Goal: Task Accomplishment & Management: Manage account settings

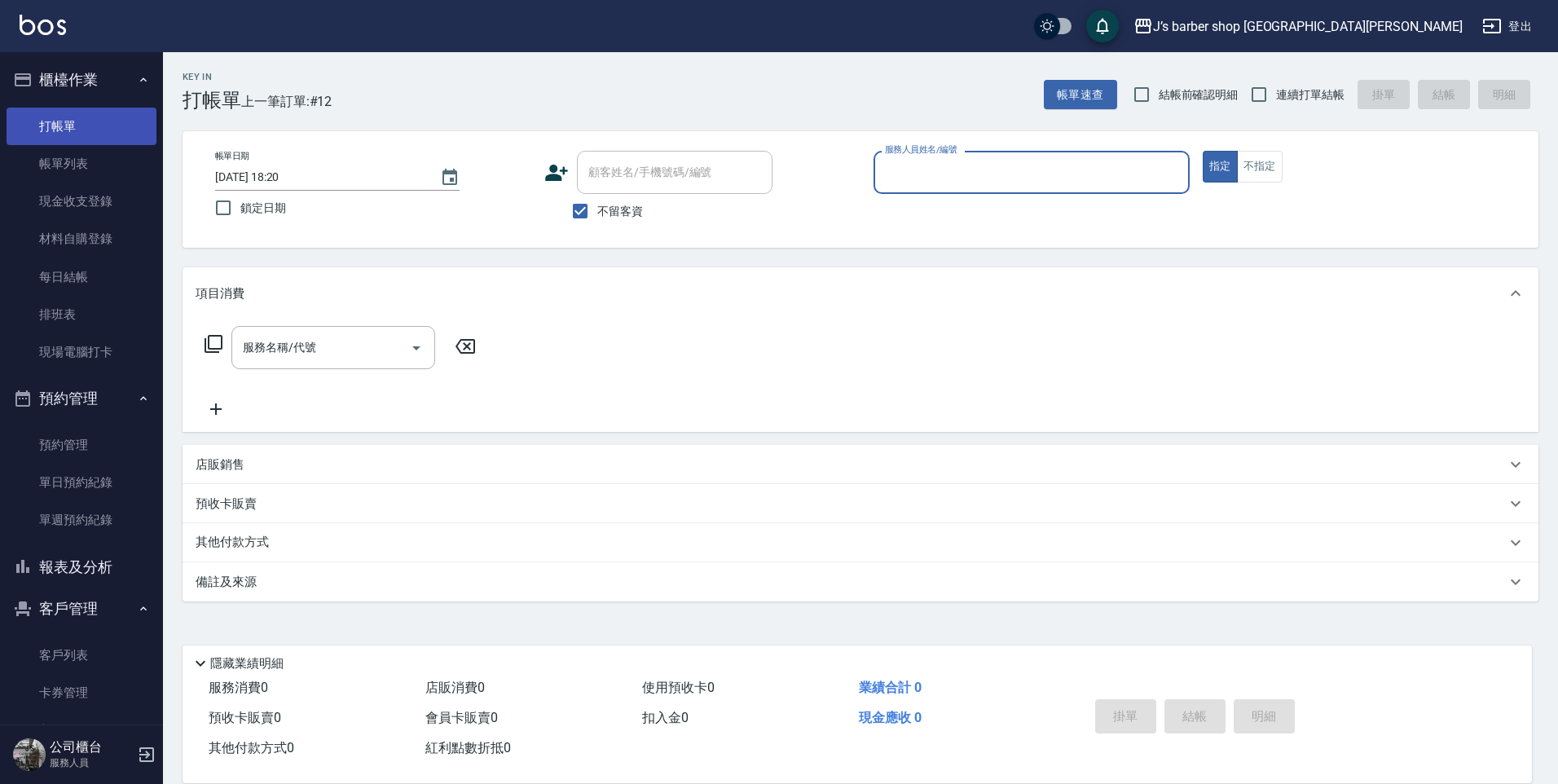
drag, startPoint x: 54, startPoint y: 153, endPoint x: 63, endPoint y: 141, distance: 15.0
click at [54, 153] on link "帳單列表" at bounding box center [81, 163] width 150 height 38
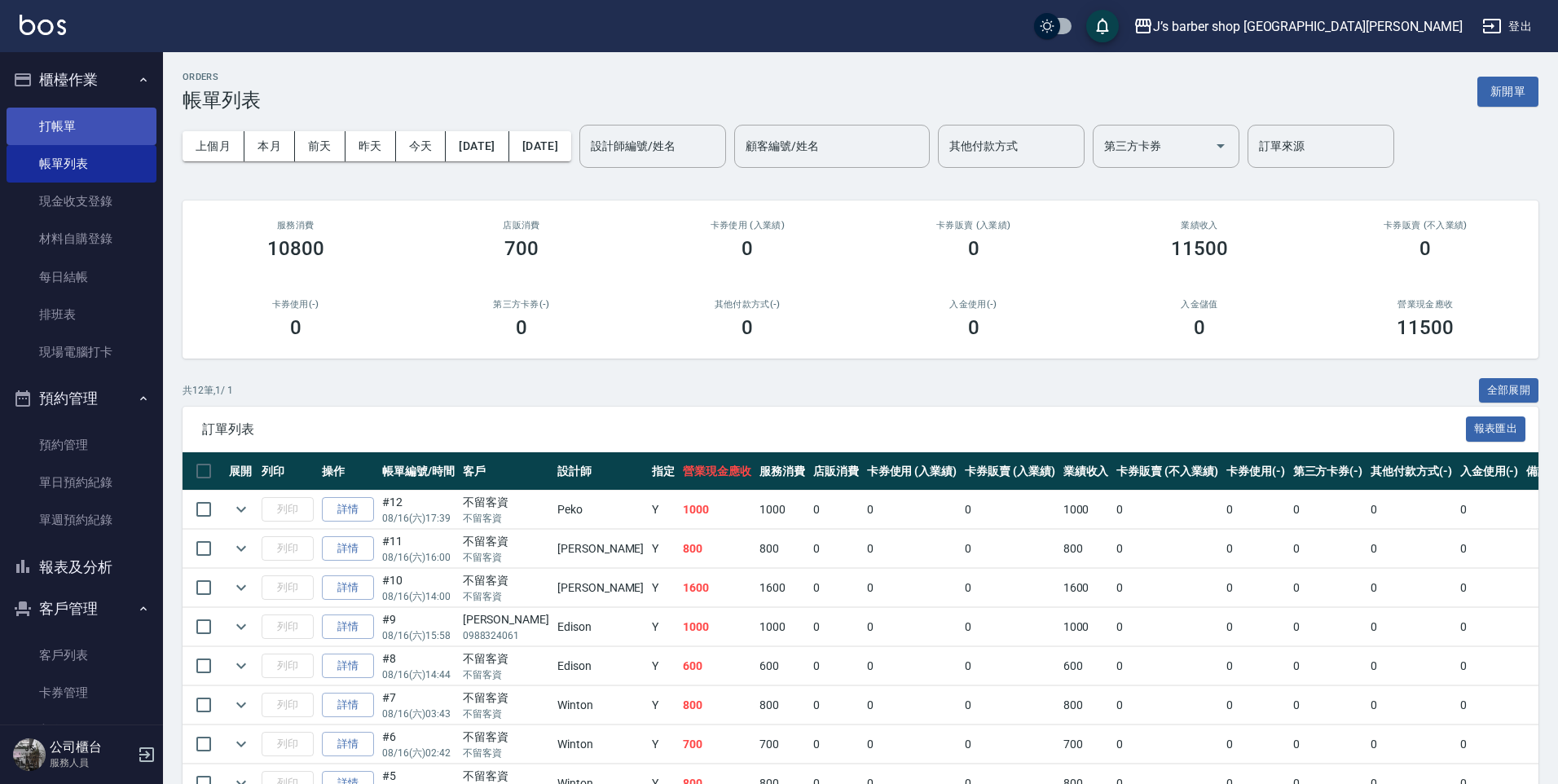
click at [76, 124] on link "打帳單" at bounding box center [81, 126] width 150 height 38
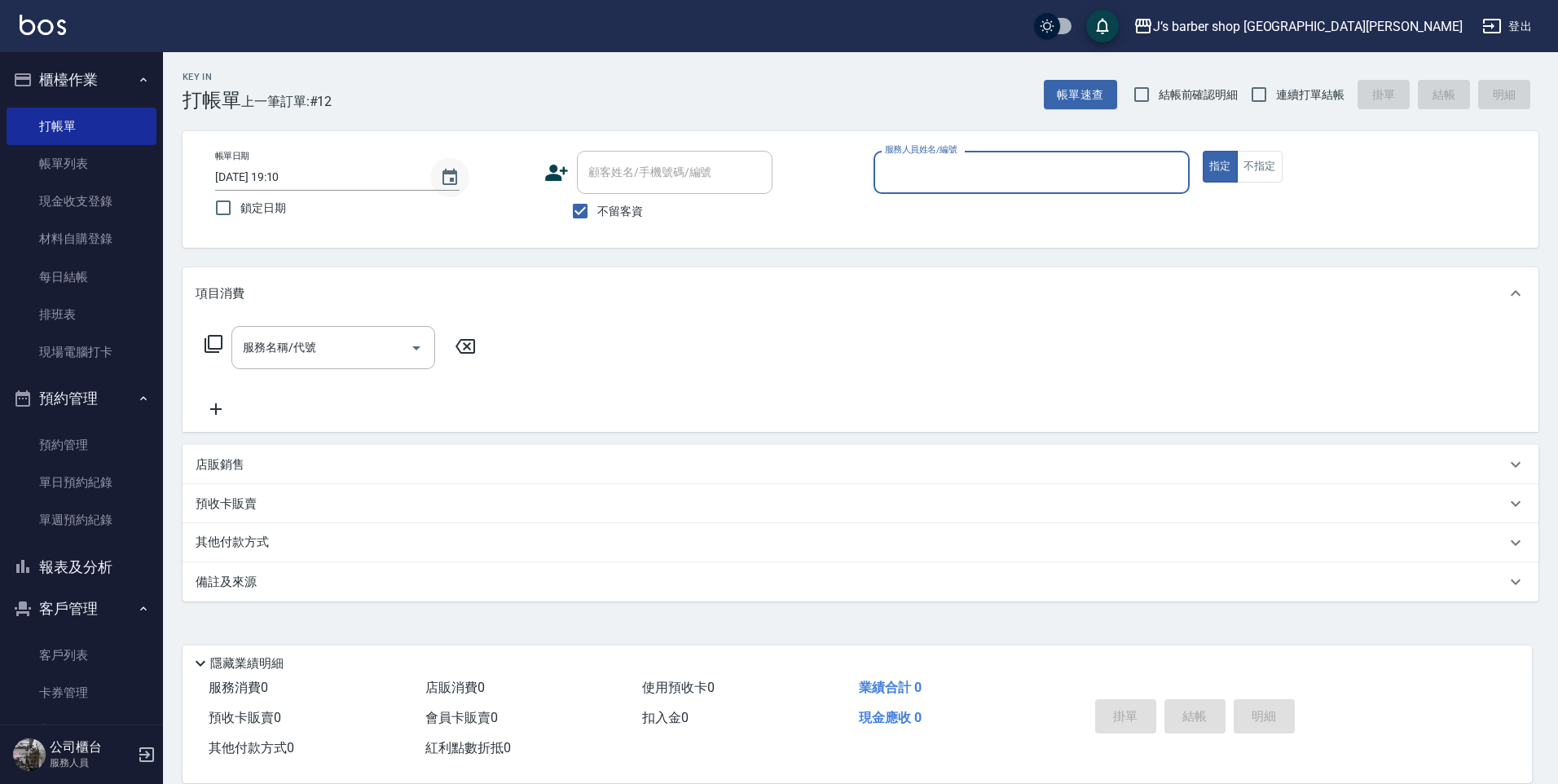
click at [447, 172] on icon "Choose date, selected date is 2025-08-16" at bounding box center [450, 177] width 15 height 17
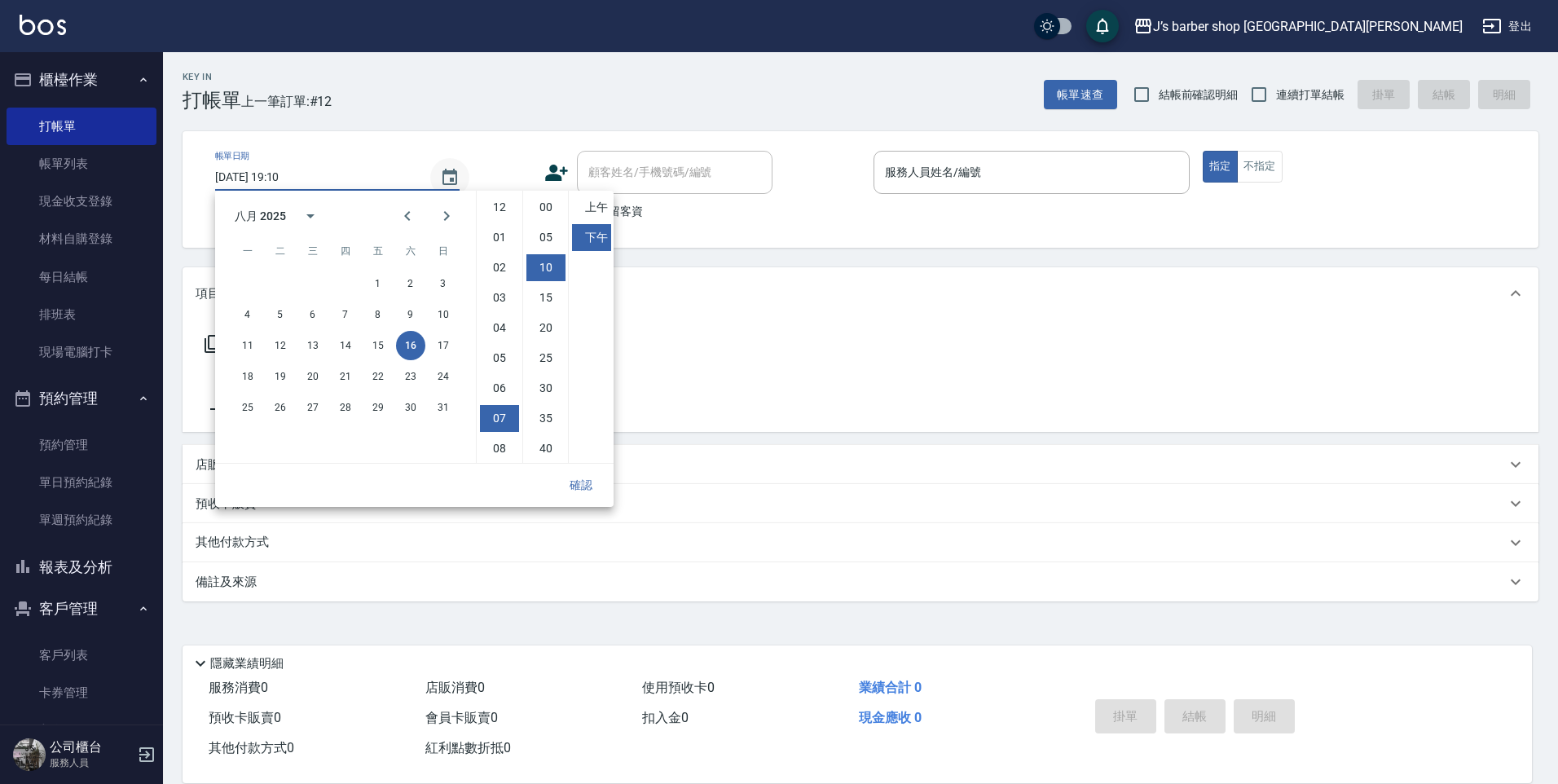
scroll to position [60, 0]
click at [506, 293] on li "06" at bounding box center [499, 297] width 39 height 27
click at [499, 322] on li "07" at bounding box center [499, 327] width 39 height 27
click at [509, 299] on li "06" at bounding box center [499, 297] width 39 height 27
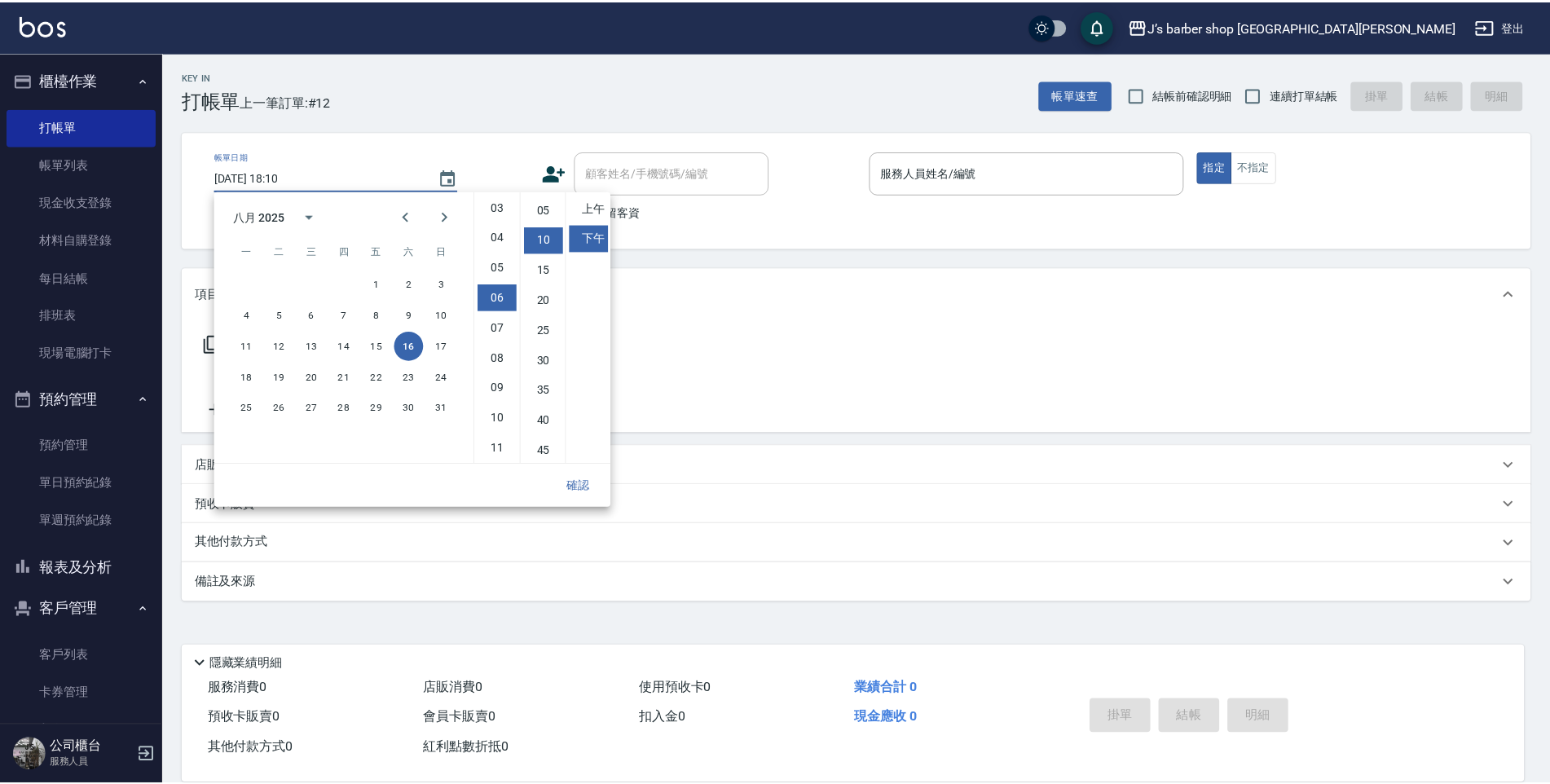
scroll to position [0, 0]
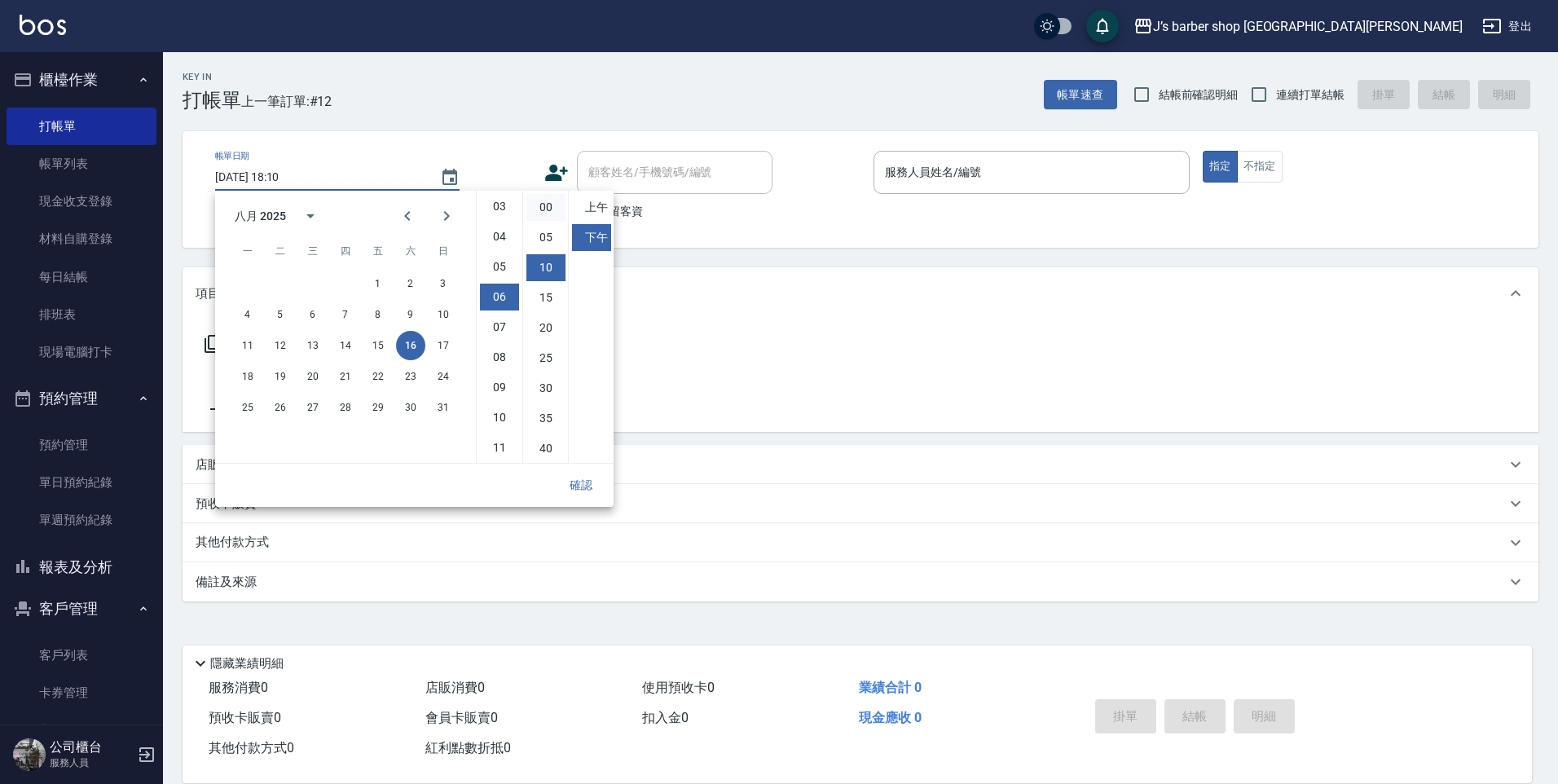
click at [545, 205] on li "00" at bounding box center [545, 207] width 39 height 27
type input "[DATE] 18:00"
click at [582, 488] on button "確認" at bounding box center [580, 485] width 53 height 30
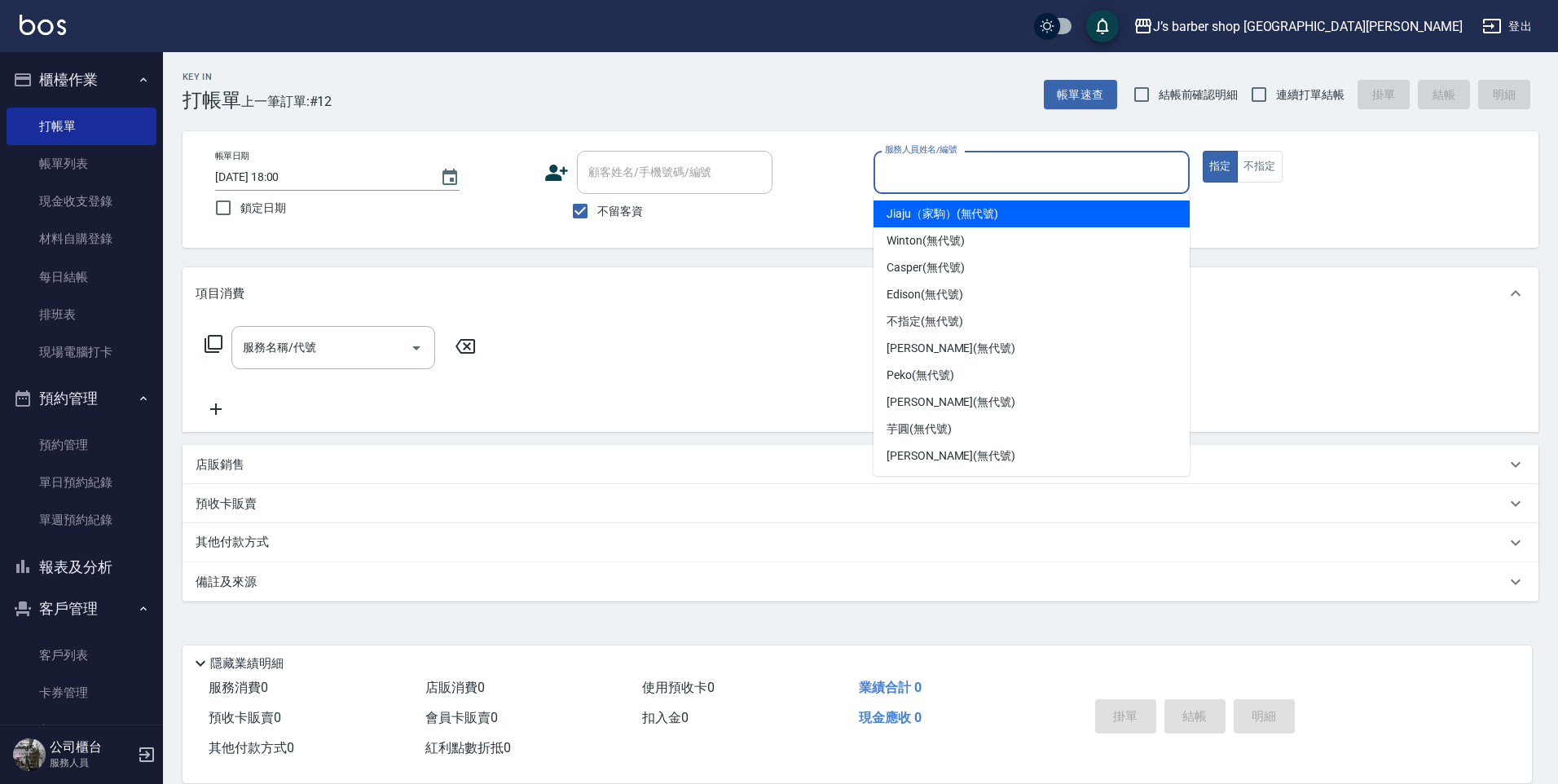
click at [921, 171] on input "服務人員姓名/編號" at bounding box center [1031, 172] width 301 height 29
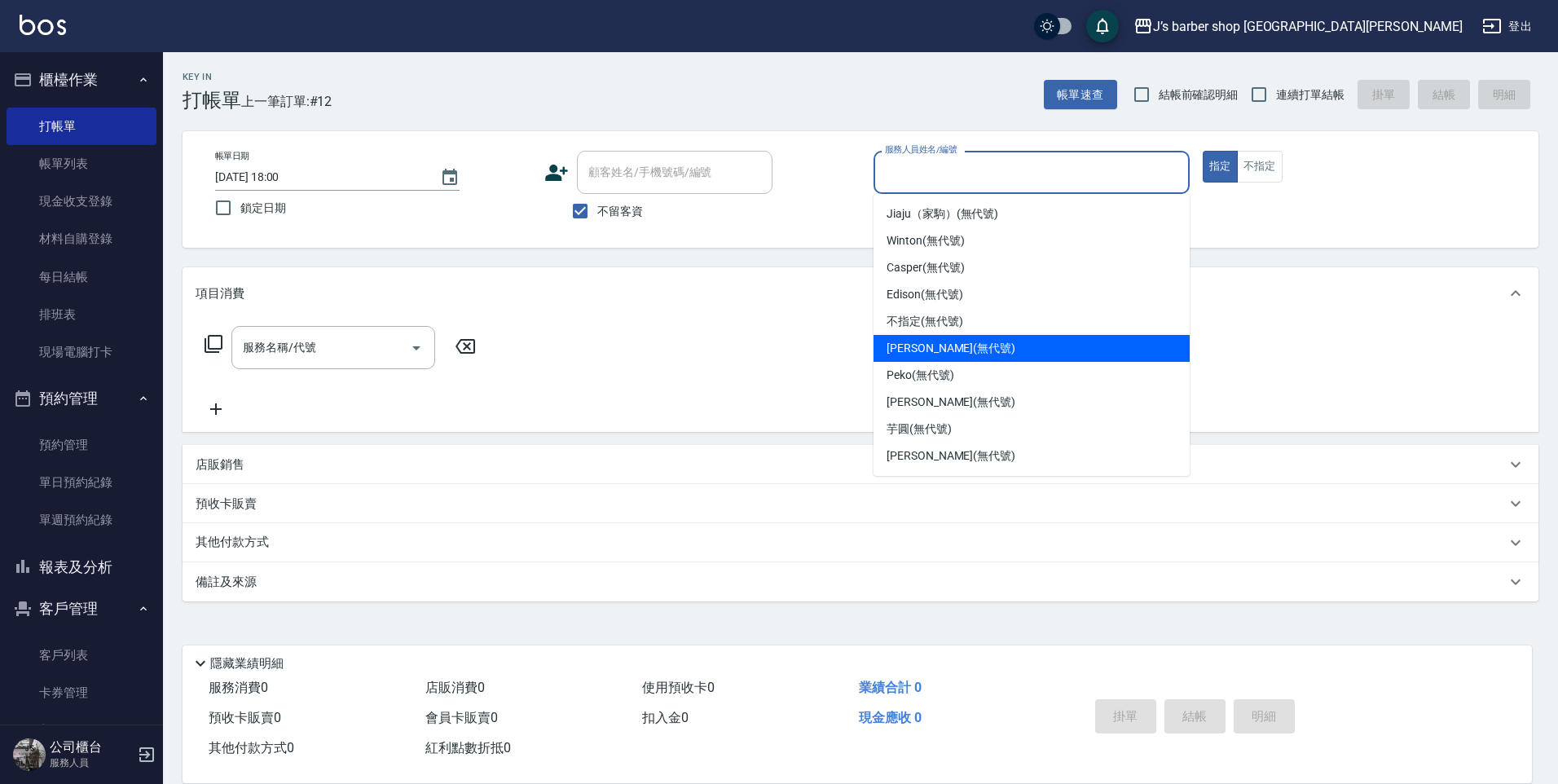
click at [917, 351] on span "[PERSON_NAME] (無代號)" at bounding box center [951, 348] width 129 height 18
type input "[PERSON_NAME](無代號)"
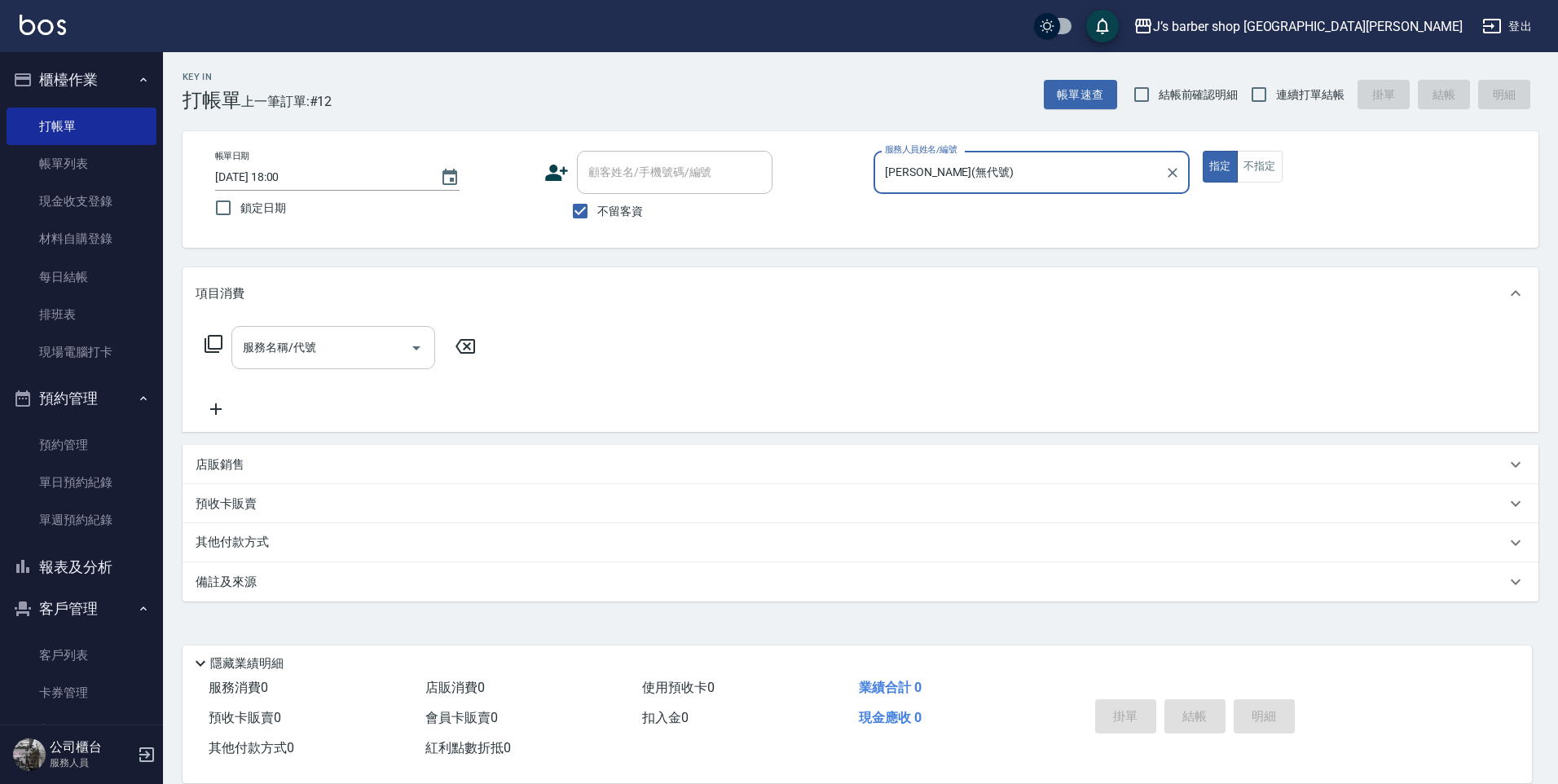
click at [364, 358] on input "服務名稱/代號" at bounding box center [321, 347] width 165 height 29
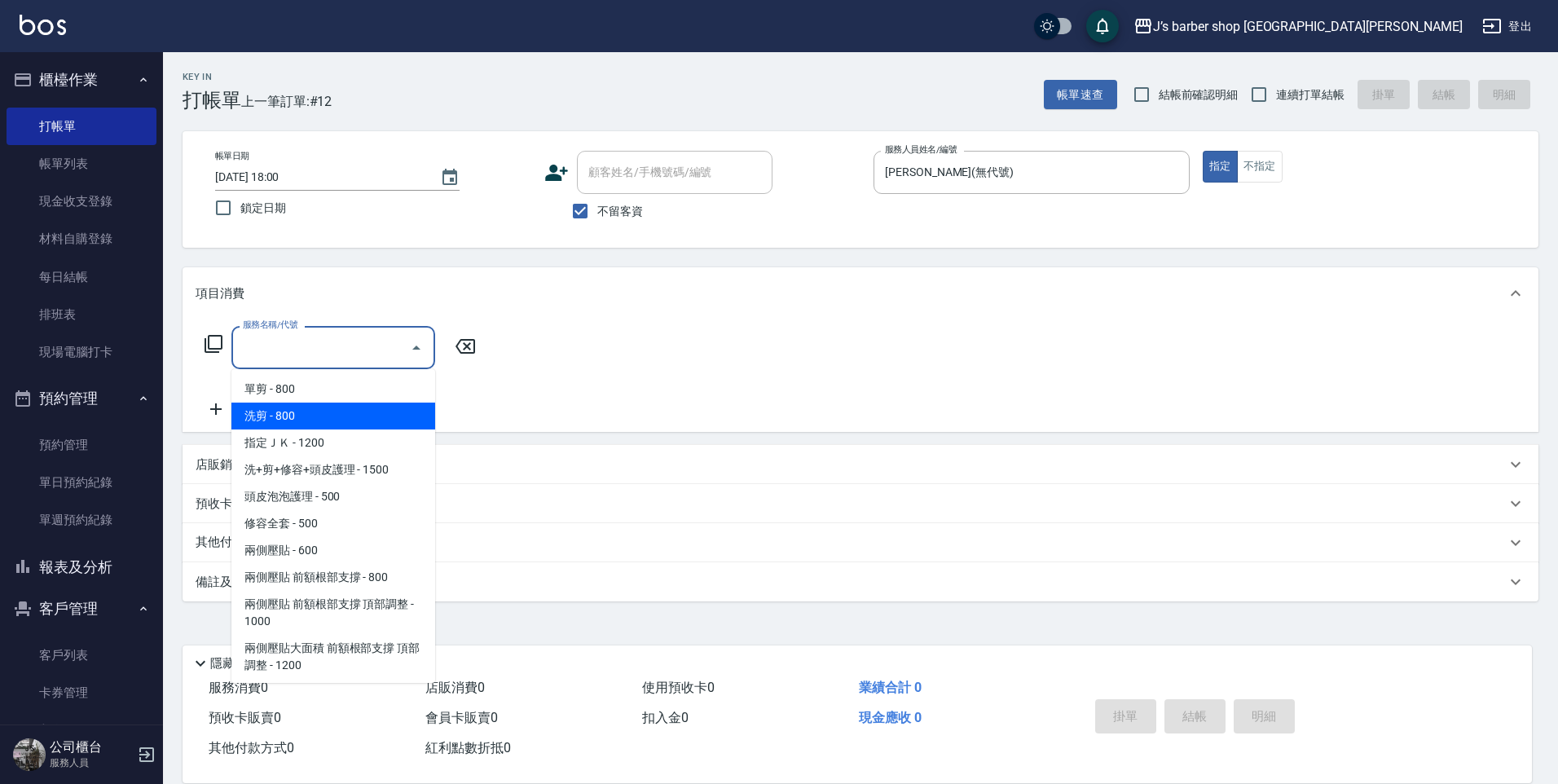
click at [326, 417] on span "洗剪 - 800" at bounding box center [333, 415] width 204 height 27
type input "洗剪(101)"
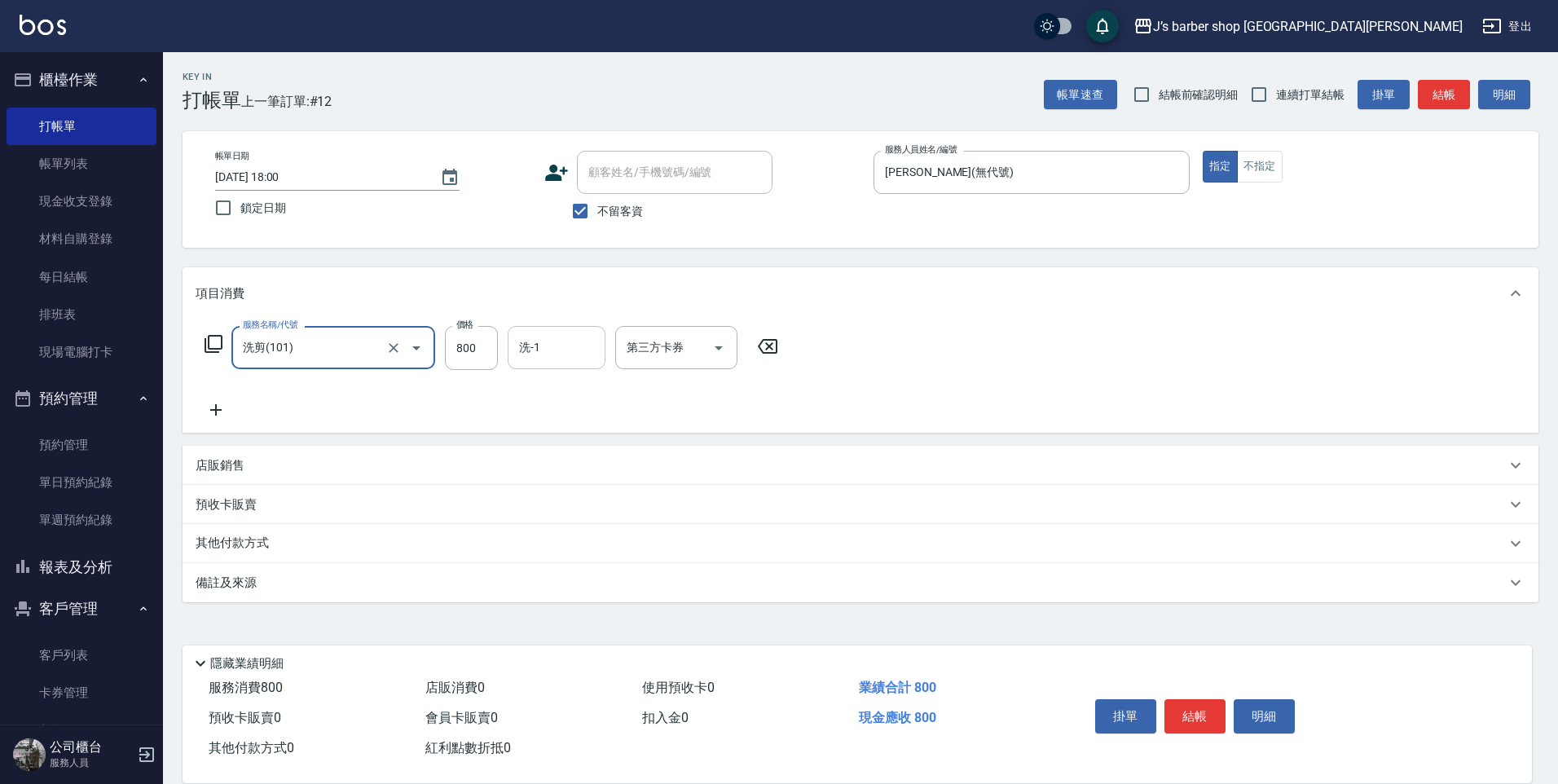
click at [577, 357] on input "洗-1" at bounding box center [556, 347] width 83 height 29
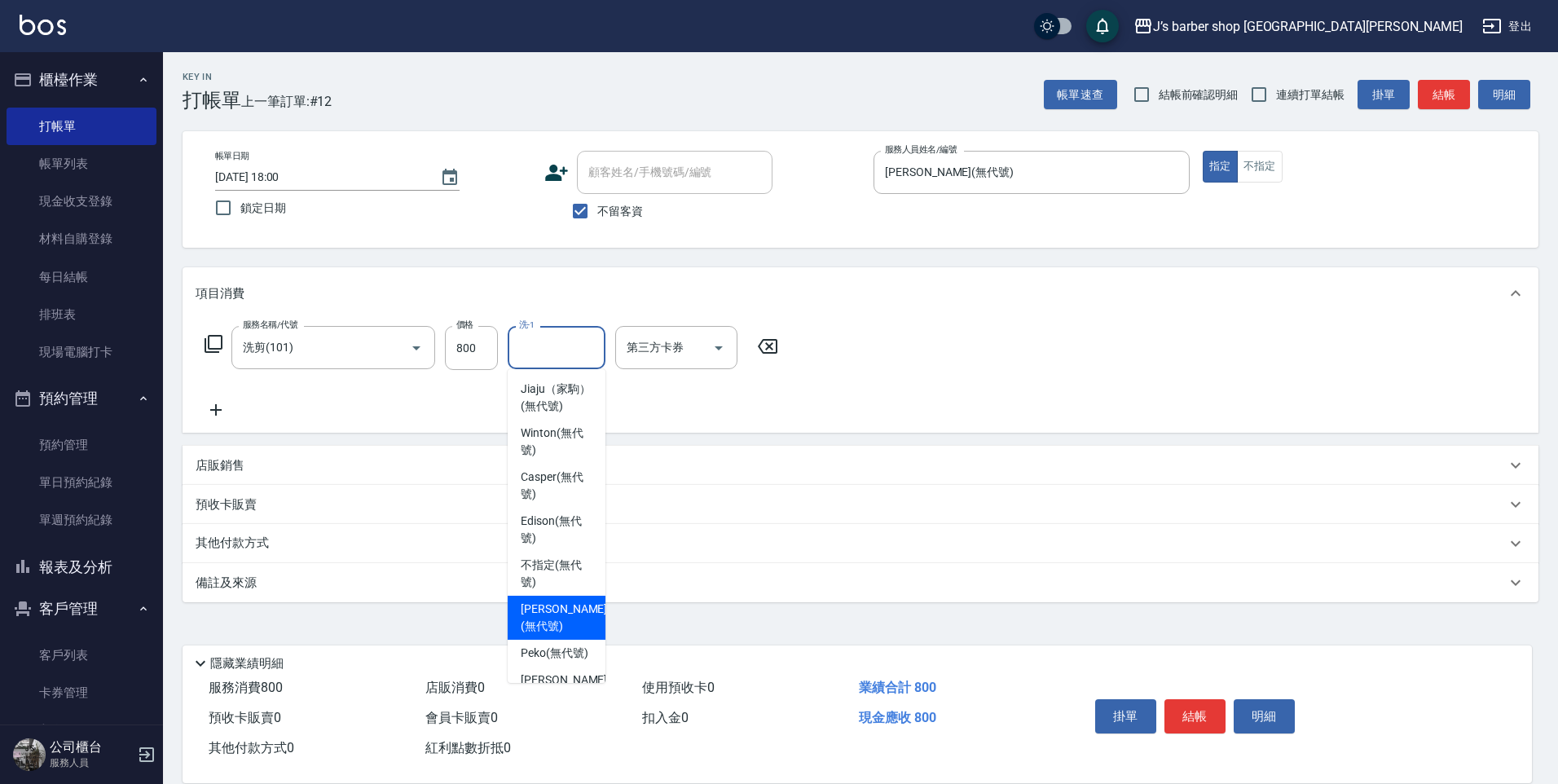
click at [543, 622] on span "[PERSON_NAME] (無代號)" at bounding box center [564, 617] width 87 height 34
type input "[PERSON_NAME](無代號)"
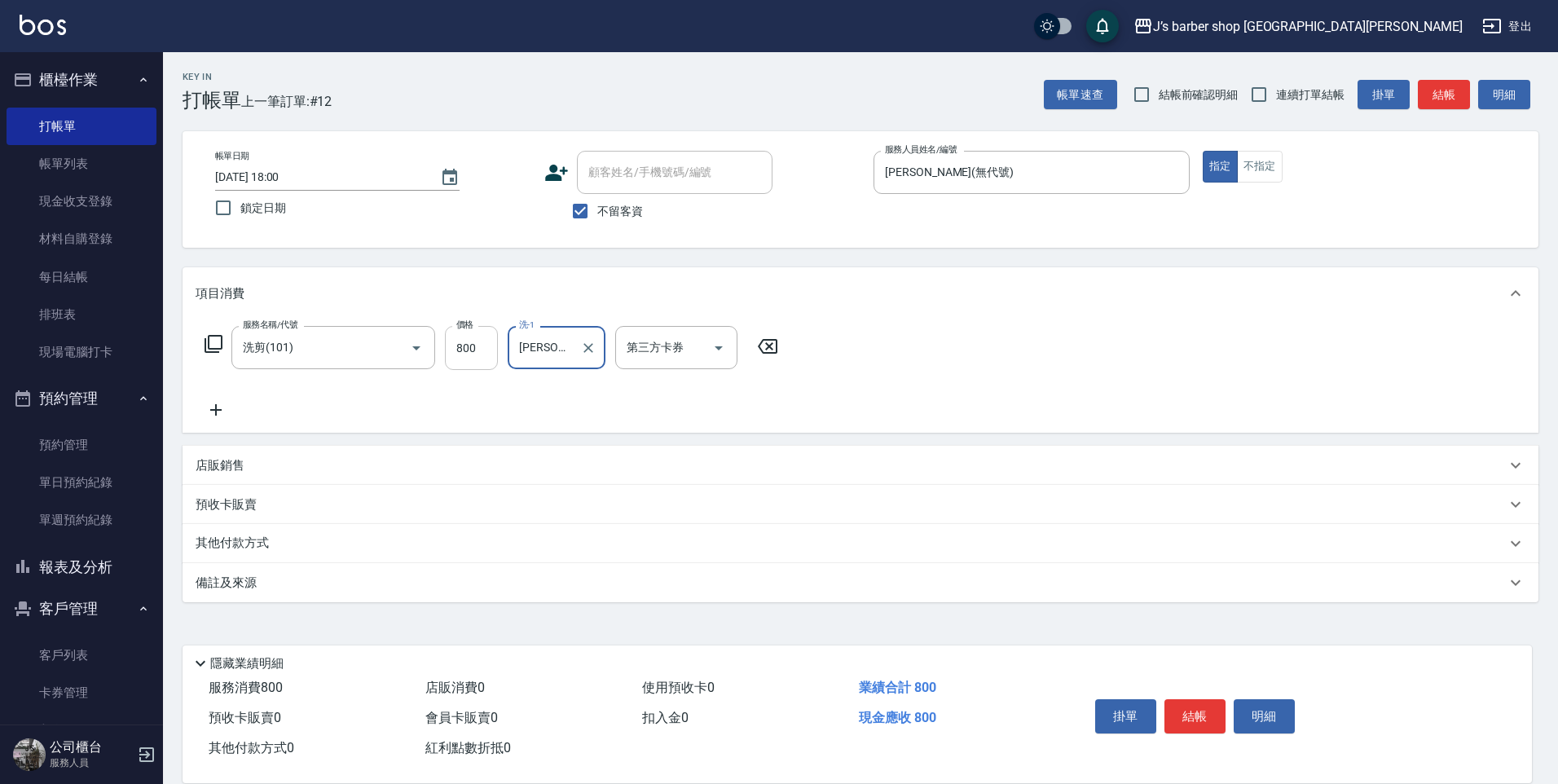
click at [485, 354] on input "800" at bounding box center [471, 348] width 53 height 44
click at [1188, 704] on button "結帳" at bounding box center [1195, 716] width 61 height 34
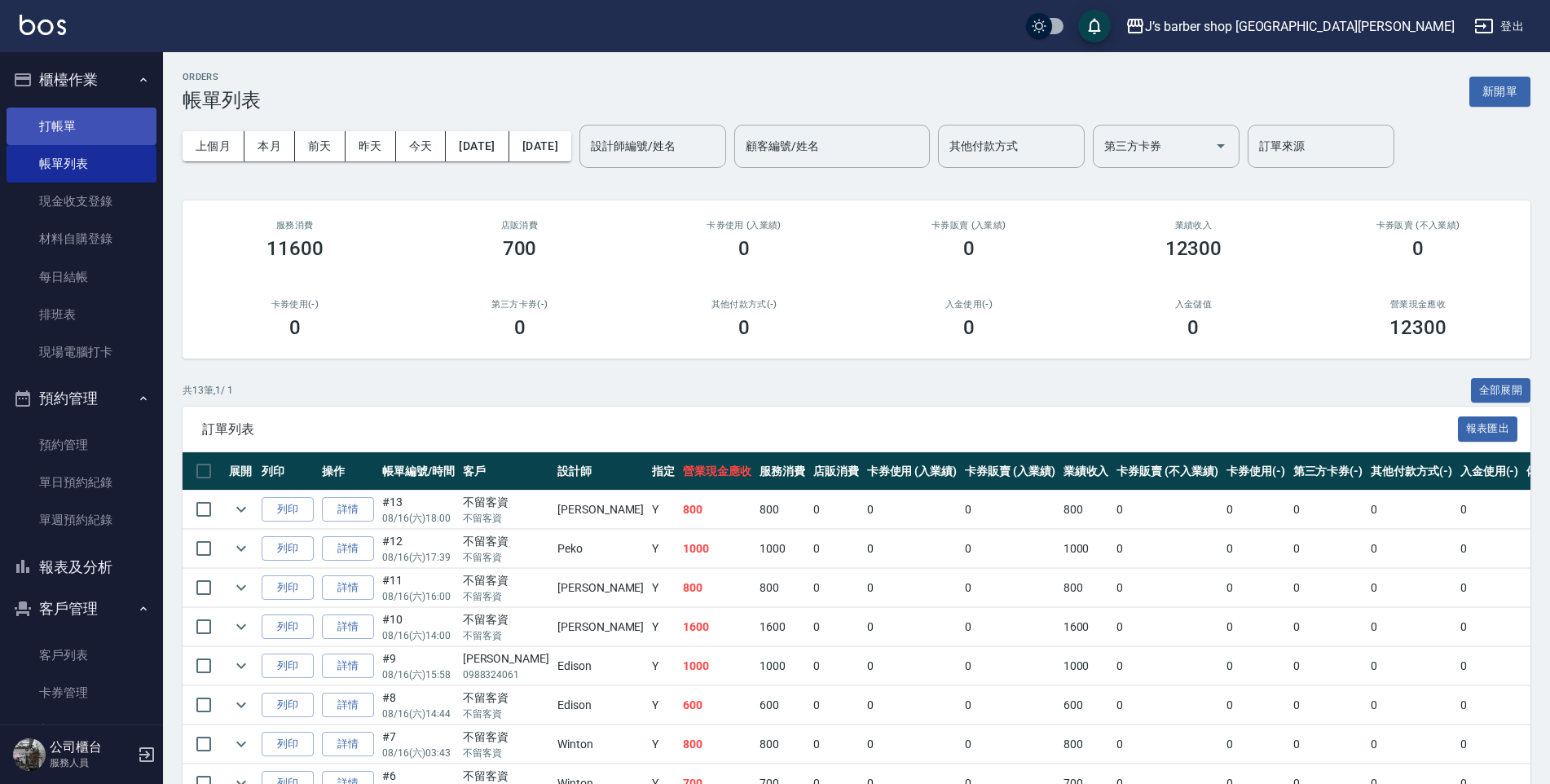
click at [65, 119] on link "打帳單" at bounding box center [81, 126] width 150 height 38
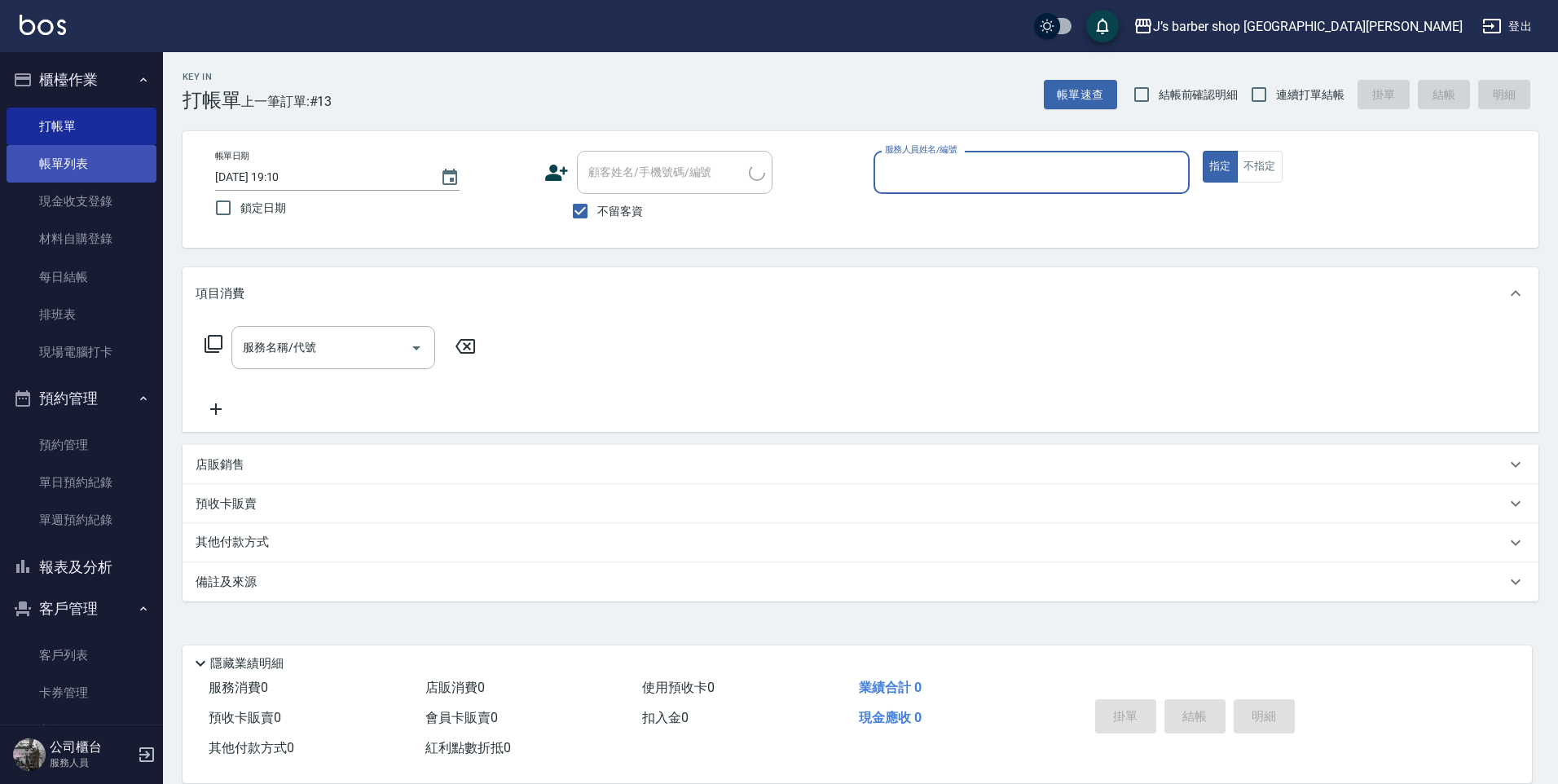
click at [67, 153] on link "帳單列表" at bounding box center [81, 163] width 150 height 38
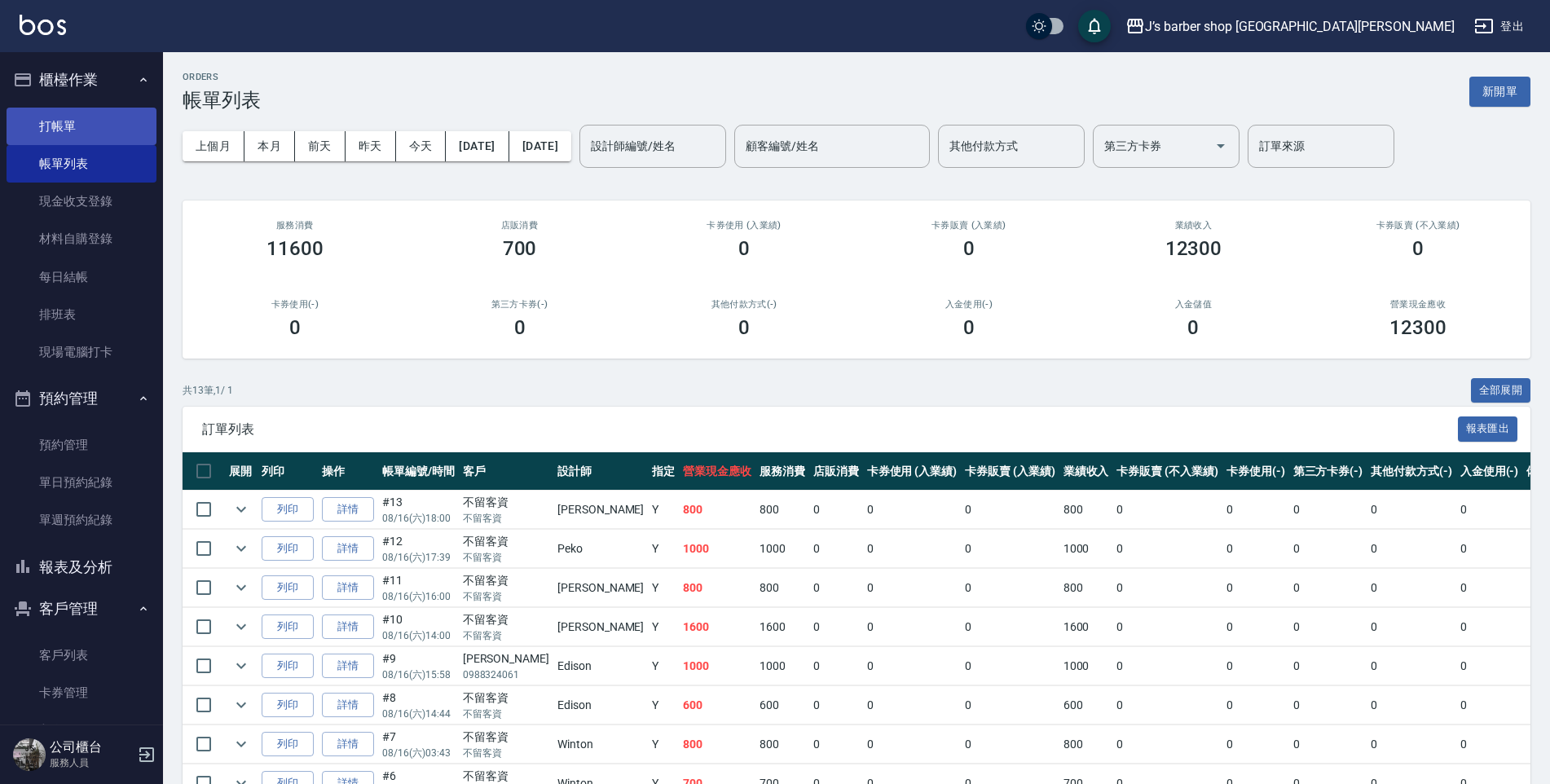
click at [81, 125] on link "打帳單" at bounding box center [81, 126] width 150 height 38
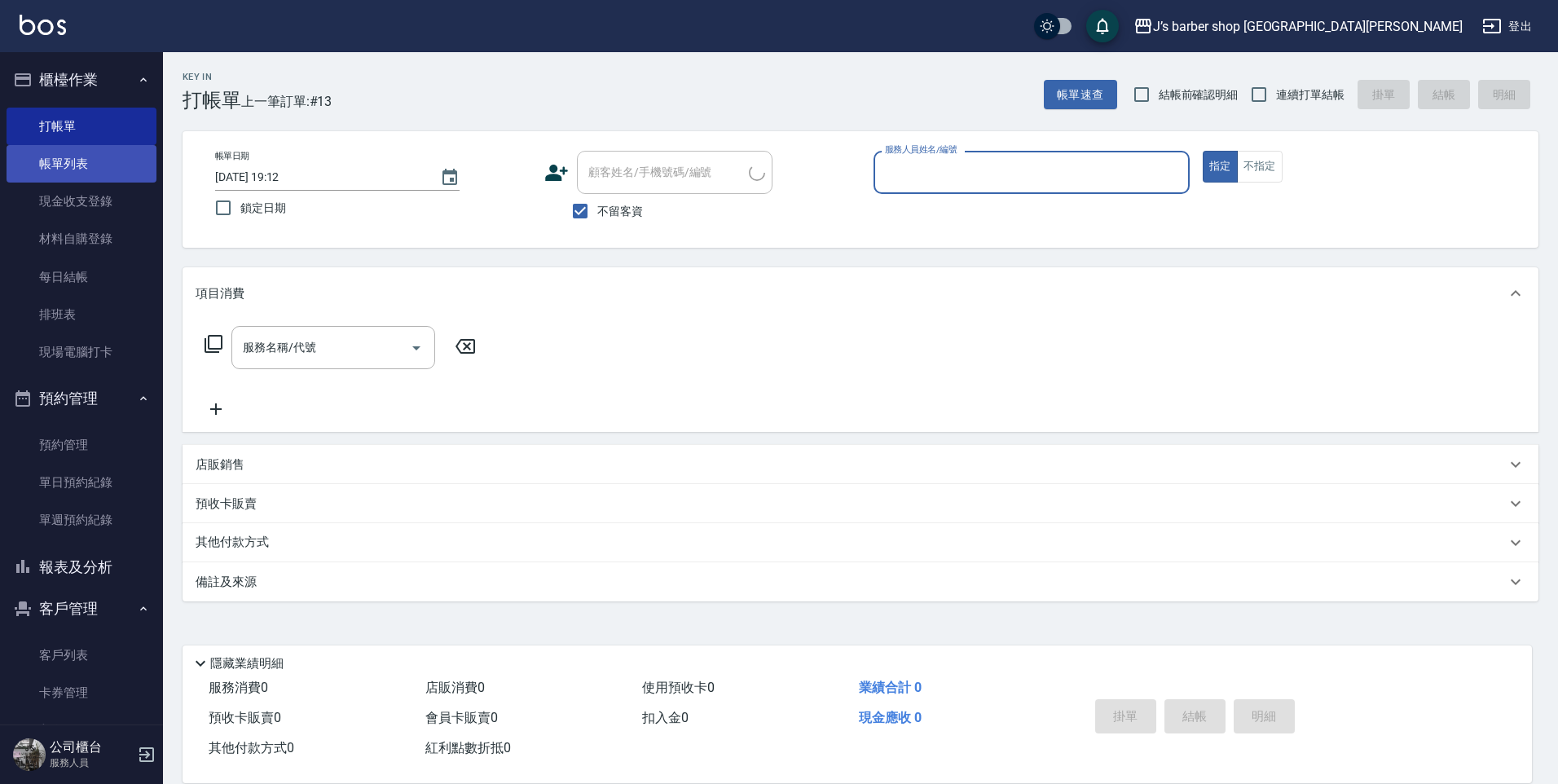
click at [99, 159] on link "帳單列表" at bounding box center [81, 163] width 150 height 38
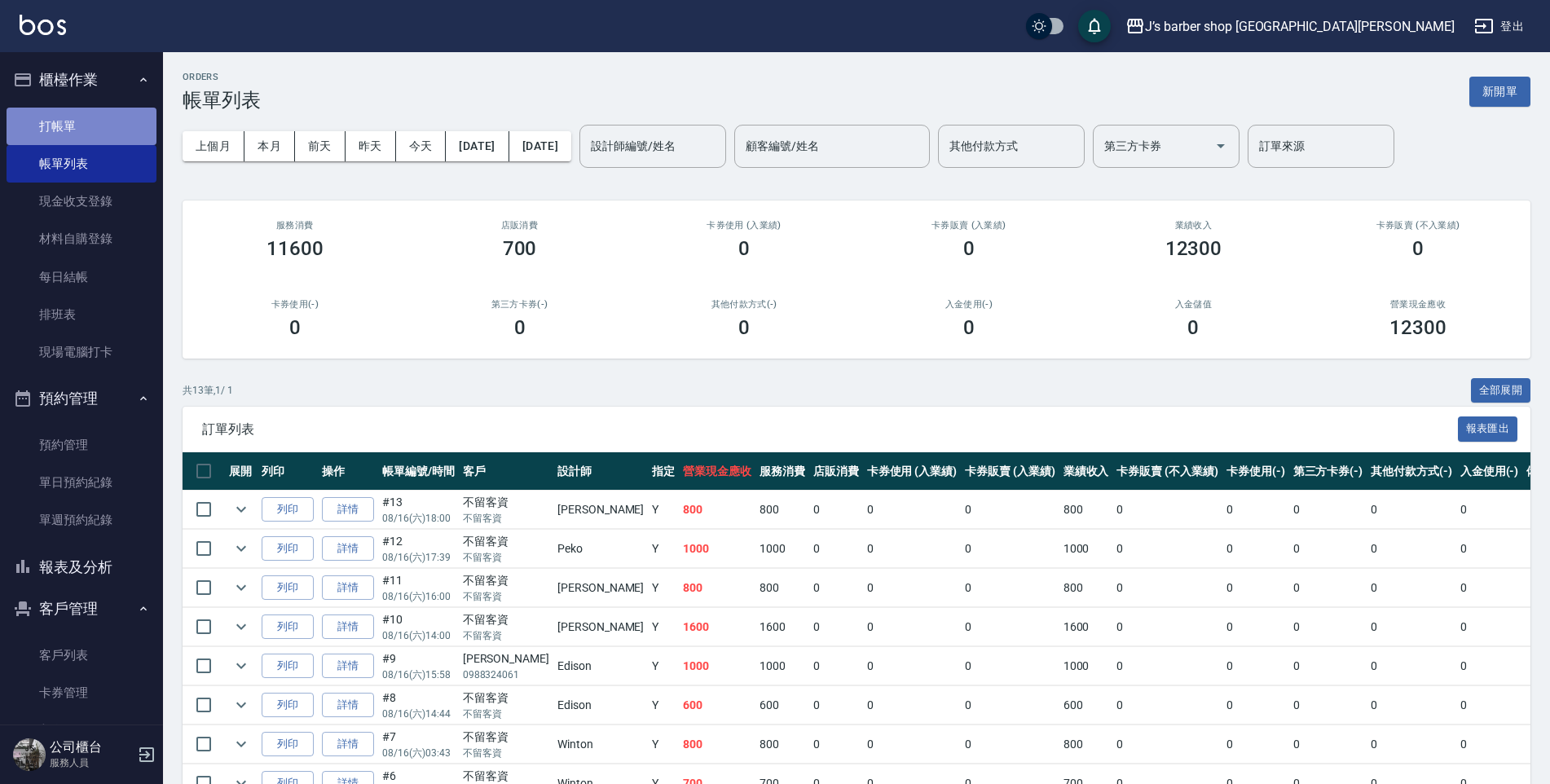
click at [131, 124] on link "打帳單" at bounding box center [81, 126] width 150 height 38
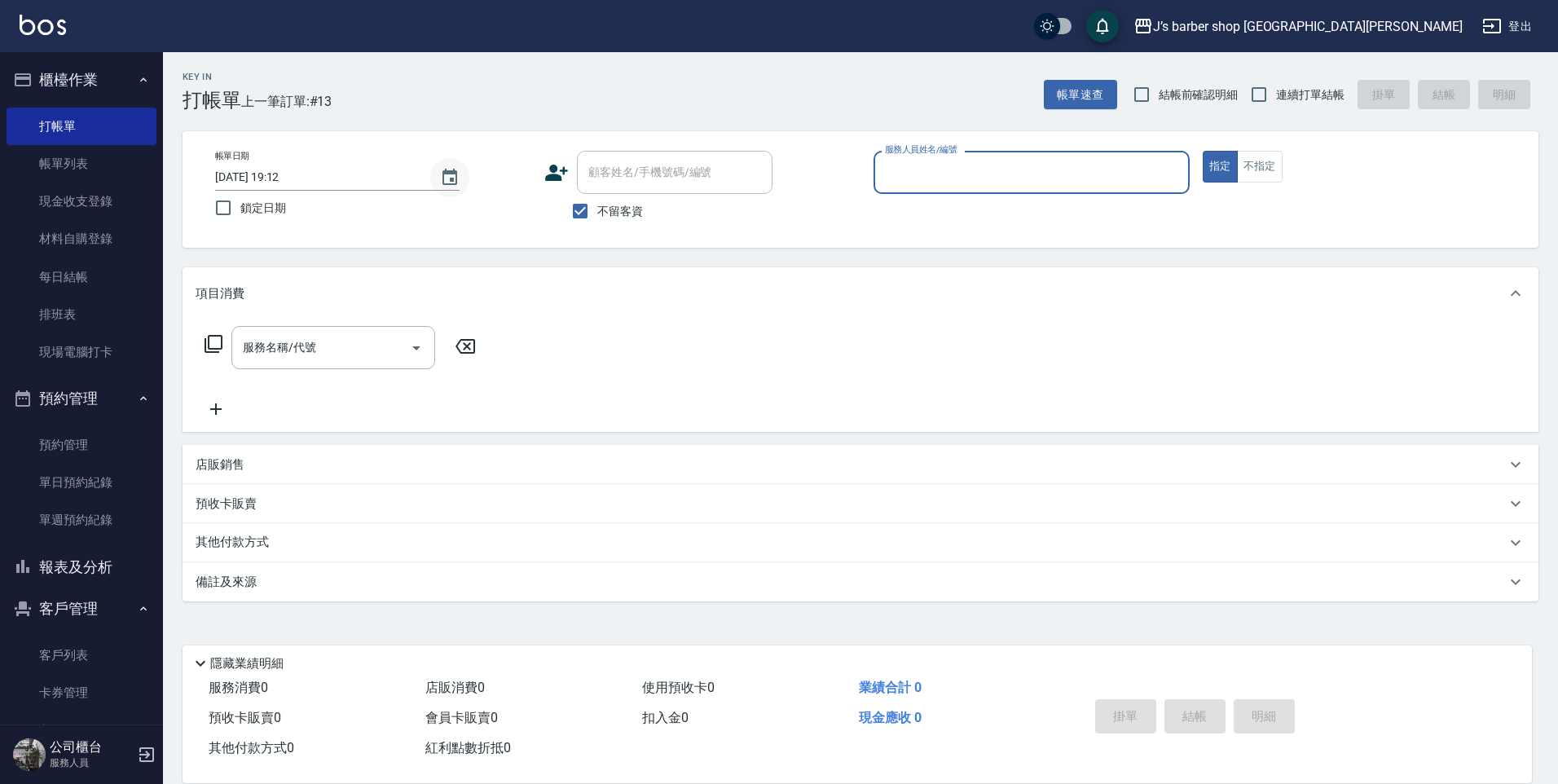
click at [462, 181] on button "Choose date, selected date is 2025-08-16" at bounding box center [450, 178] width 39 height 39
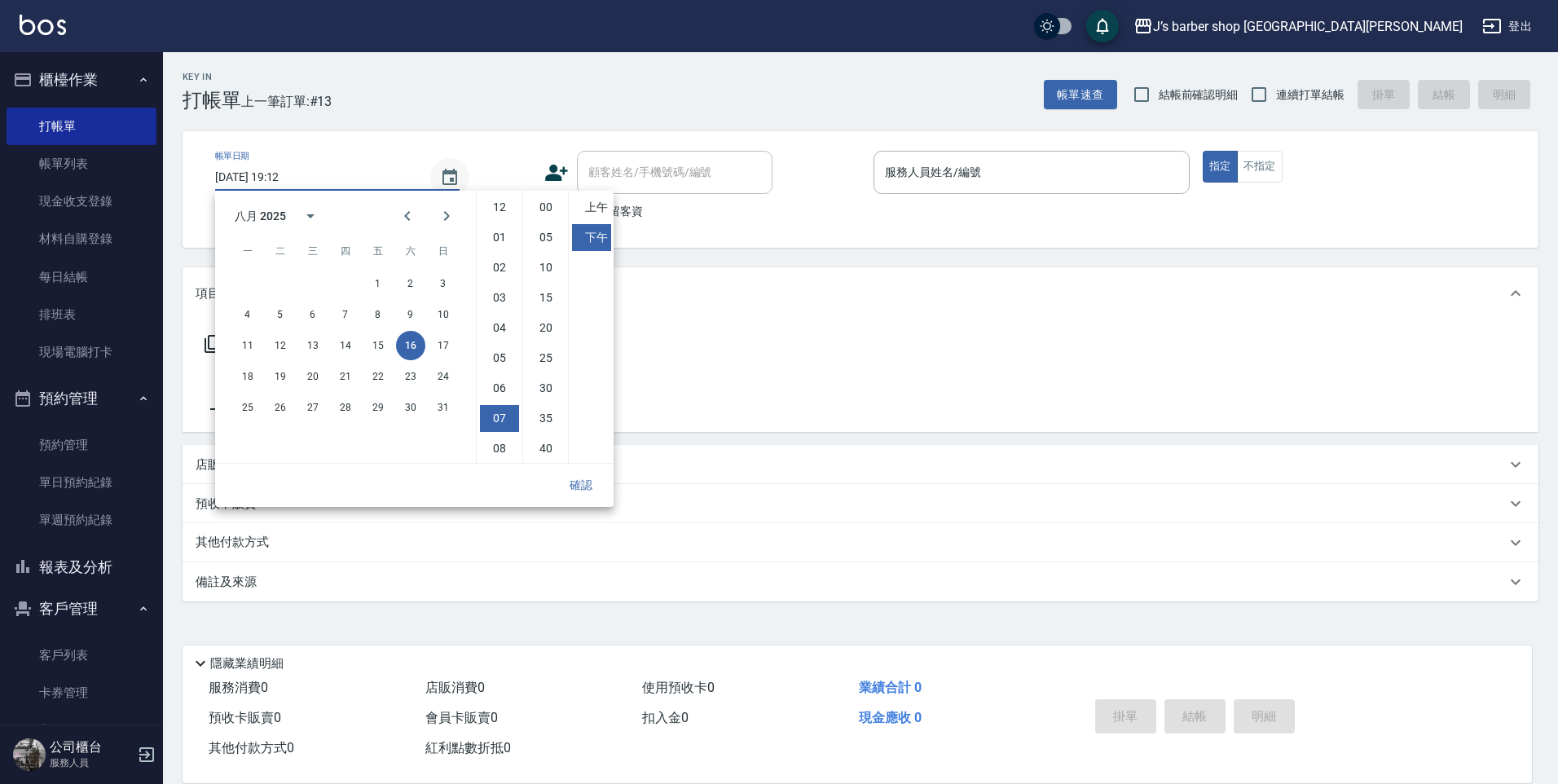
scroll to position [91, 0]
click at [501, 348] on li "08" at bounding box center [499, 357] width 39 height 27
click at [544, 219] on li "00" at bounding box center [545, 207] width 39 height 27
type input "[DATE] 20:00"
click at [592, 474] on button "確認" at bounding box center [580, 485] width 53 height 30
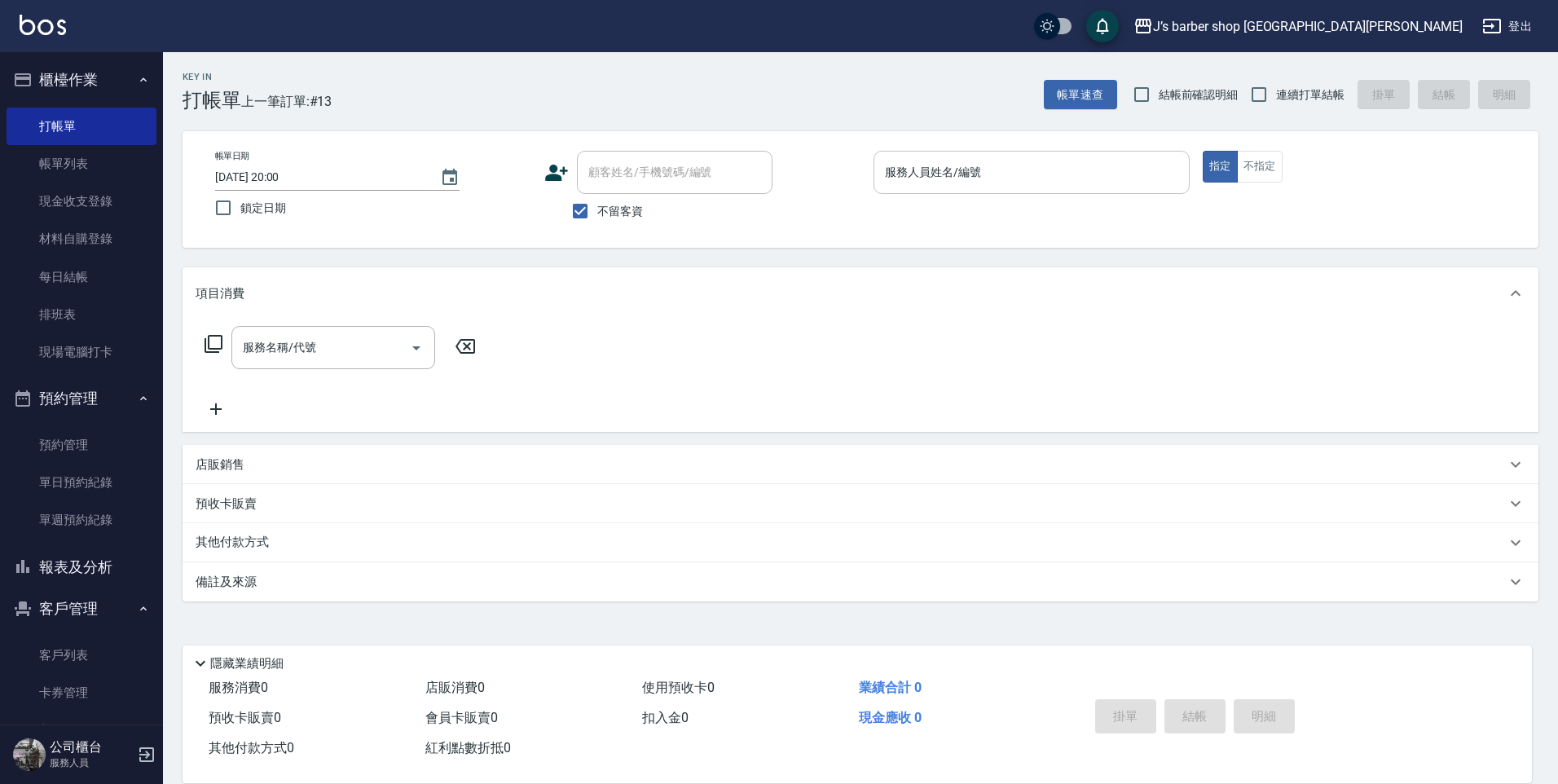
click at [920, 152] on div "服務人員姓名/編號" at bounding box center [1031, 172] width 316 height 43
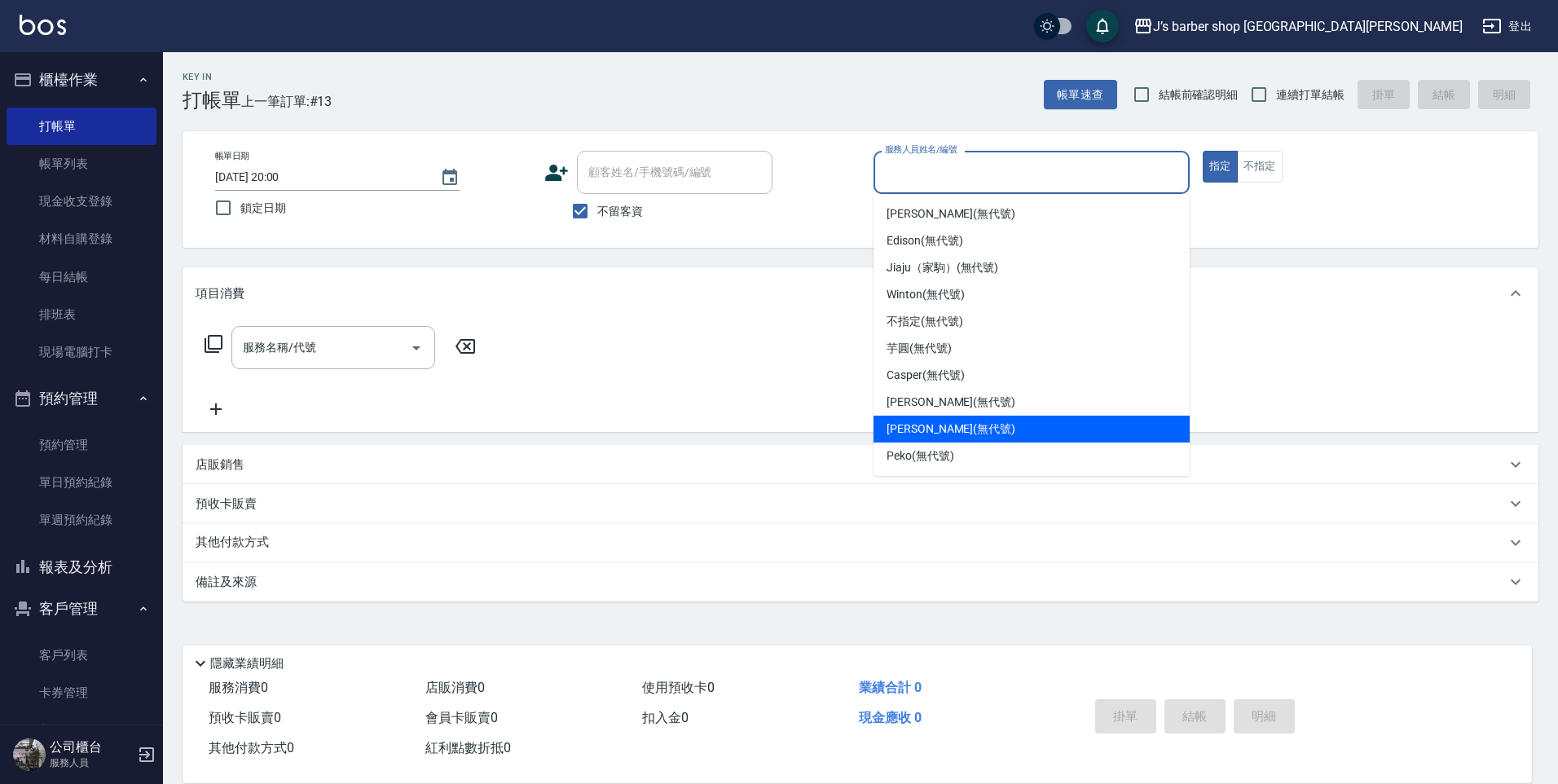
click at [924, 420] on div "[PERSON_NAME] (無代號)" at bounding box center [1031, 428] width 316 height 27
type input "[PERSON_NAME](無代號)"
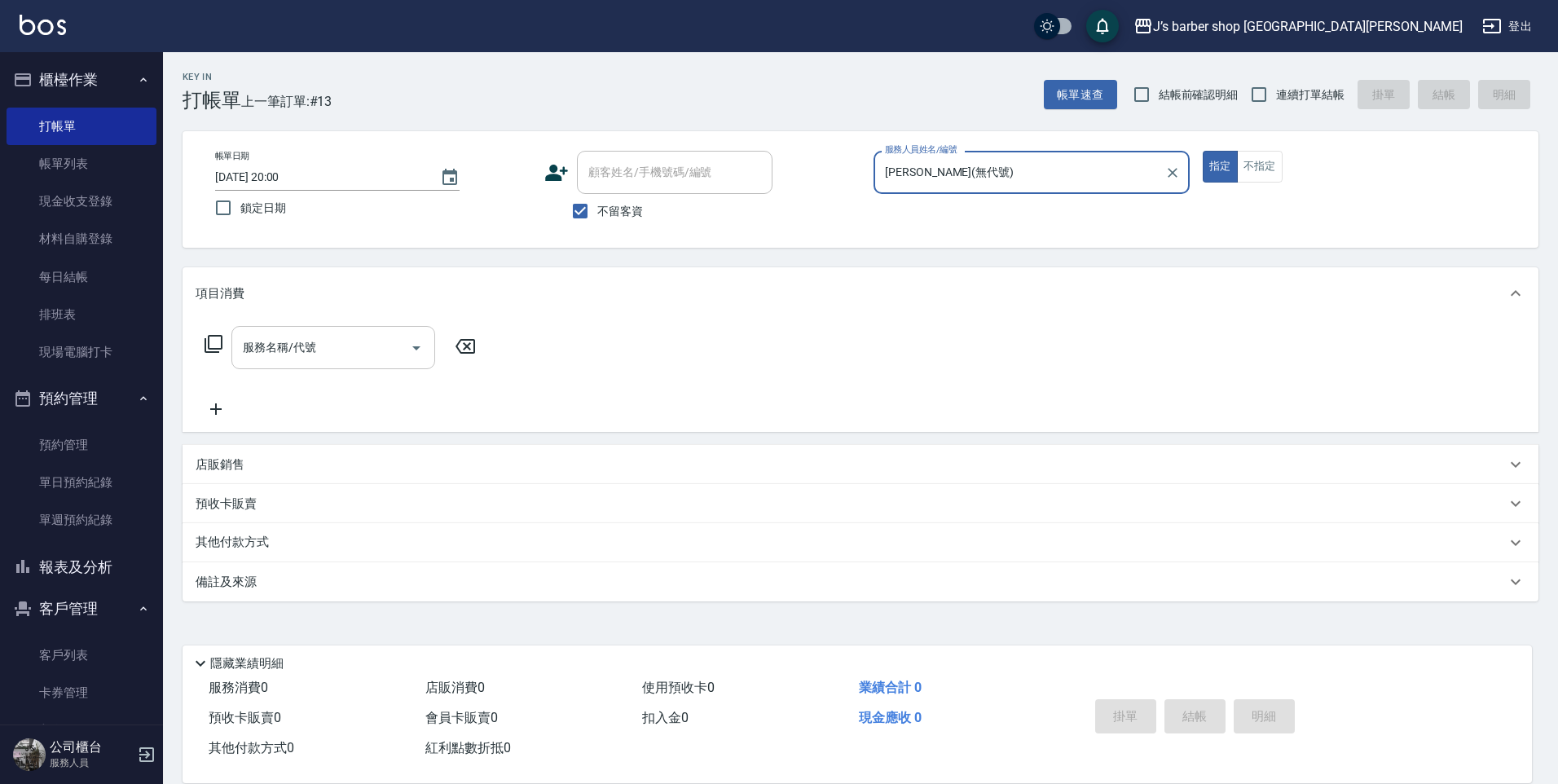
click at [400, 357] on input "服務名稱/代號" at bounding box center [321, 347] width 165 height 29
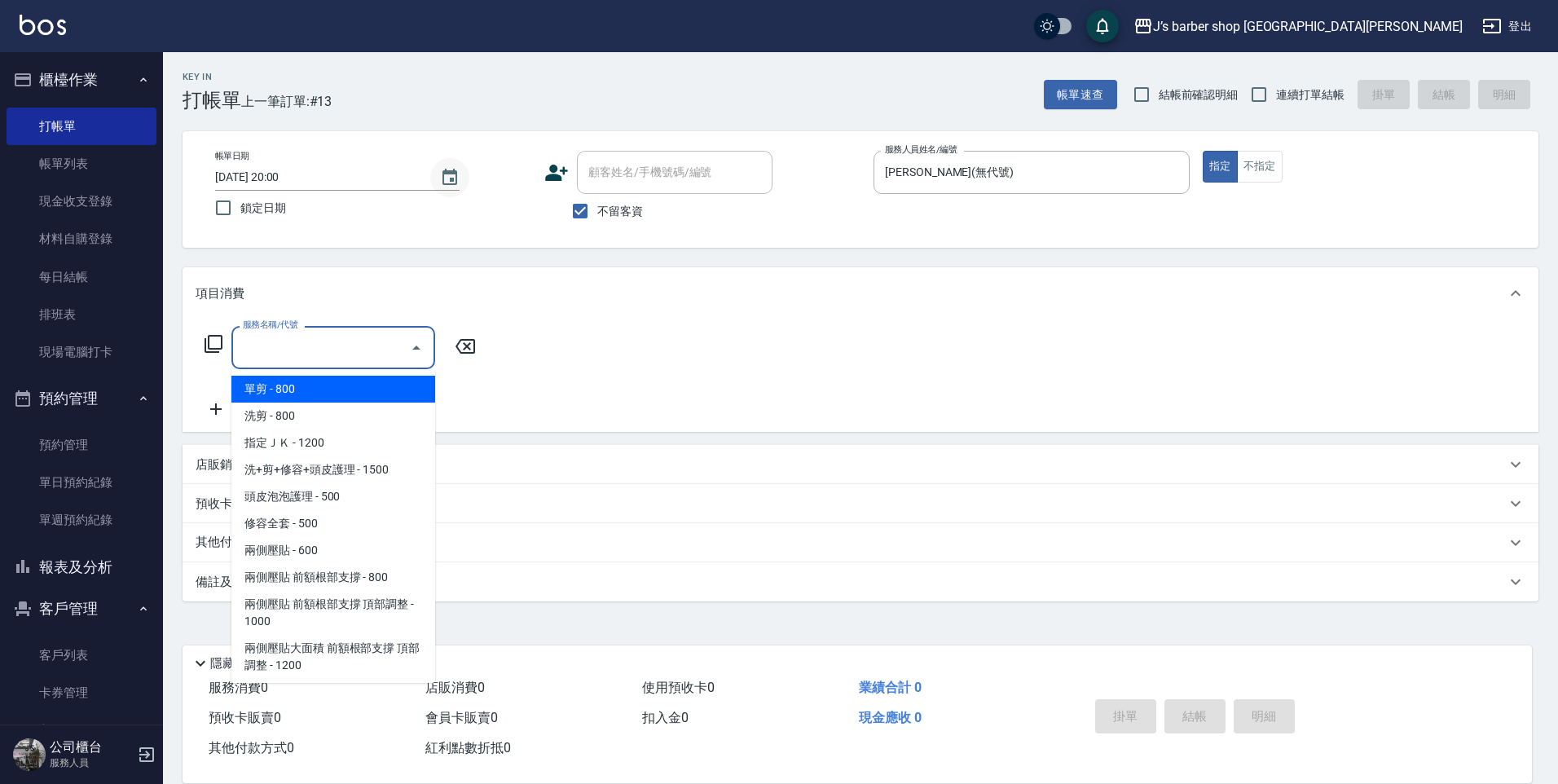
click at [461, 179] on button "Choose date, selected date is 2025-08-16" at bounding box center [450, 178] width 39 height 39
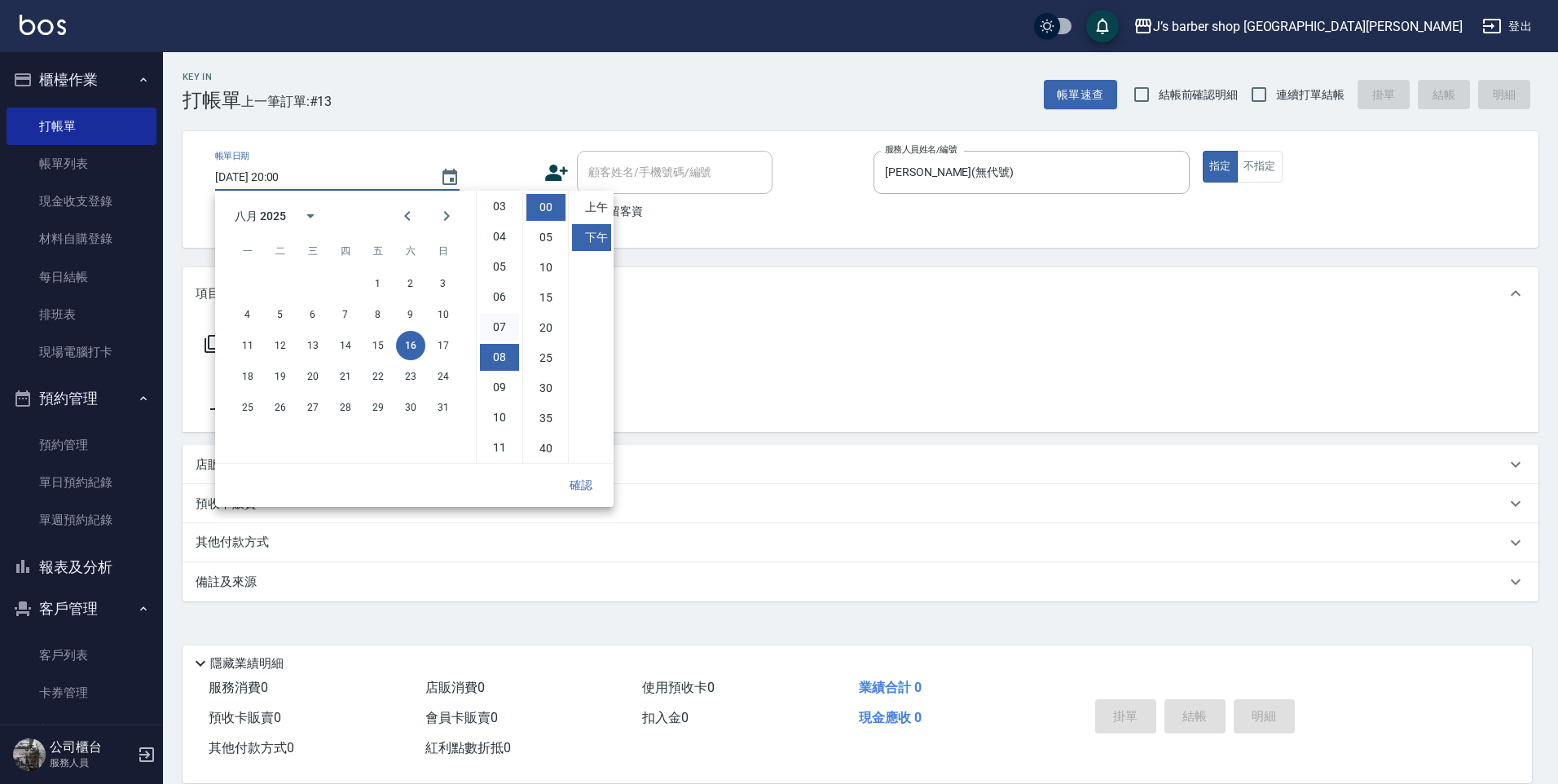
click at [495, 322] on li "07" at bounding box center [499, 327] width 39 height 27
type input "[DATE] 19:00"
click at [96, 158] on link "帳單列表" at bounding box center [81, 163] width 150 height 38
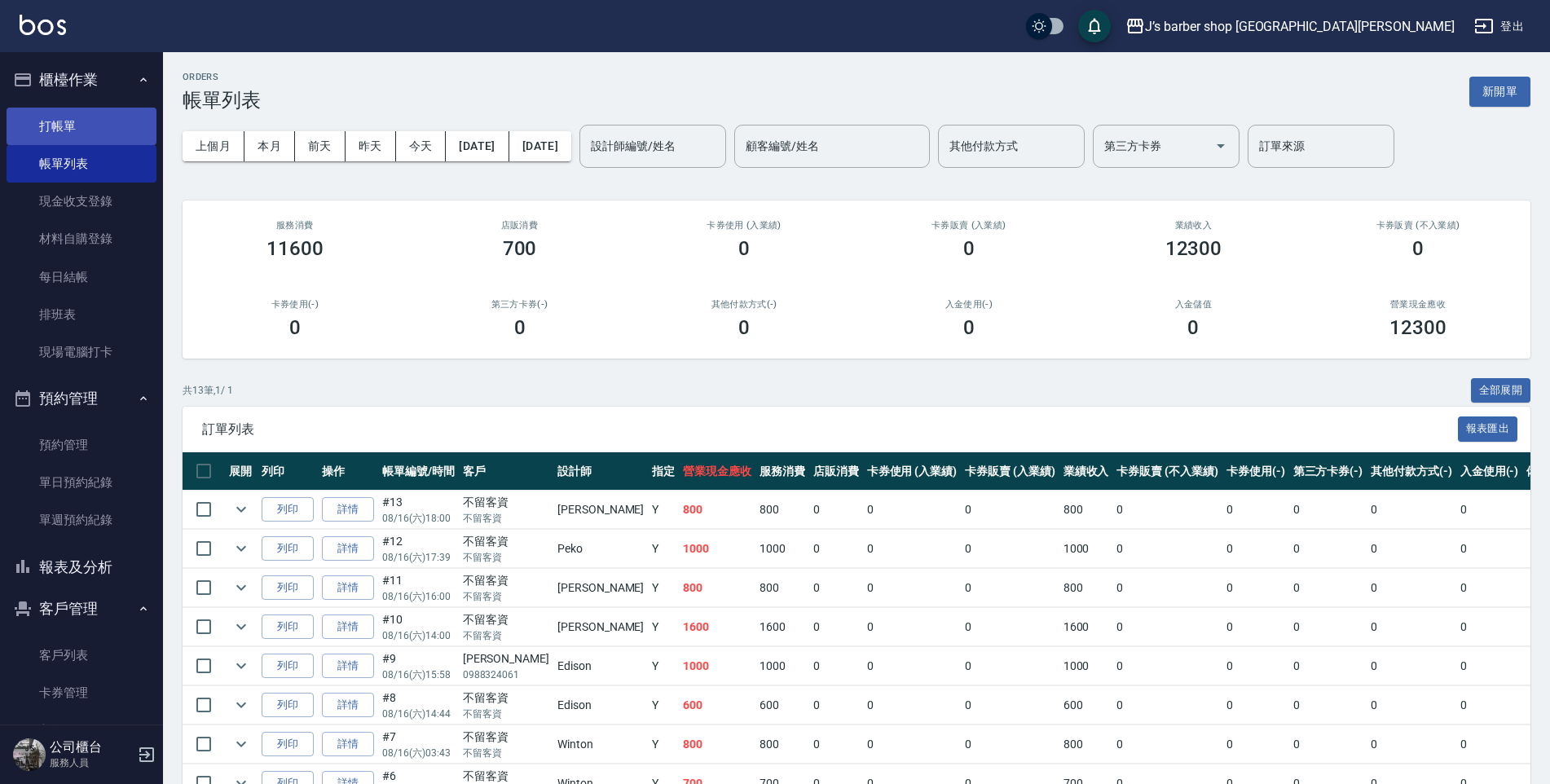
click at [112, 131] on link "打帳單" at bounding box center [81, 126] width 150 height 38
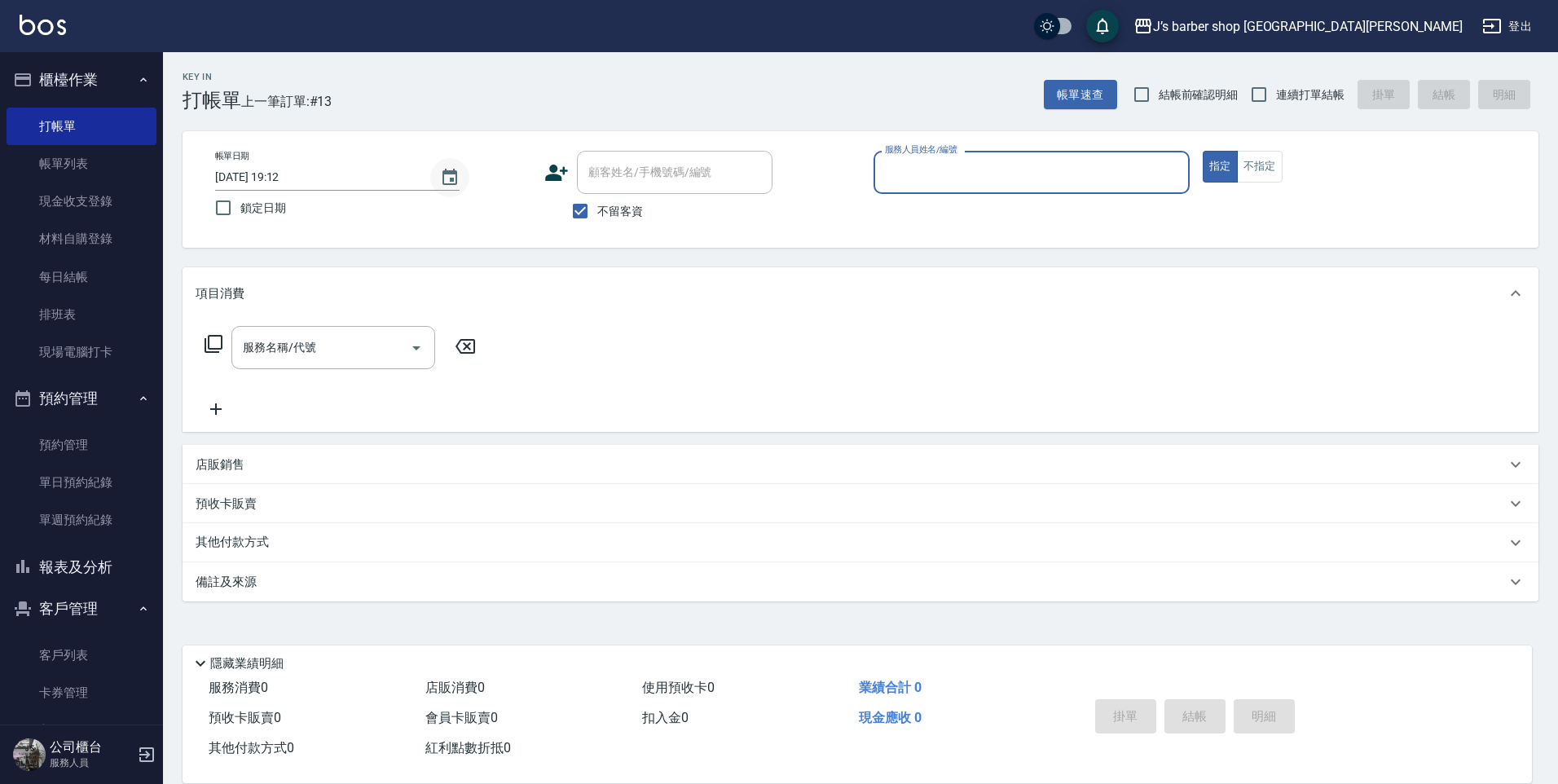
click at [449, 171] on icon "Choose date, selected date is 2025-08-16" at bounding box center [450, 177] width 15 height 17
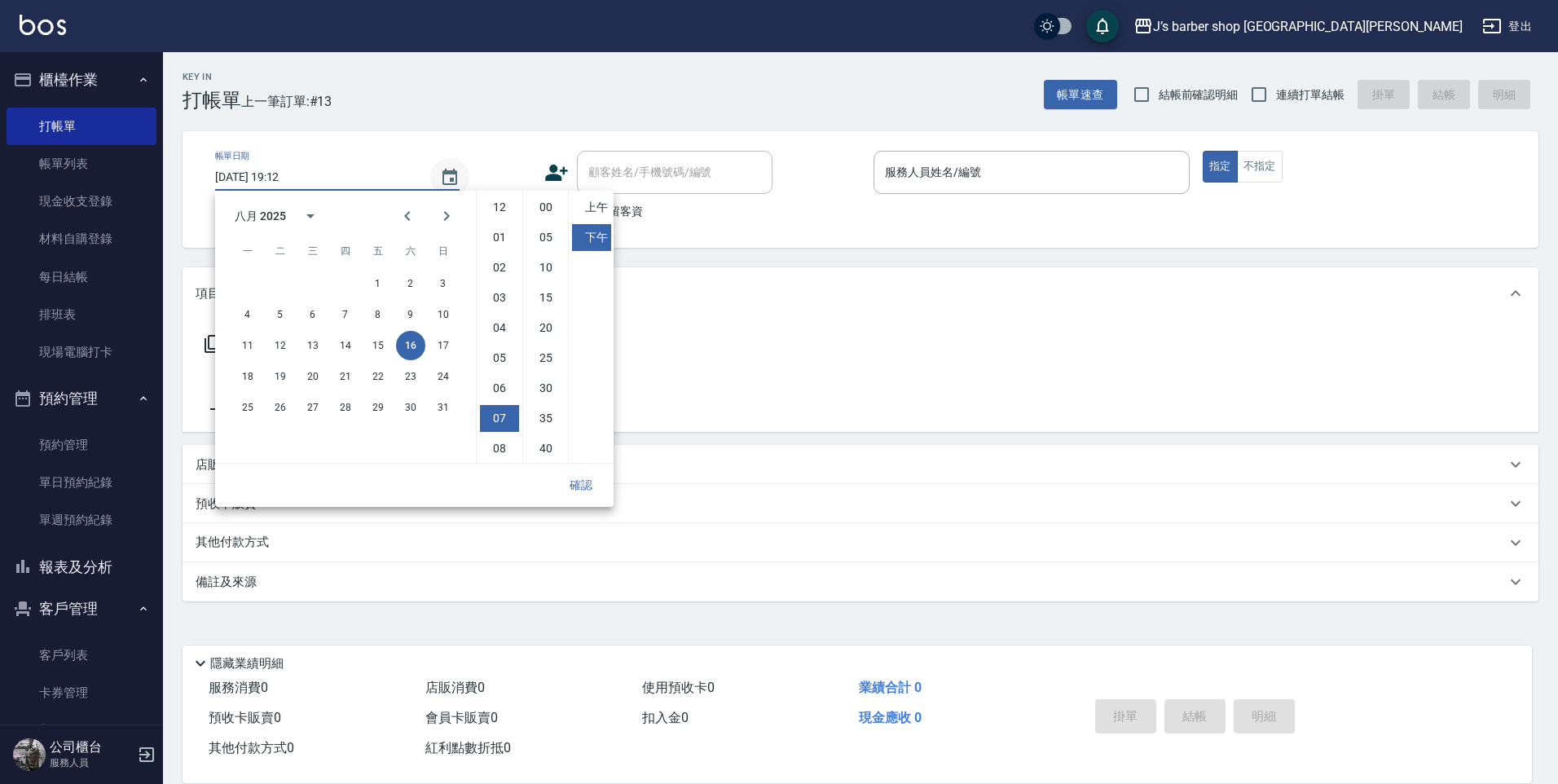
scroll to position [91, 0]
click at [541, 210] on li "00" at bounding box center [545, 207] width 39 height 27
type input "[DATE] 19:00"
click at [582, 482] on button "確認" at bounding box center [580, 485] width 53 height 30
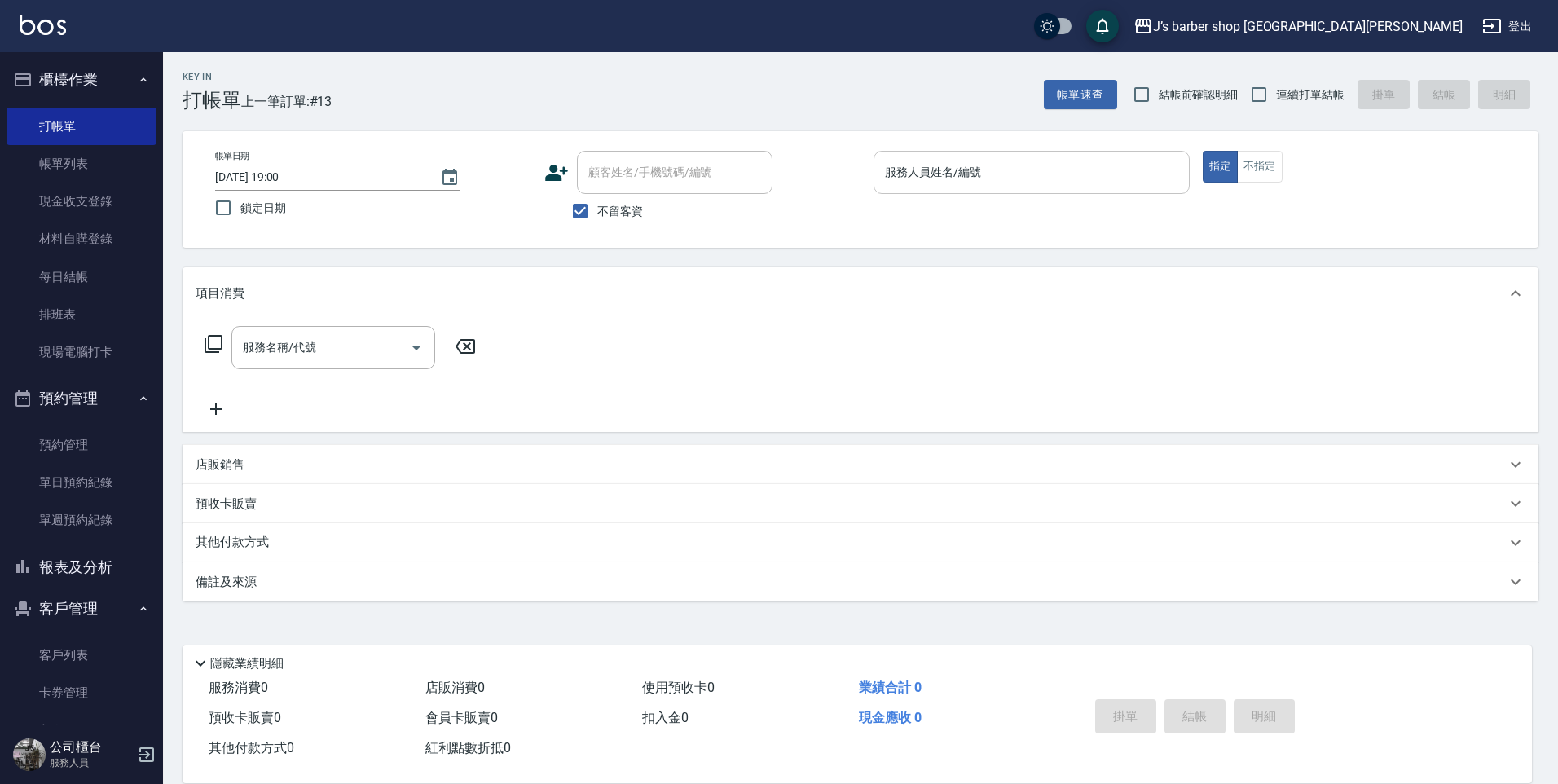
click at [965, 177] on input "服務人員姓名/編號" at bounding box center [1031, 172] width 301 height 29
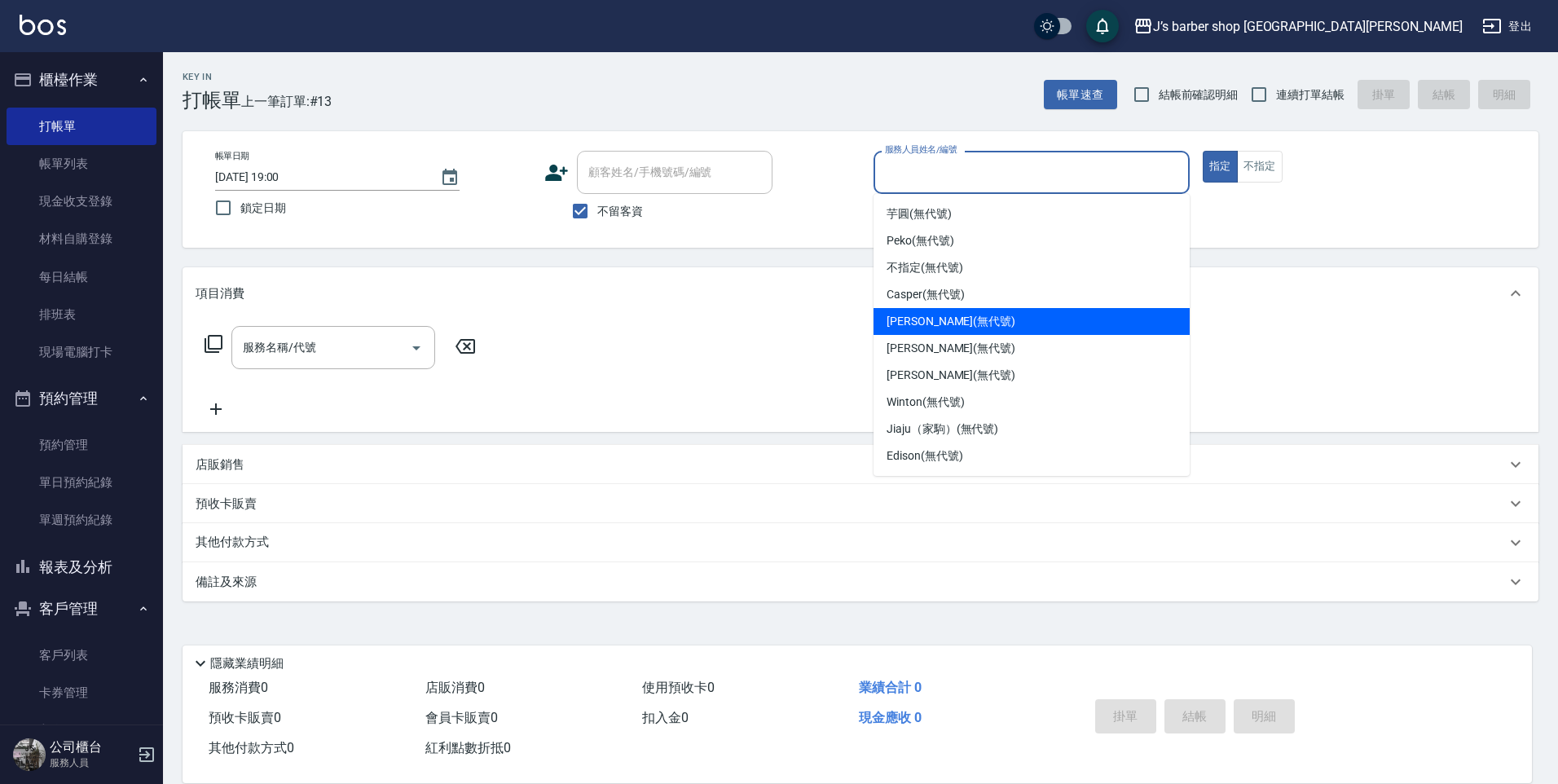
drag, startPoint x: 937, startPoint y: 323, endPoint x: 926, endPoint y: 326, distance: 11.4
click at [935, 326] on span "[PERSON_NAME] (無代號)" at bounding box center [951, 322] width 129 height 18
type input "[PERSON_NAME](無代號)"
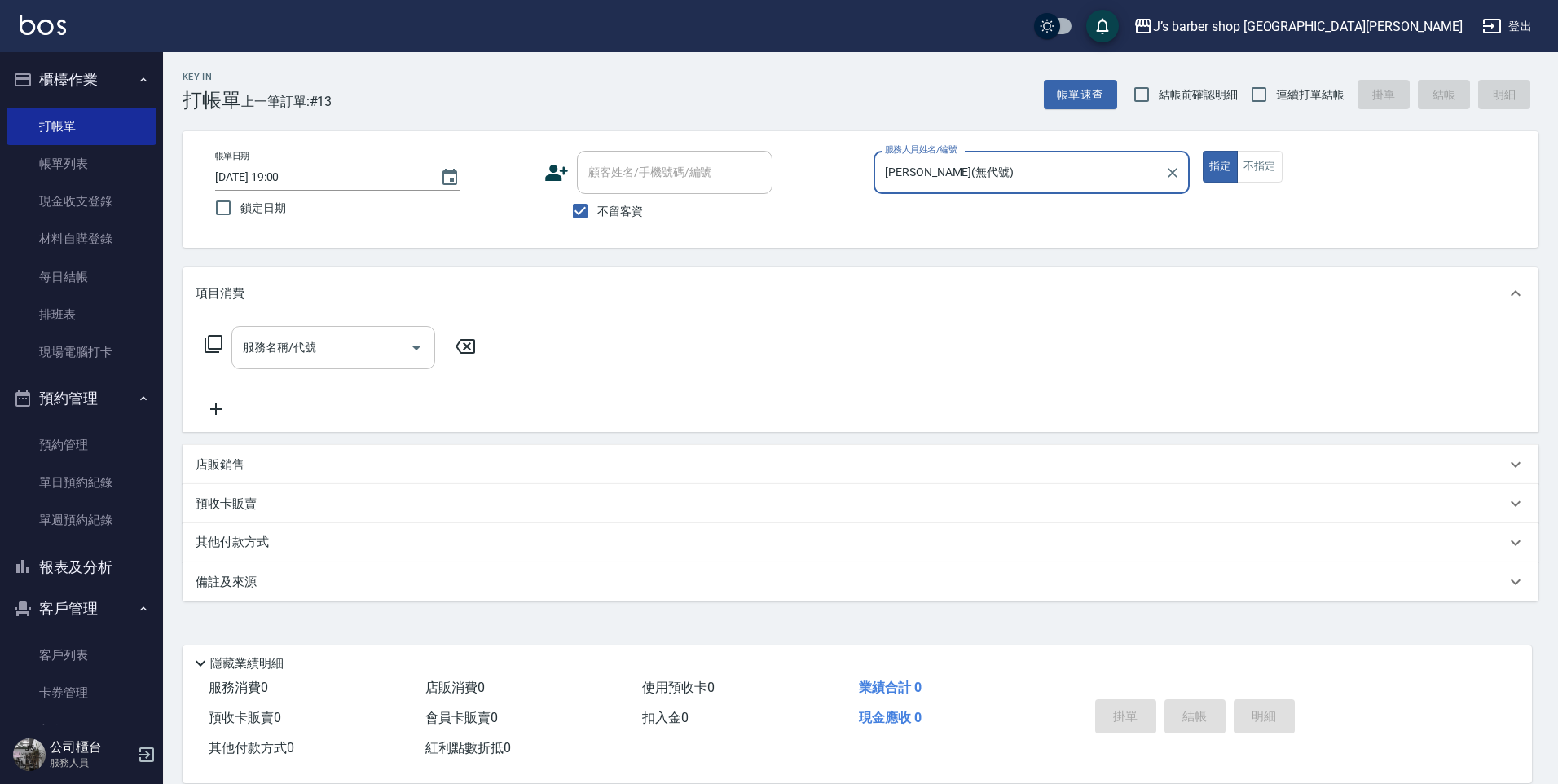
click at [420, 342] on icon "Open" at bounding box center [416, 347] width 19 height 19
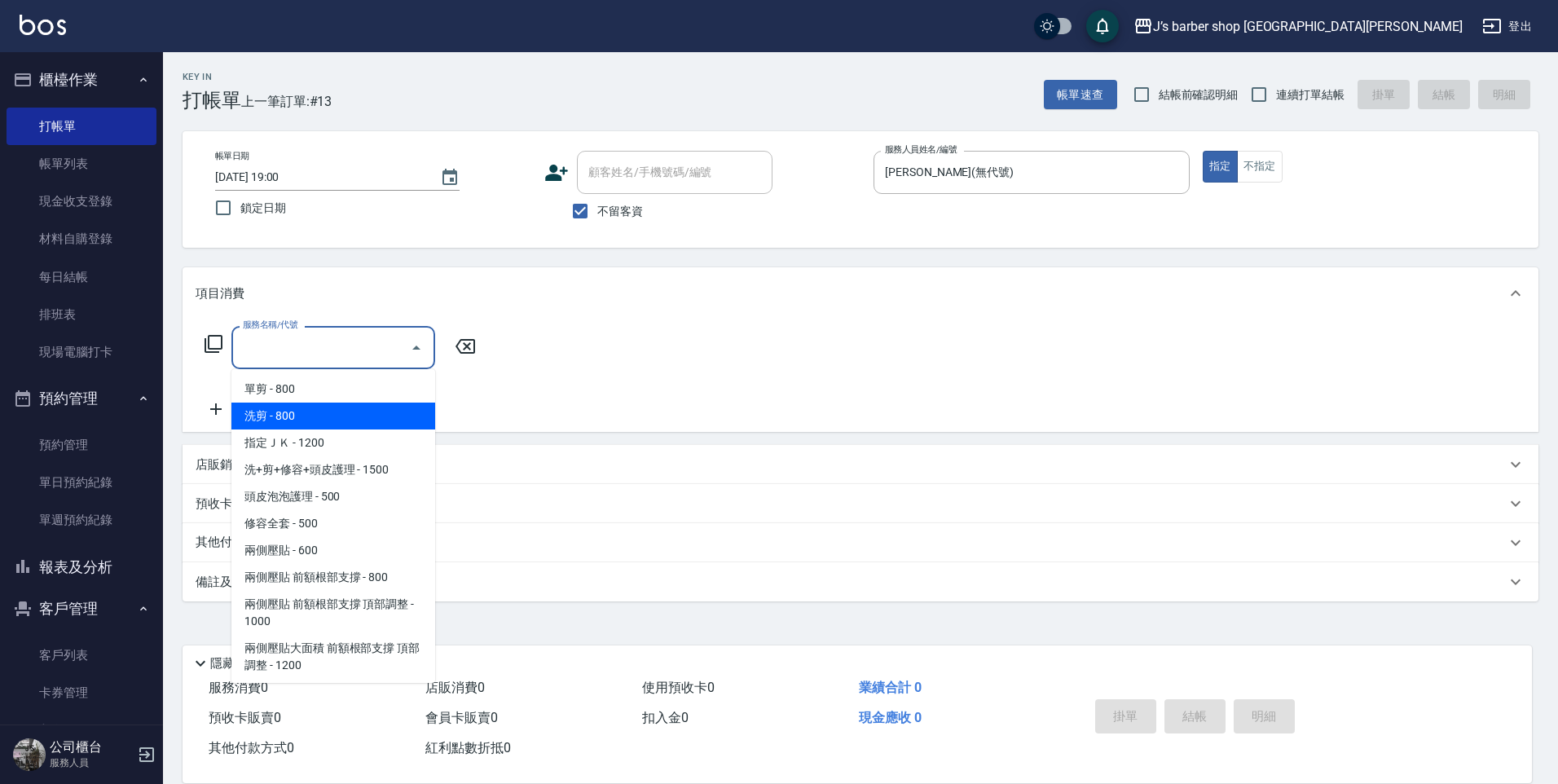
click at [352, 420] on span "洗剪 - 800" at bounding box center [333, 415] width 204 height 27
type input "洗剪(101)"
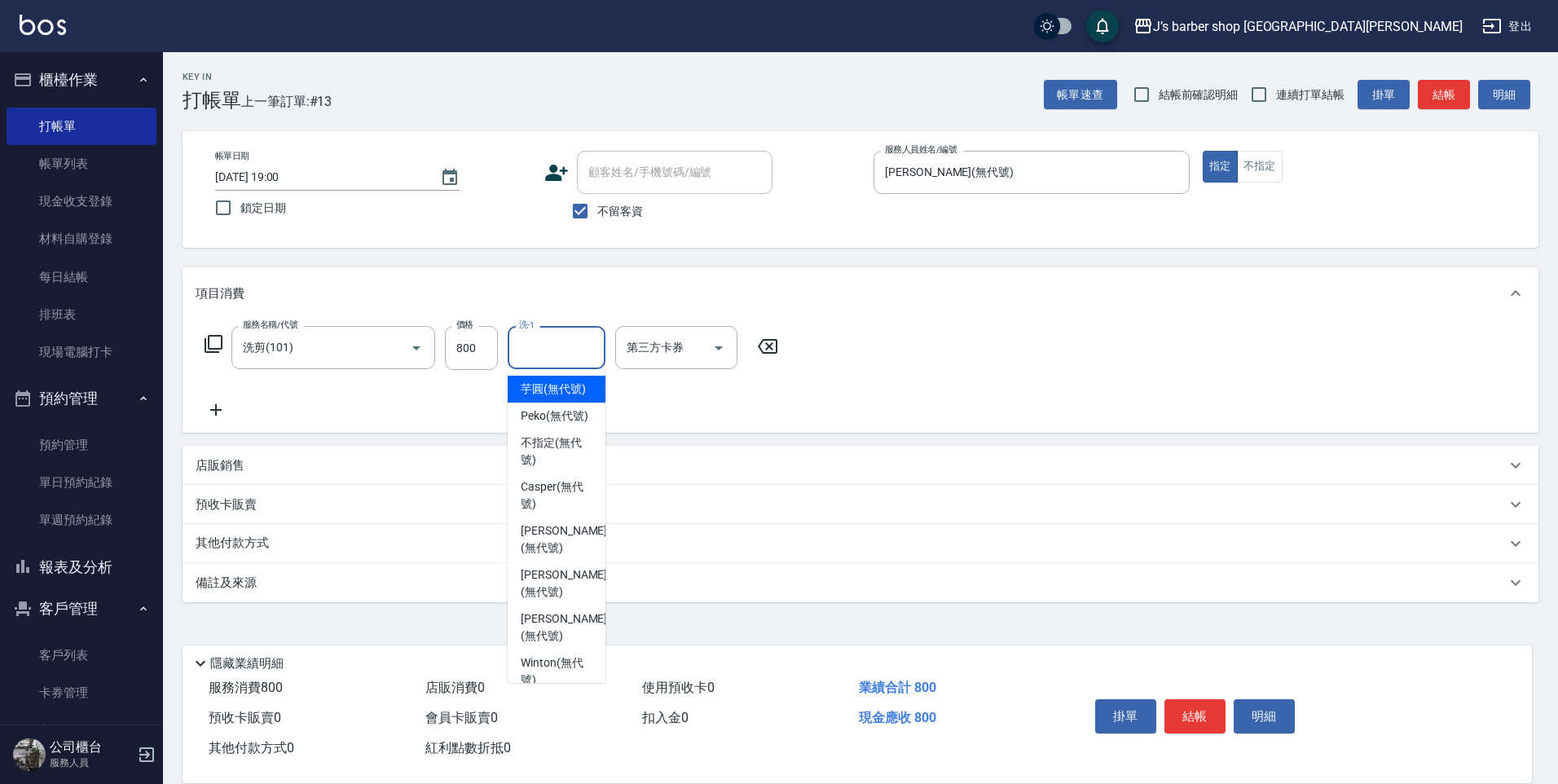
click at [553, 342] on input "洗-1" at bounding box center [556, 347] width 83 height 29
click at [540, 556] on span "[PERSON_NAME] (無代號)" at bounding box center [564, 539] width 87 height 34
type input "[PERSON_NAME](無代號)"
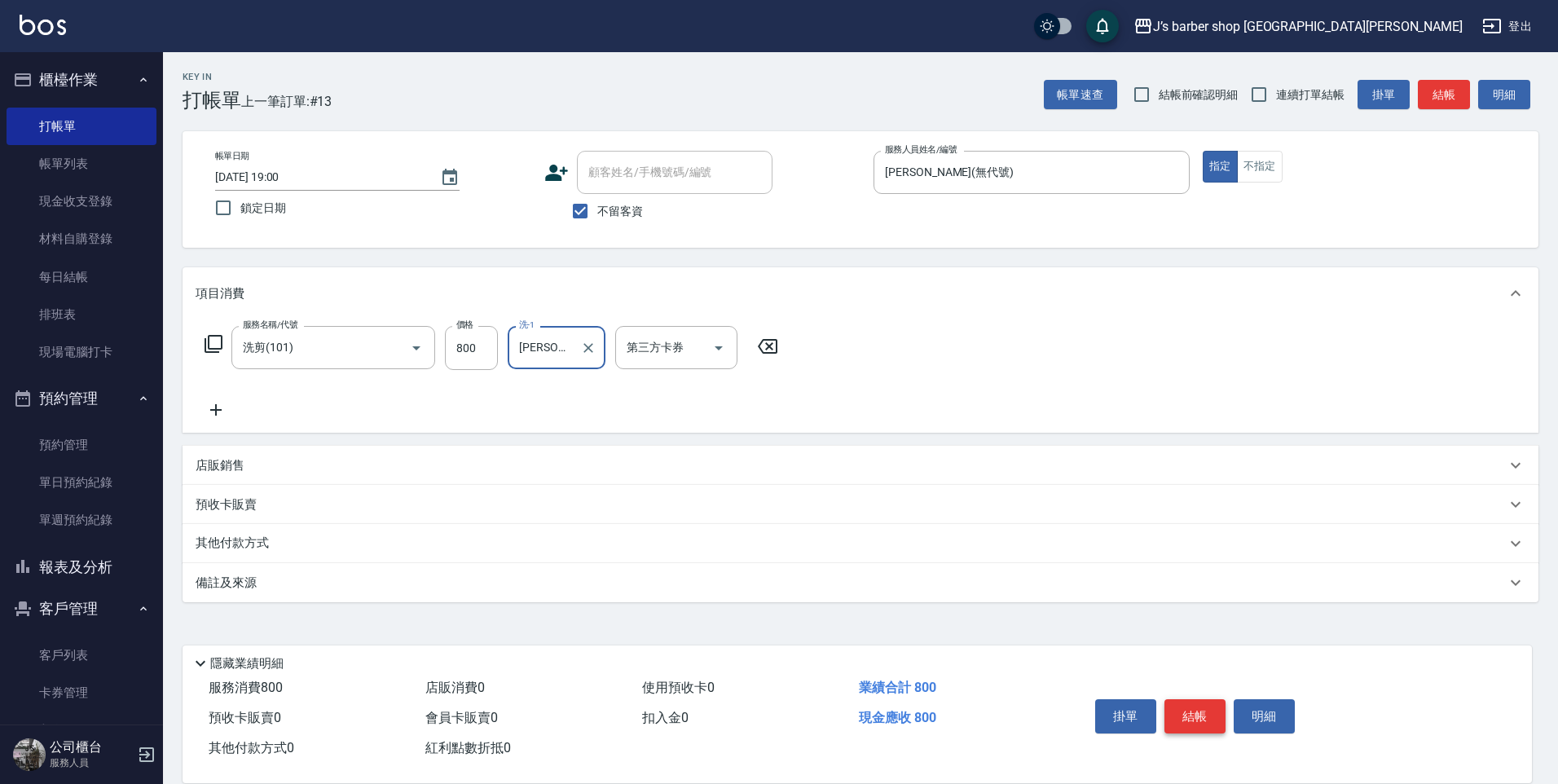
click at [1199, 709] on button "結帳" at bounding box center [1195, 716] width 61 height 34
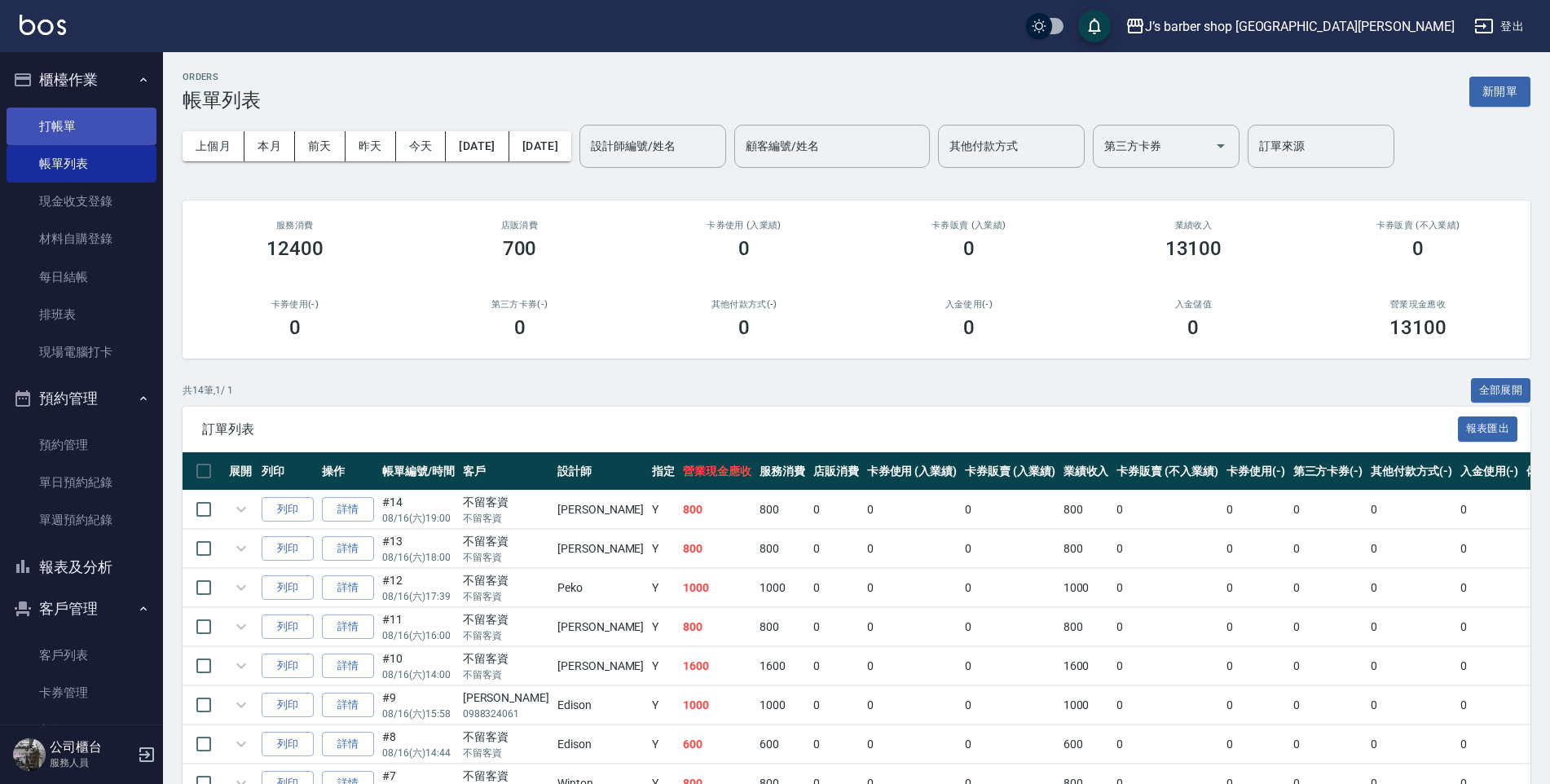
click at [88, 116] on link "打帳單" at bounding box center [81, 126] width 150 height 38
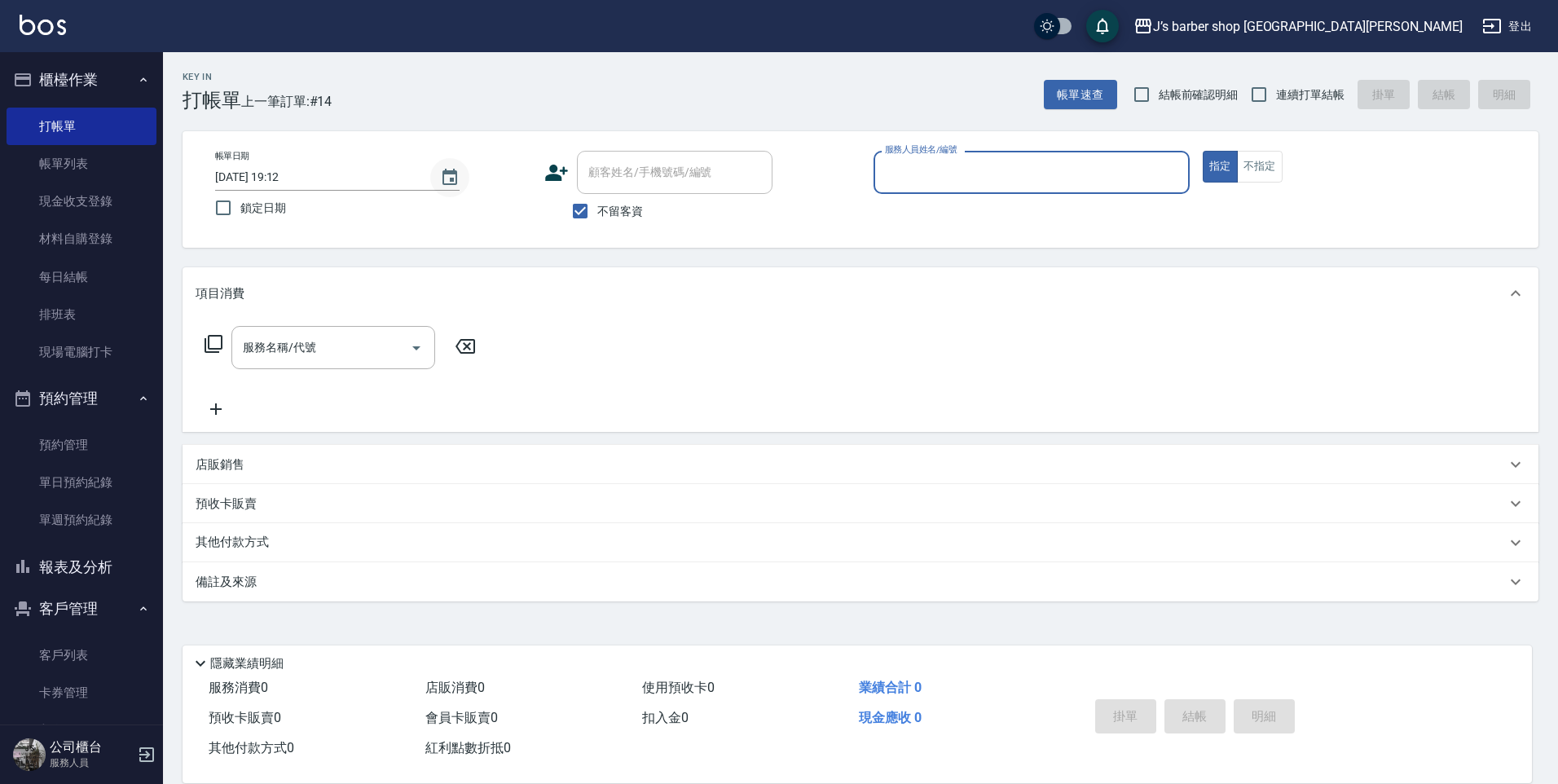
click at [460, 183] on button "Choose date, selected date is 2025-08-16" at bounding box center [450, 178] width 39 height 39
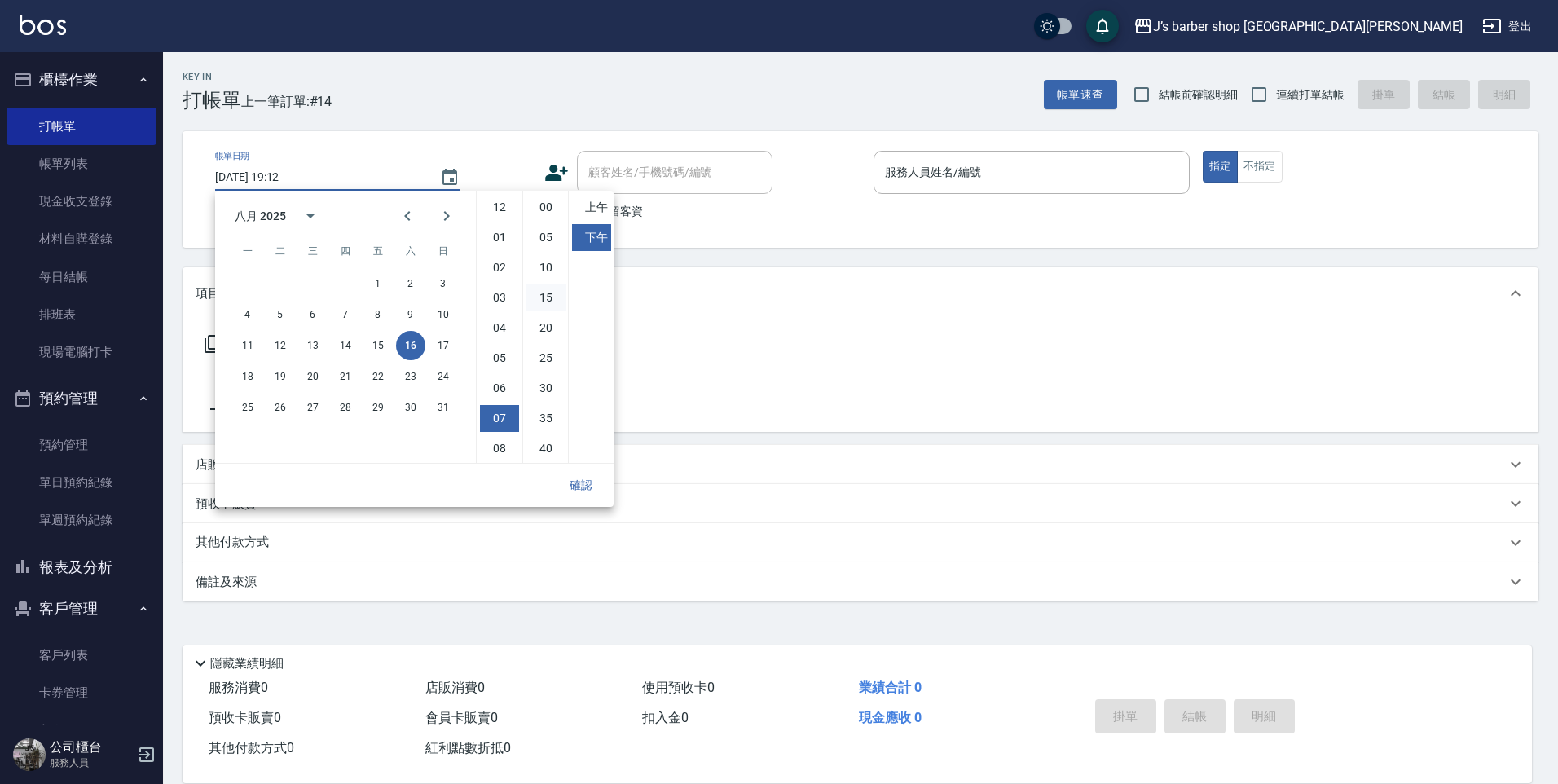
scroll to position [91, 0]
click at [504, 352] on li "08" at bounding box center [499, 357] width 39 height 27
click at [533, 205] on li "00" at bounding box center [545, 207] width 39 height 27
type input "[DATE] 20:00"
click at [568, 490] on button "確認" at bounding box center [580, 485] width 53 height 30
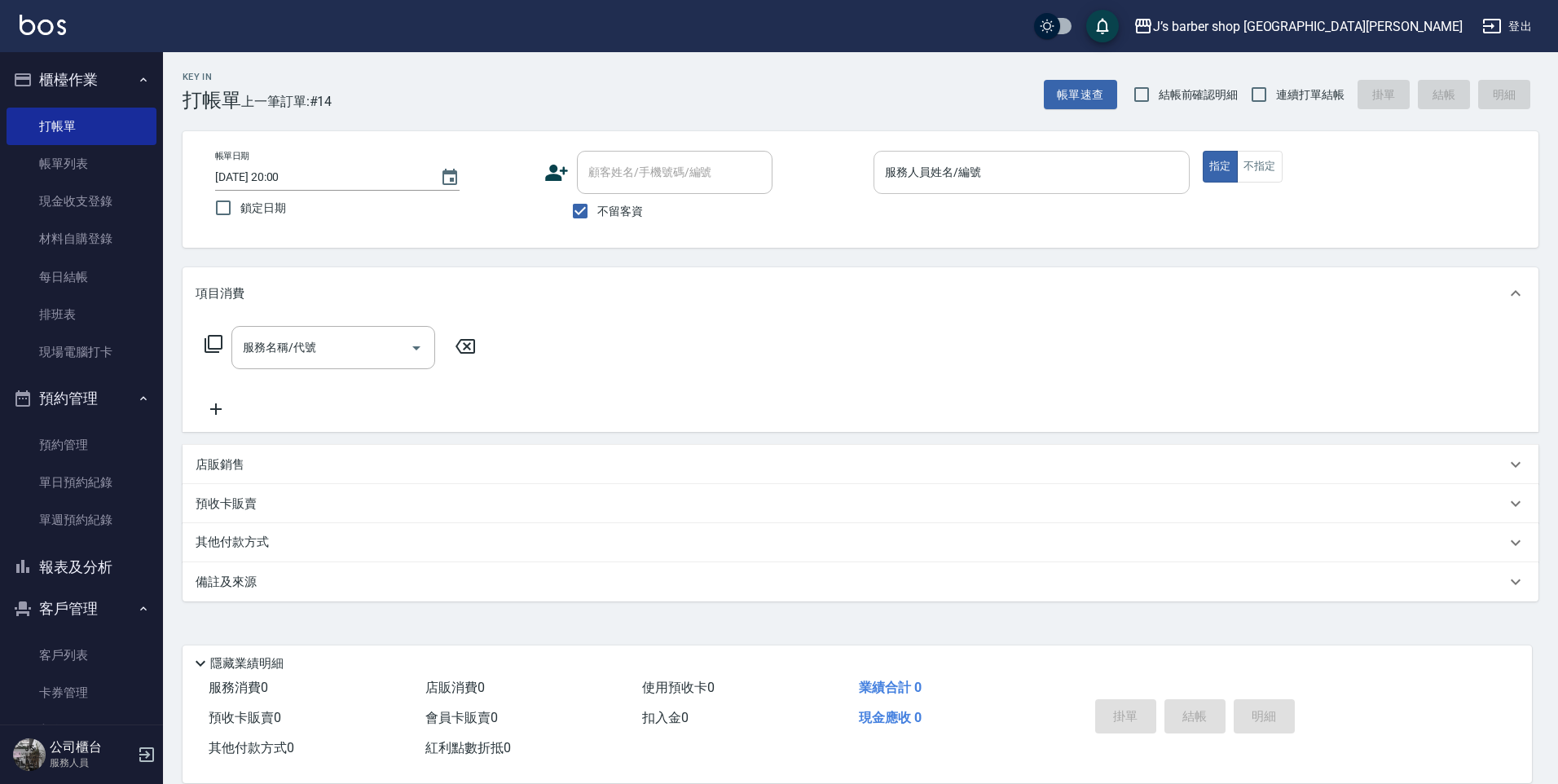
click at [892, 166] on input "服務人員姓名/編號" at bounding box center [1031, 172] width 301 height 29
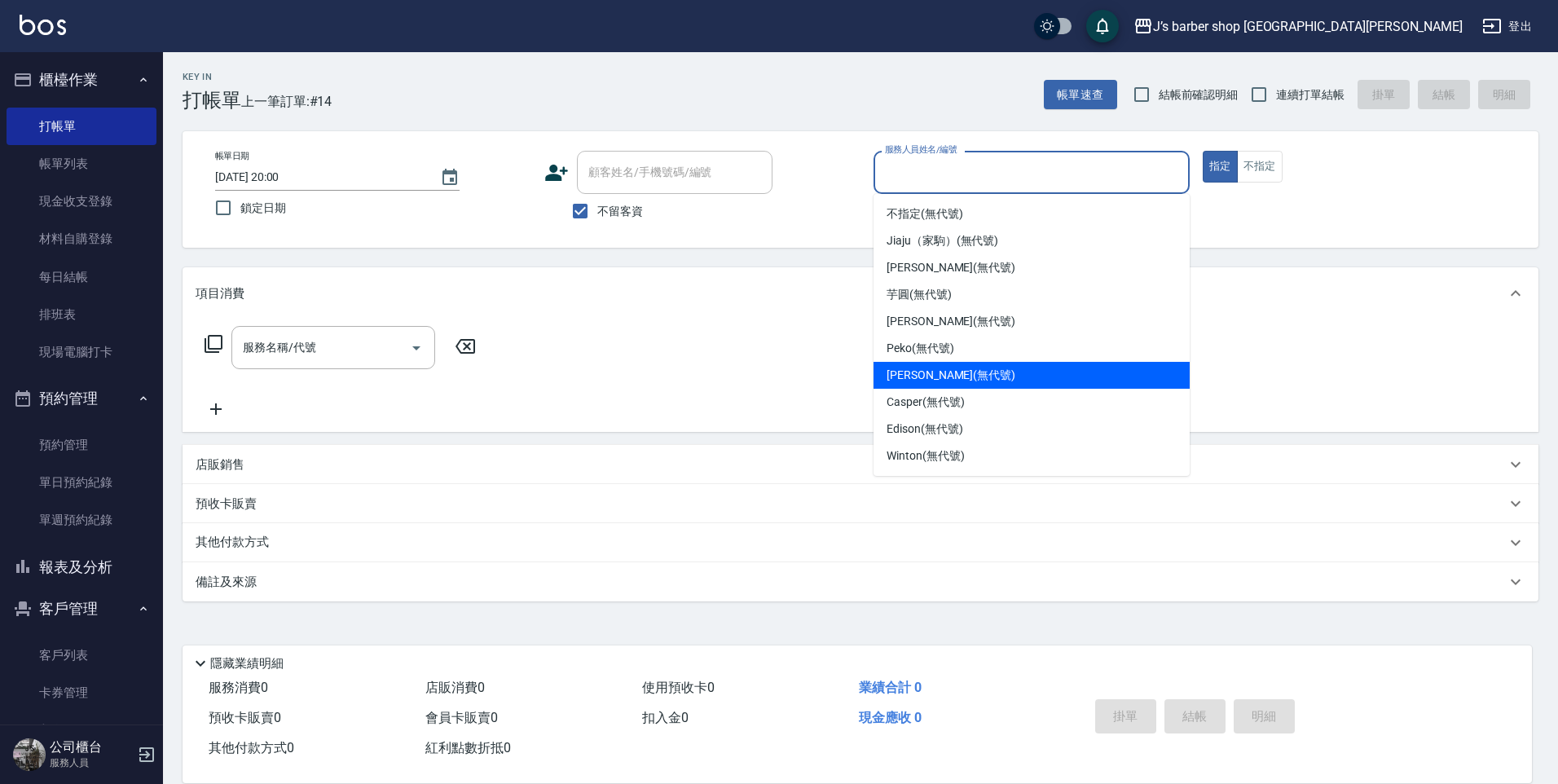
drag, startPoint x: 920, startPoint y: 369, endPoint x: 659, endPoint y: 376, distance: 261.1
click at [920, 371] on span "[PERSON_NAME] (無代號)" at bounding box center [951, 375] width 129 height 18
type input "[PERSON_NAME](無代號)"
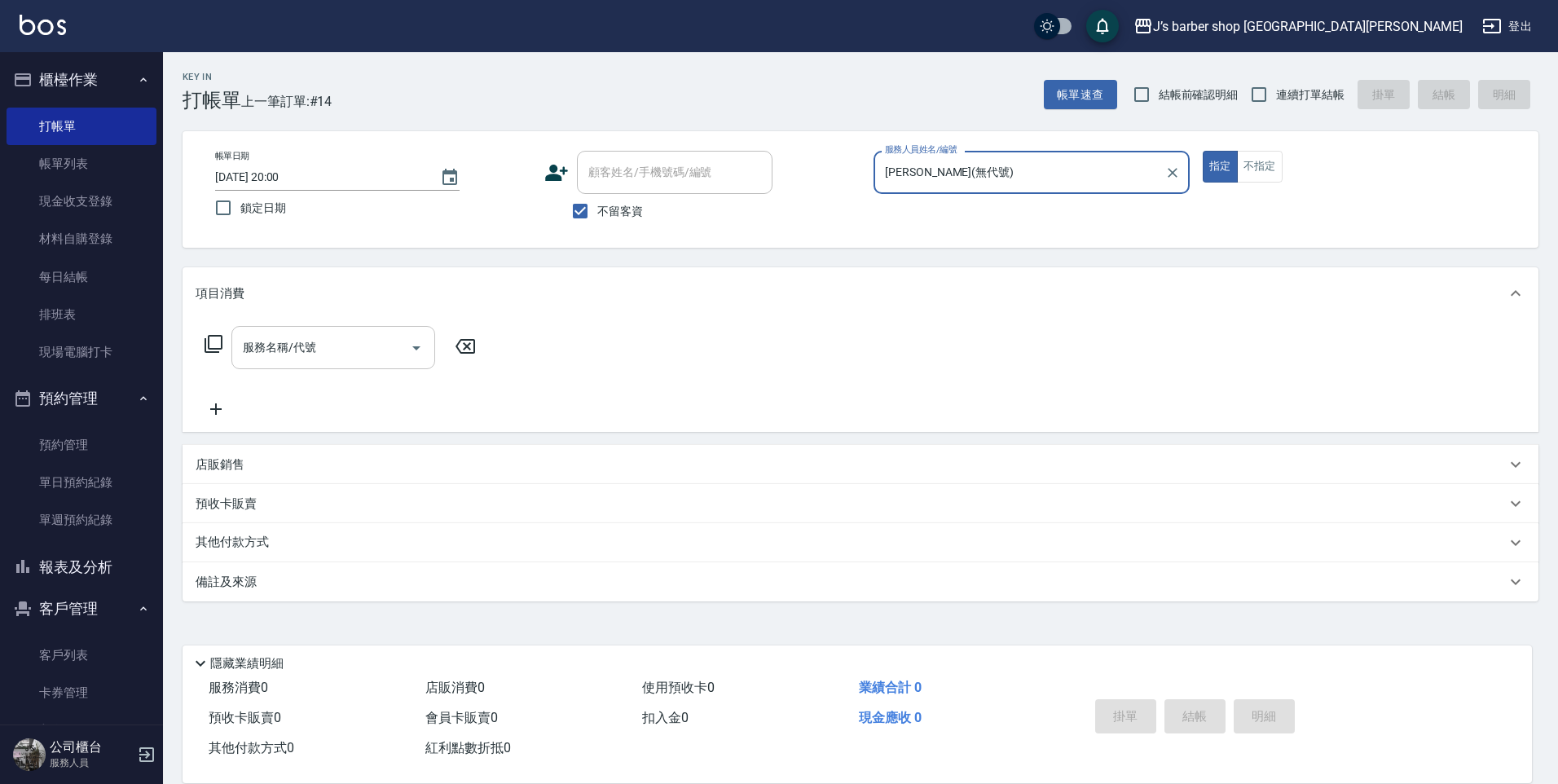
click at [369, 359] on input "服務名稱/代號" at bounding box center [321, 347] width 165 height 29
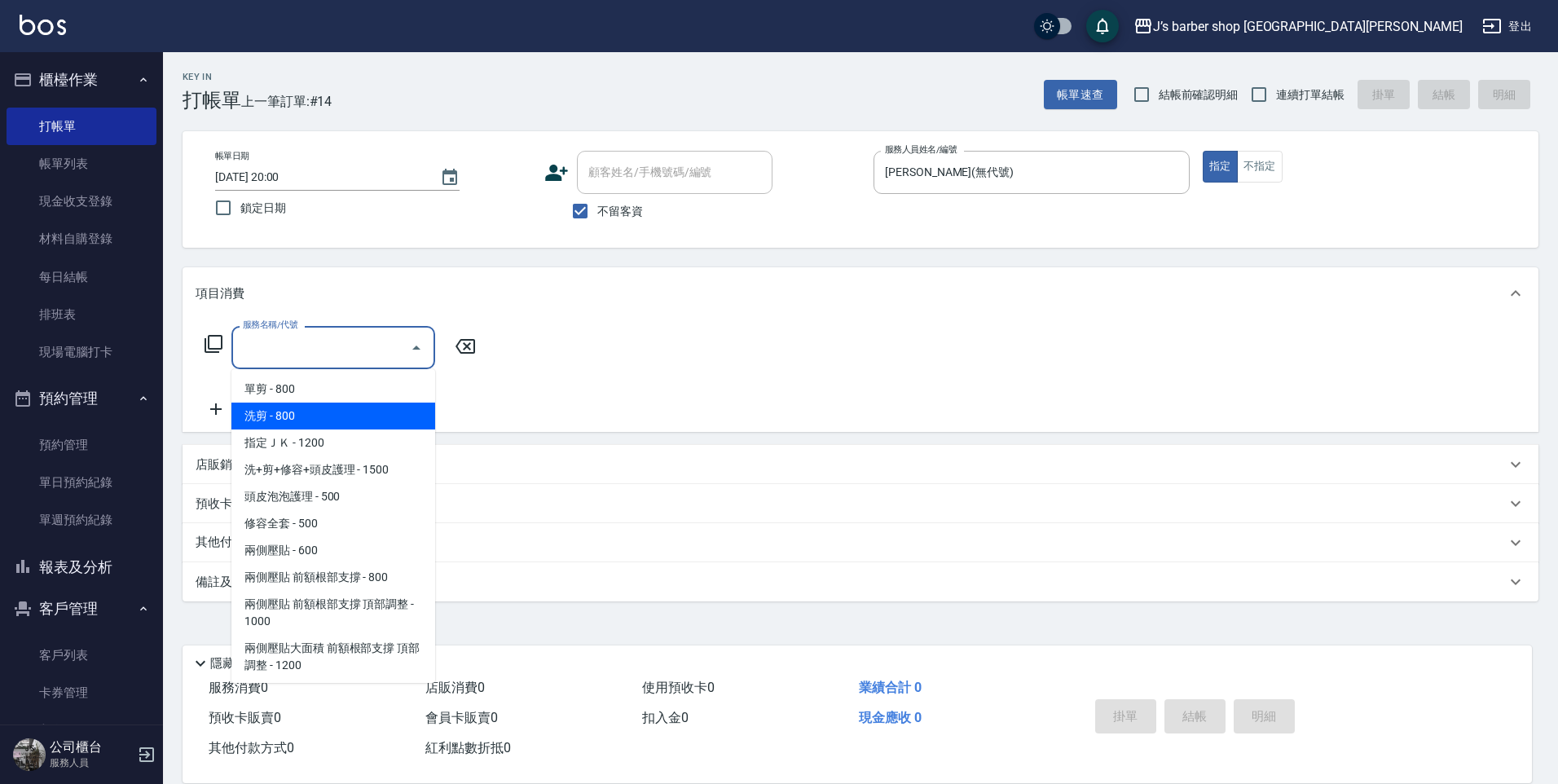
click at [356, 419] on span "洗剪 - 800" at bounding box center [333, 415] width 204 height 27
type input "洗剪(101)"
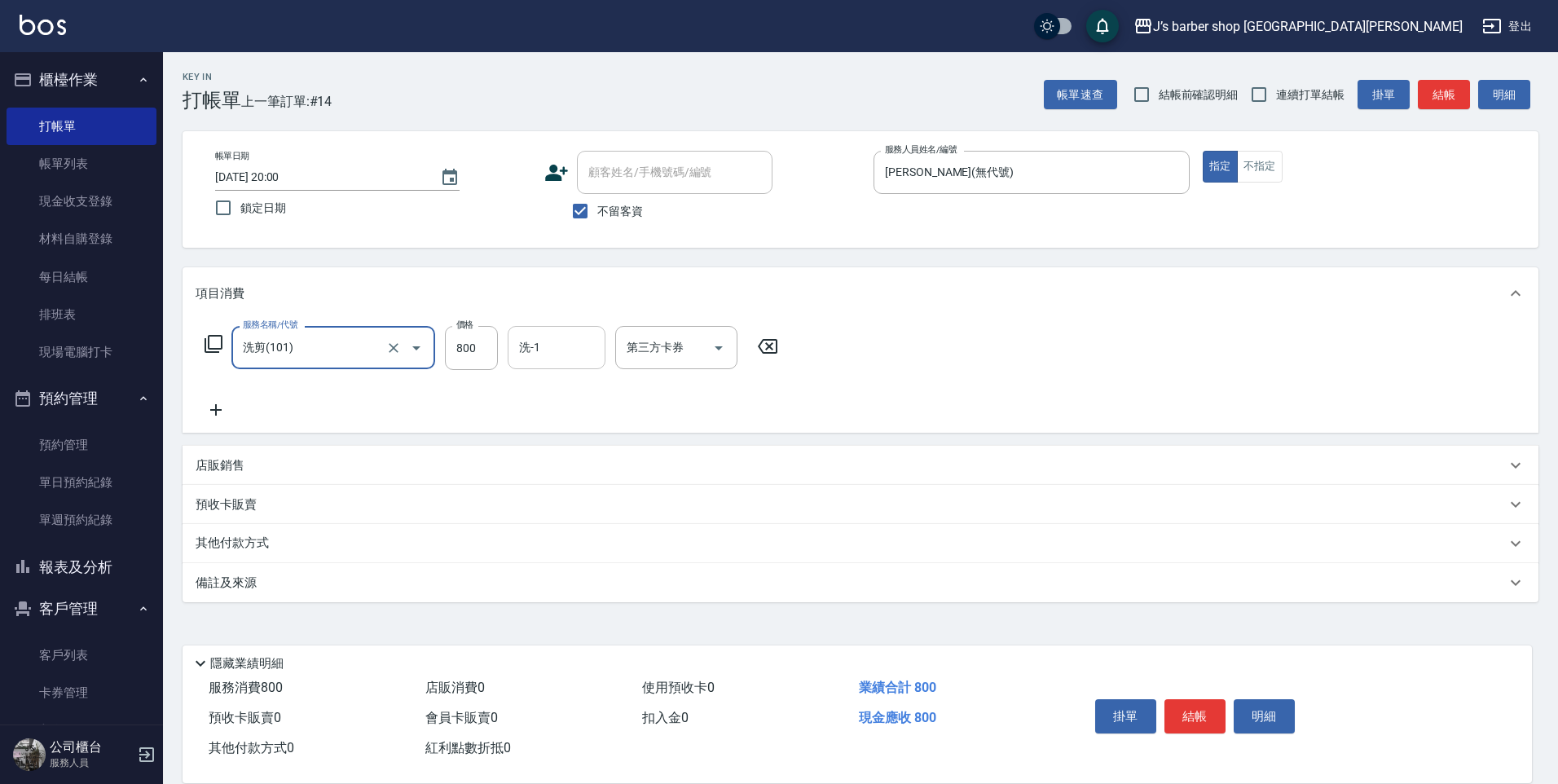
click at [598, 347] on div "洗-1" at bounding box center [556, 347] width 98 height 43
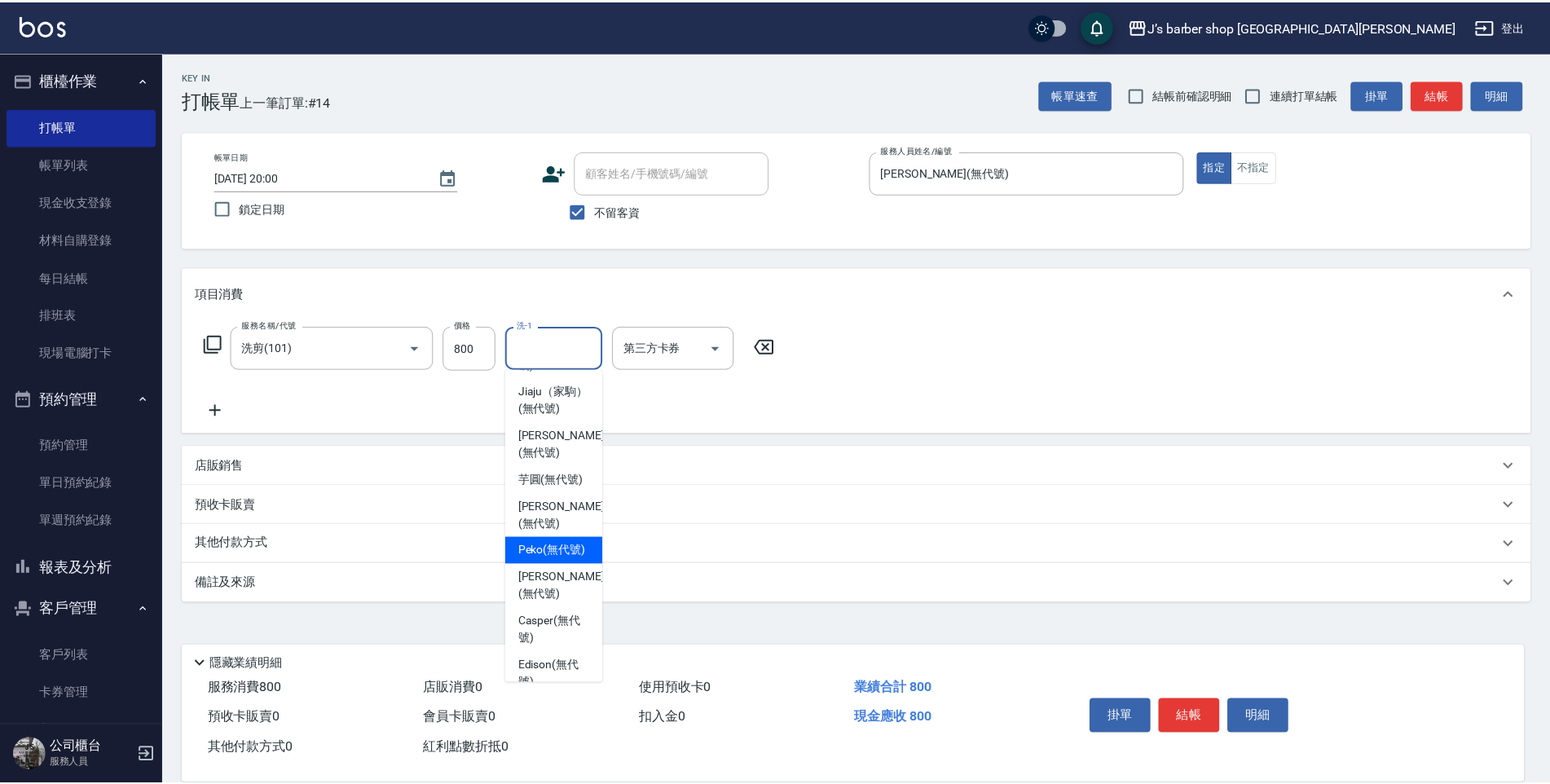
scroll to position [81, 0]
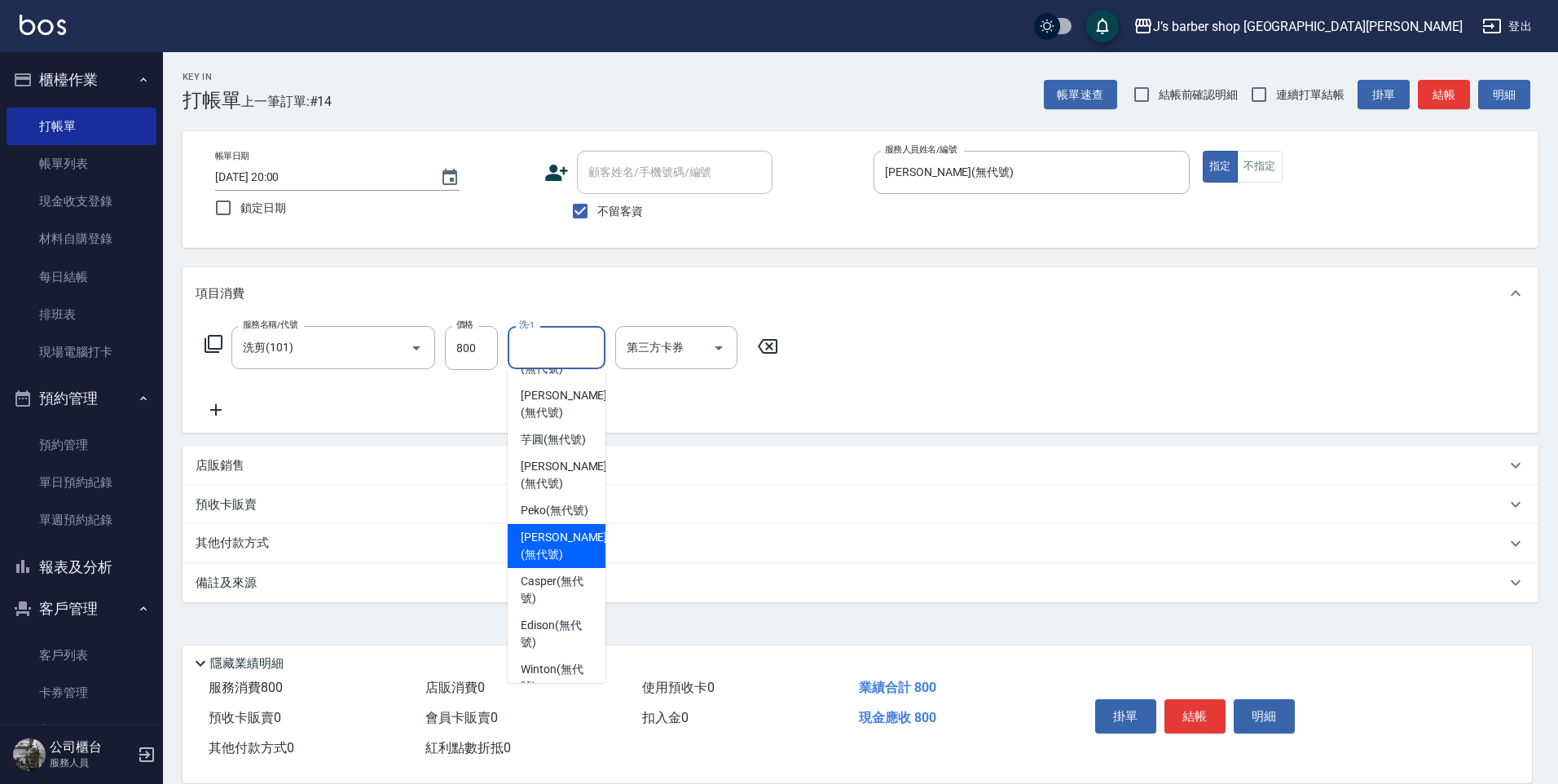
click at [533, 563] on span "[PERSON_NAME] (無代號)" at bounding box center [564, 545] width 87 height 34
type input "[PERSON_NAME](無代號)"
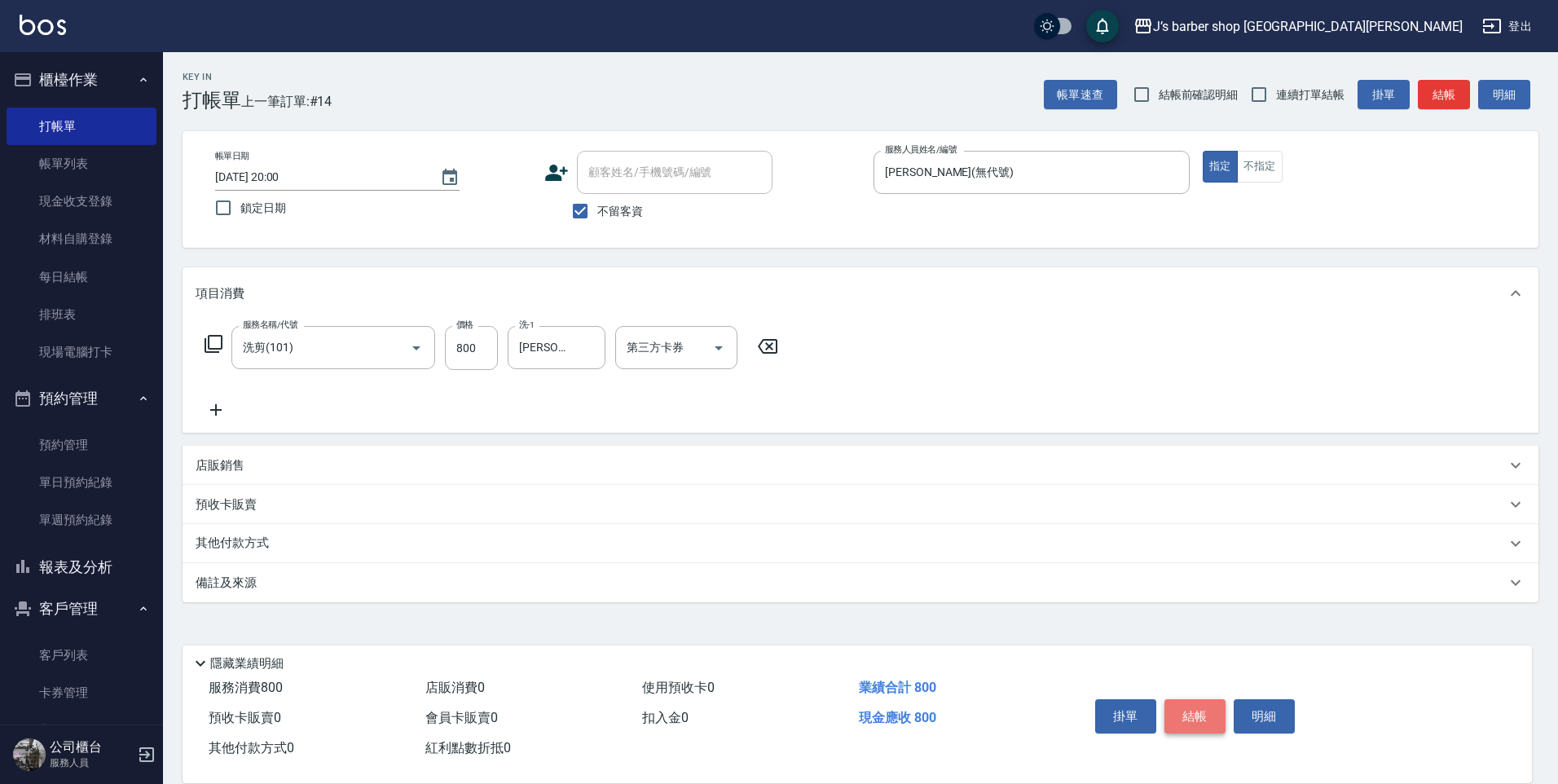
click at [1202, 699] on button "結帳" at bounding box center [1195, 716] width 61 height 34
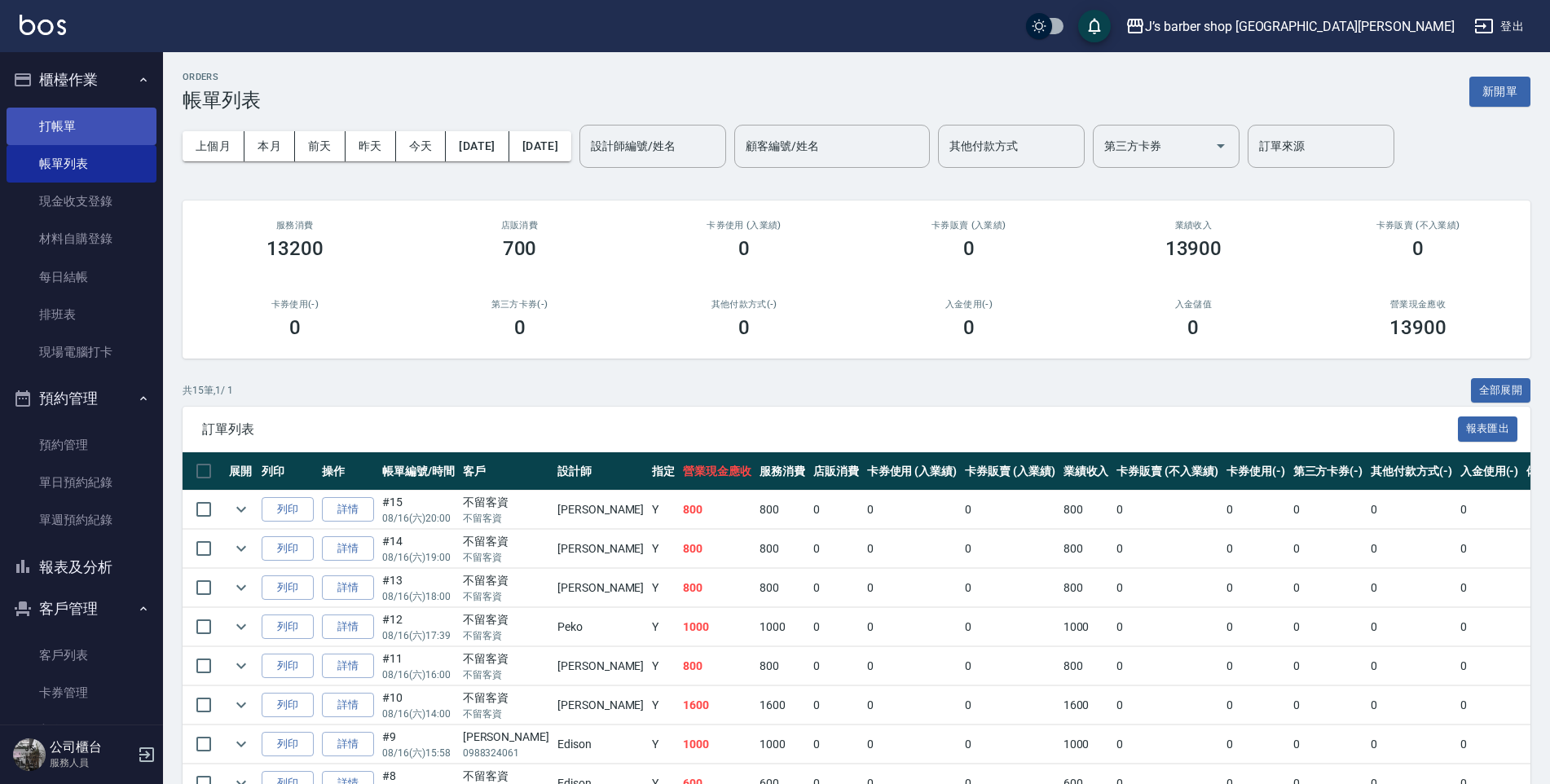
click at [98, 106] on ul "打帳單 帳單列表 現金收支登錄 材料自購登錄 每日結帳 排班表 現場電腦打卡" at bounding box center [81, 240] width 150 height 277
click at [78, 131] on link "打帳單" at bounding box center [81, 126] width 150 height 38
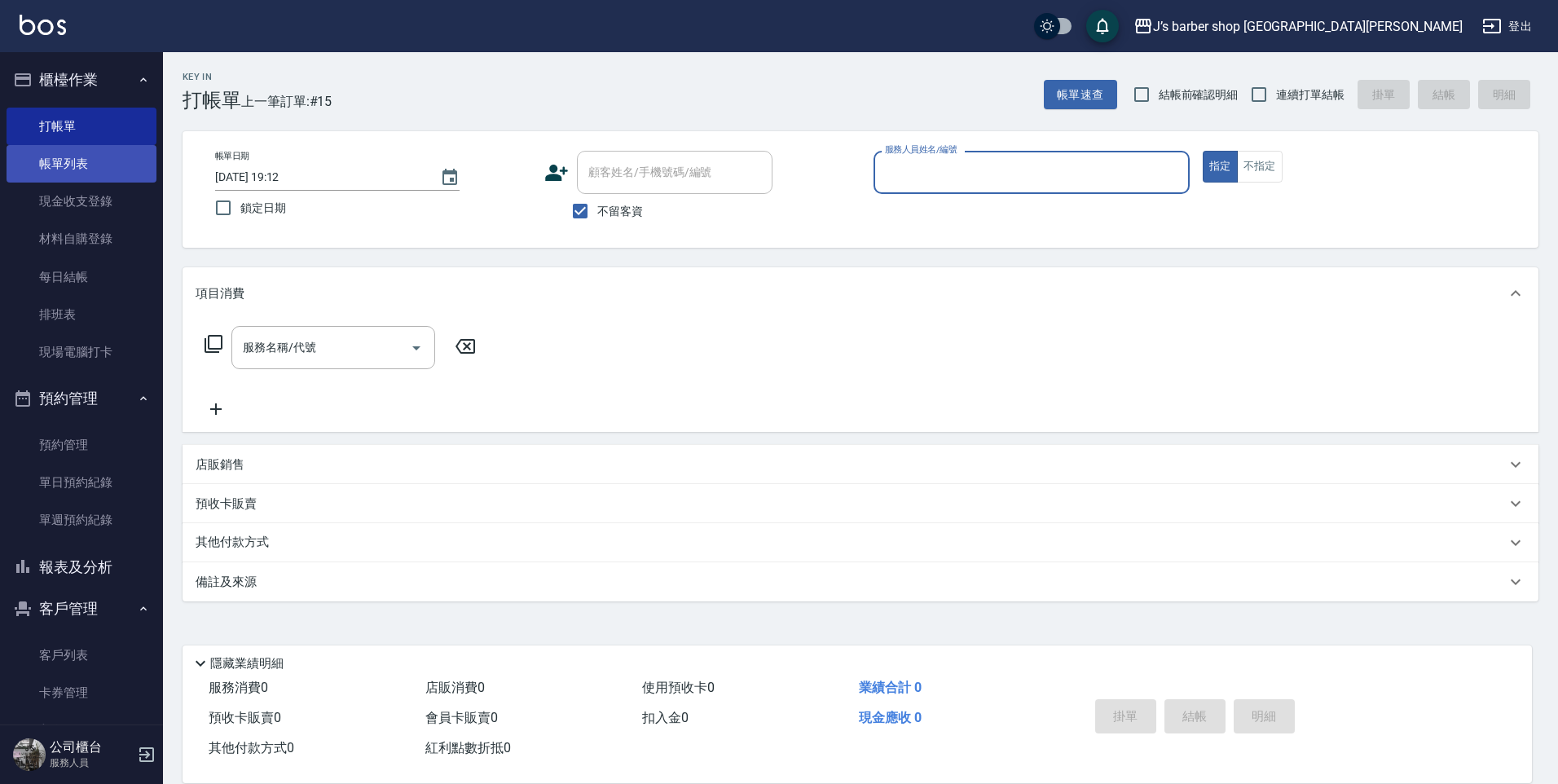
click at [84, 148] on link "帳單列表" at bounding box center [81, 163] width 150 height 38
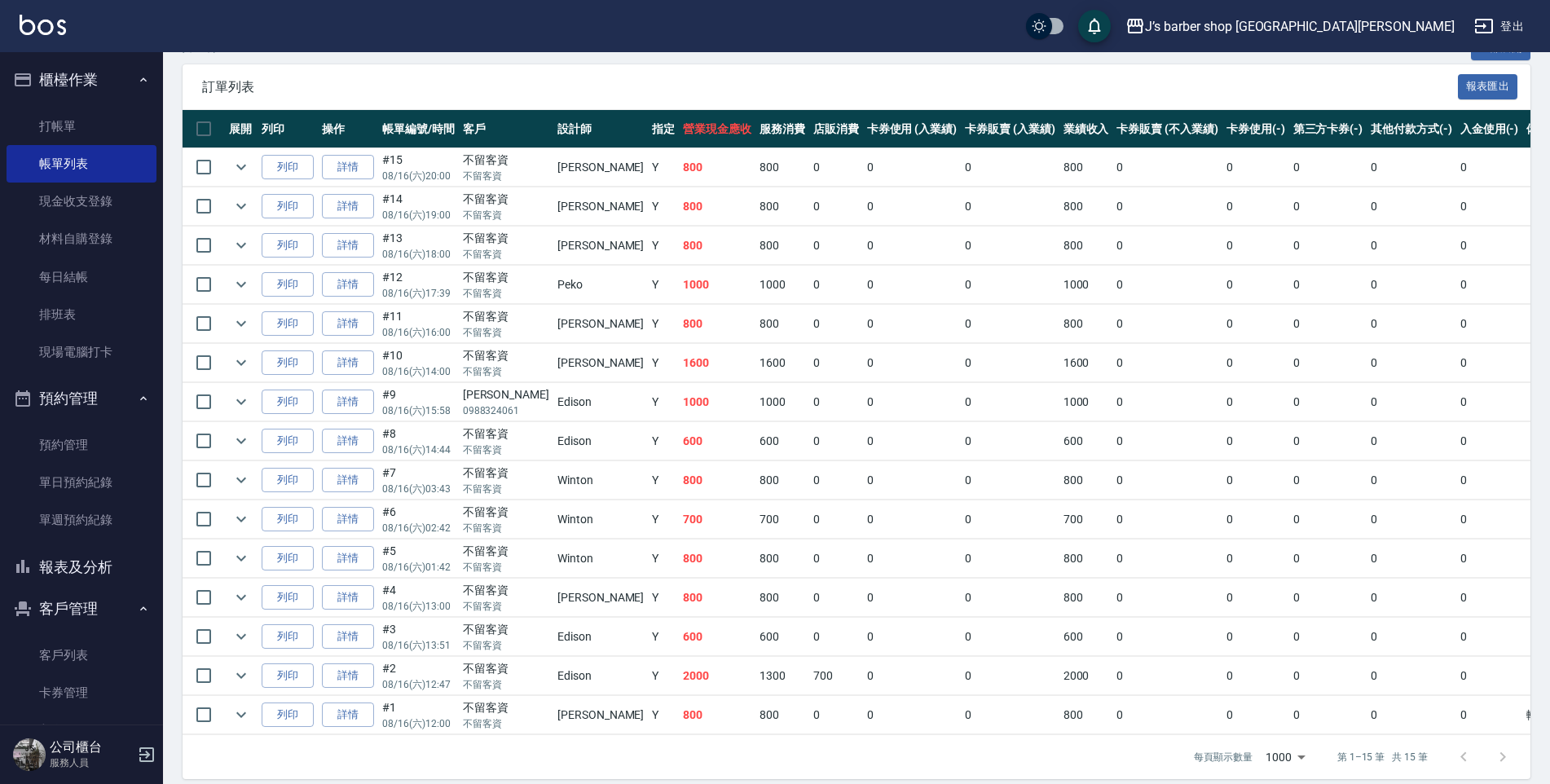
scroll to position [357, 0]
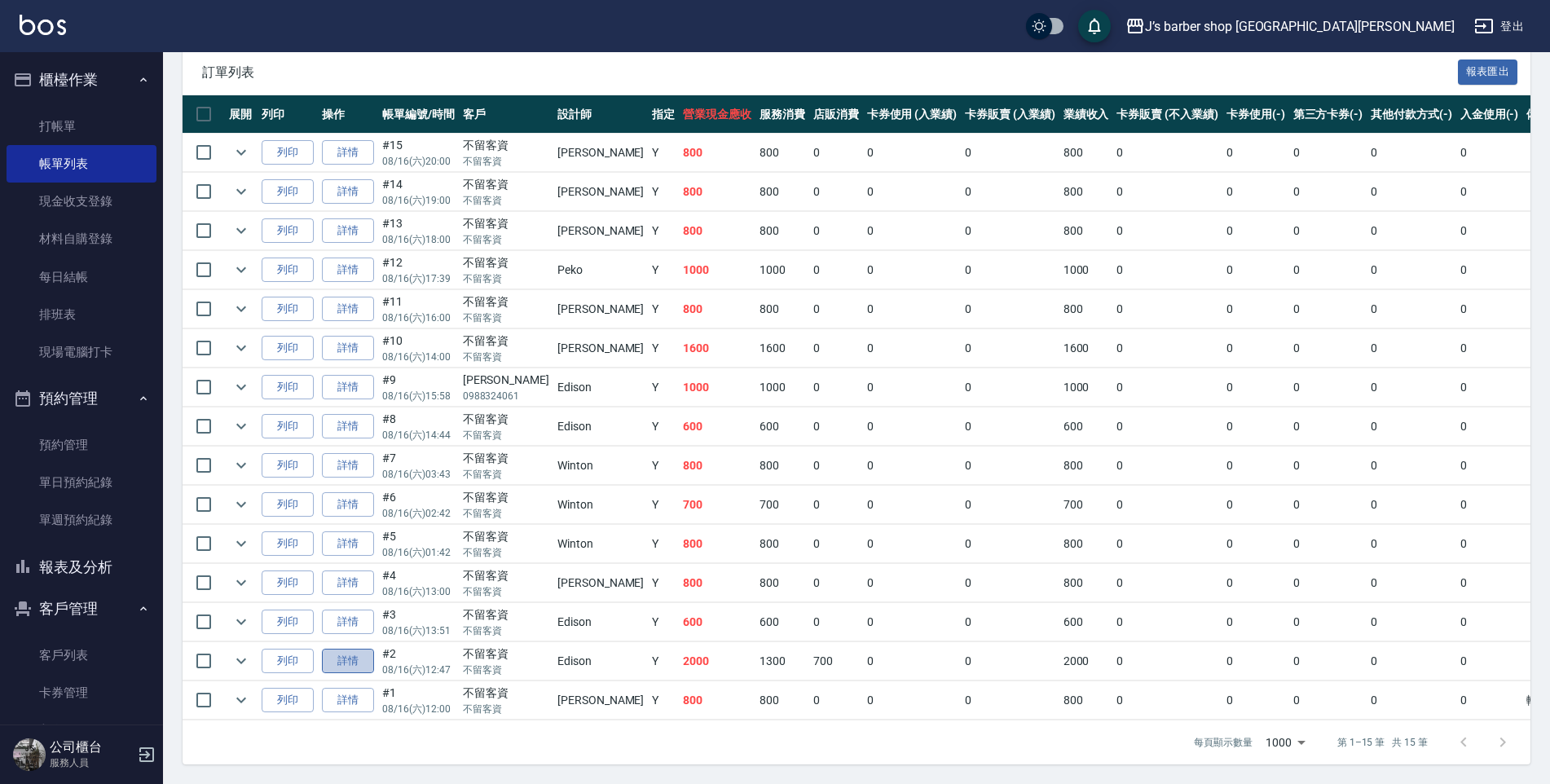
click at [362, 665] on link "詳情" at bounding box center [347, 661] width 53 height 25
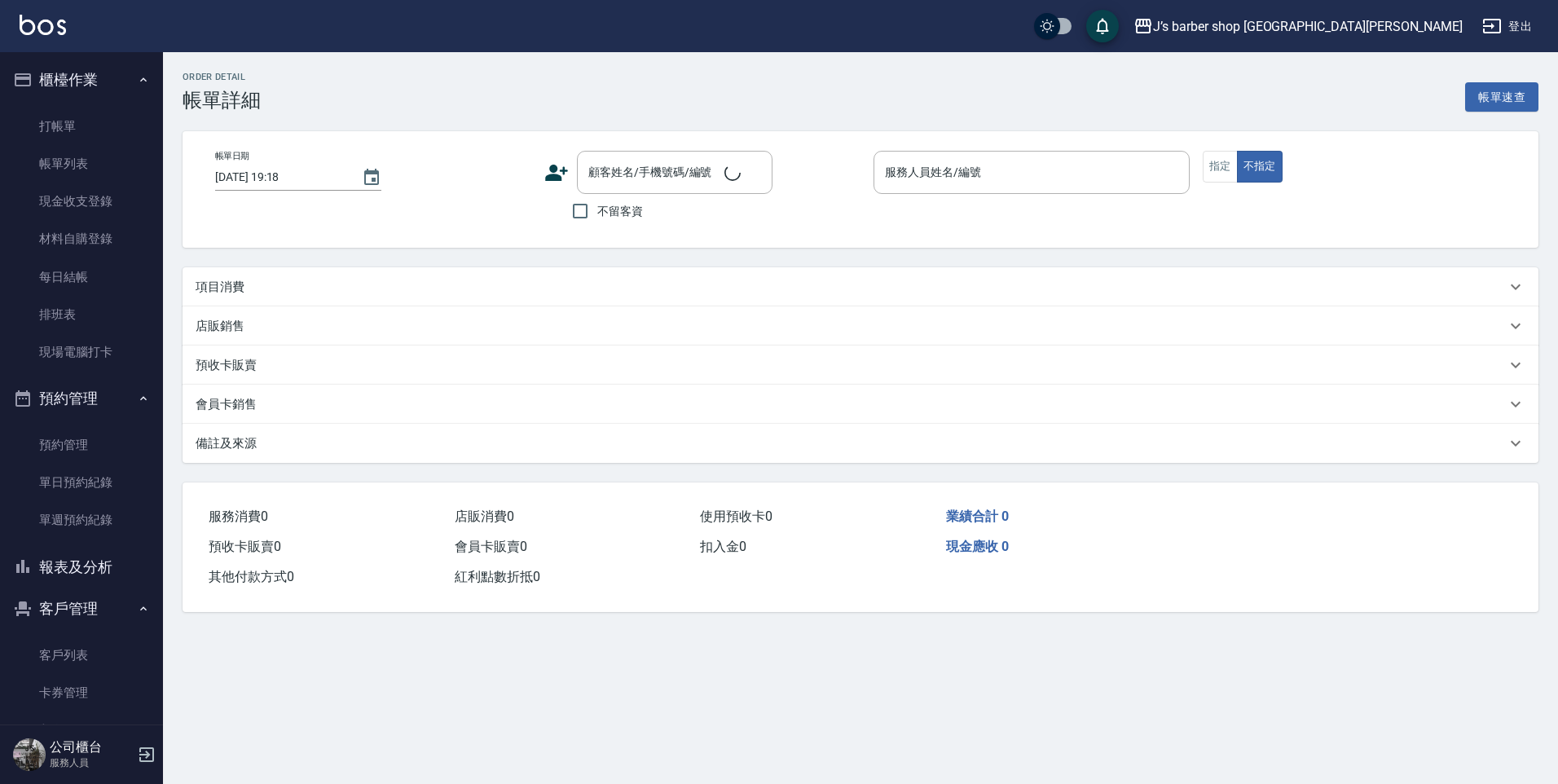
type input "[DATE] 12:47"
checkbox input "true"
type input "Edison(無代號)"
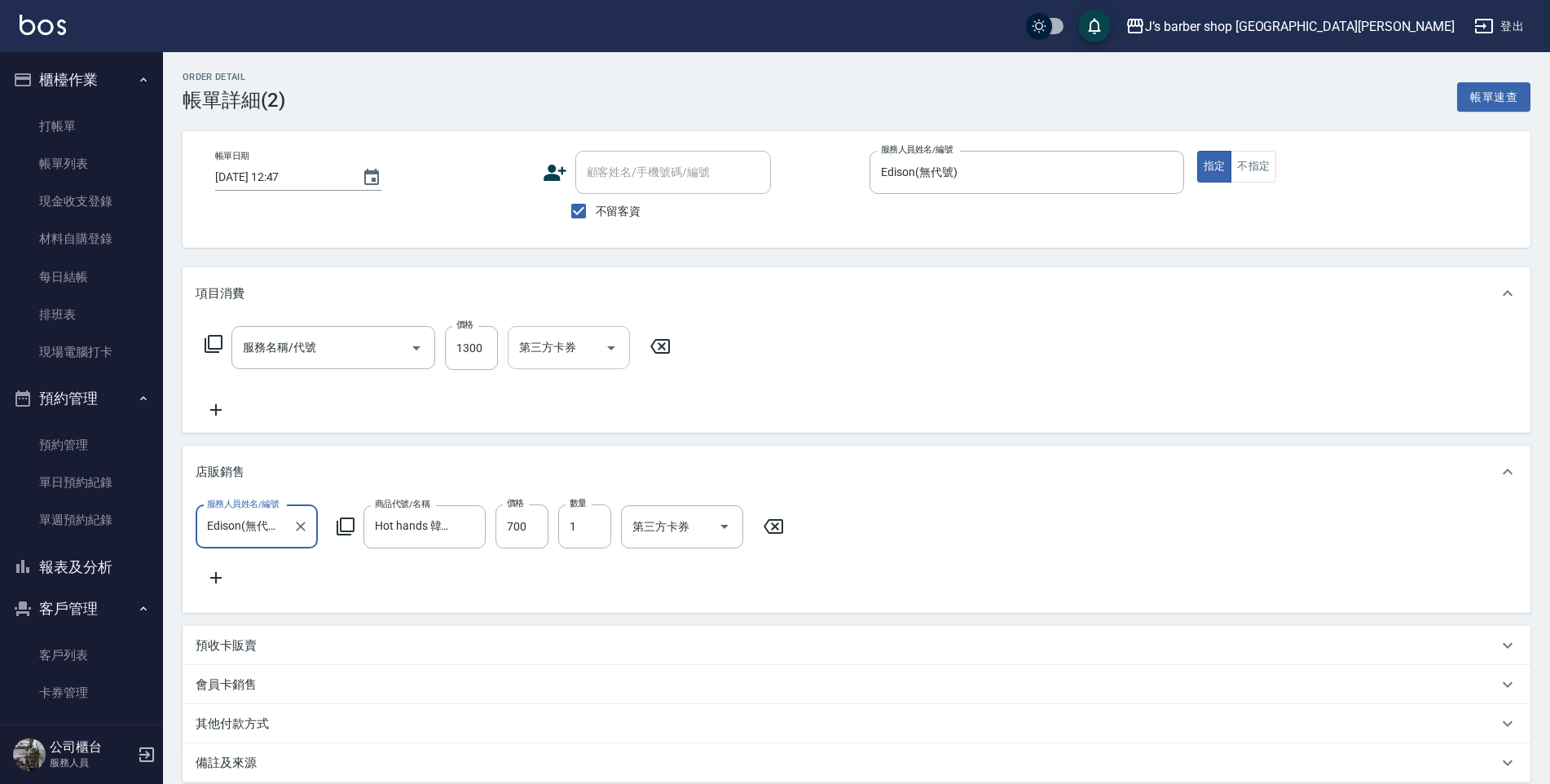
type input "洗剪(101)"
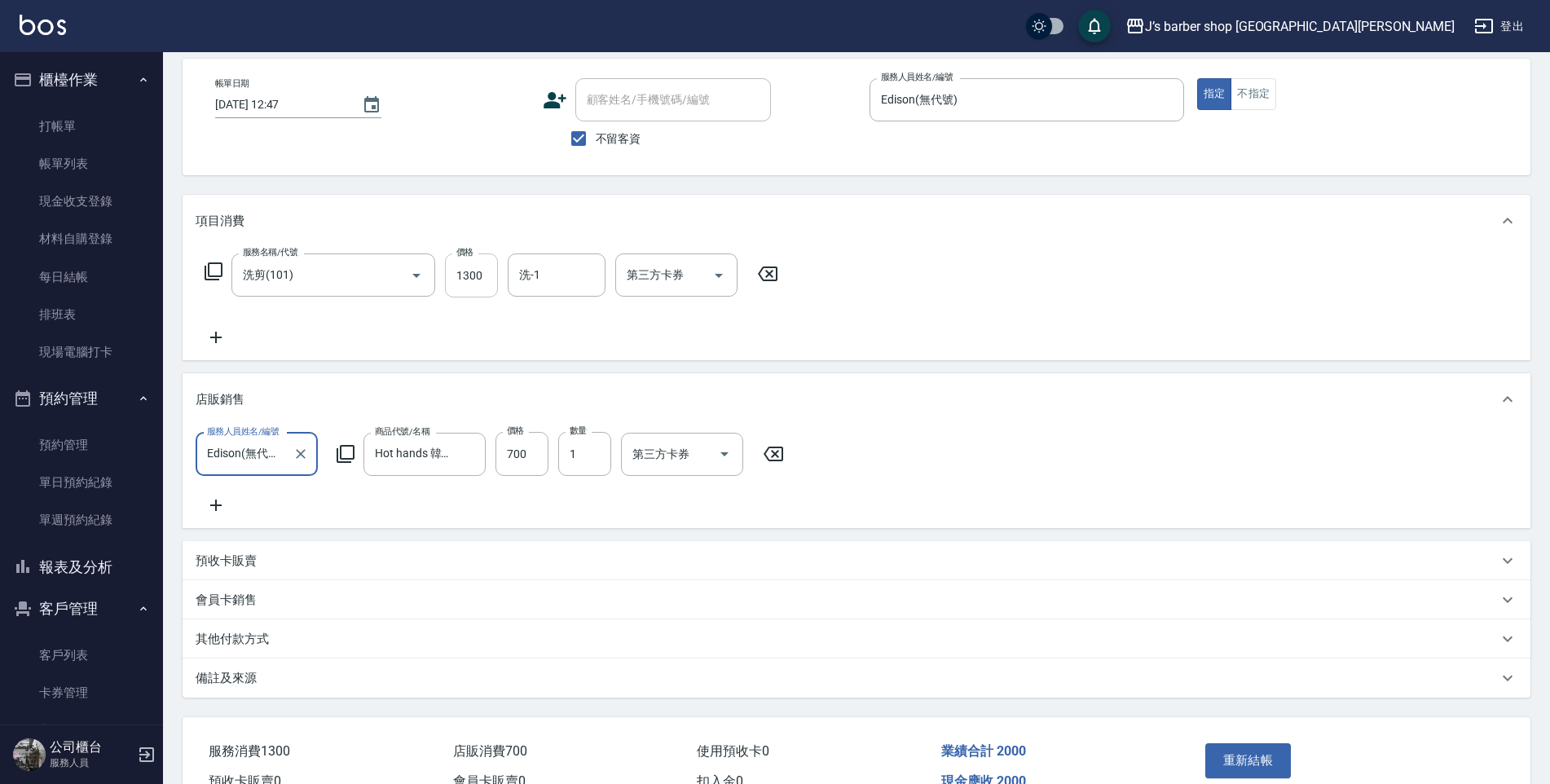
scroll to position [174, 0]
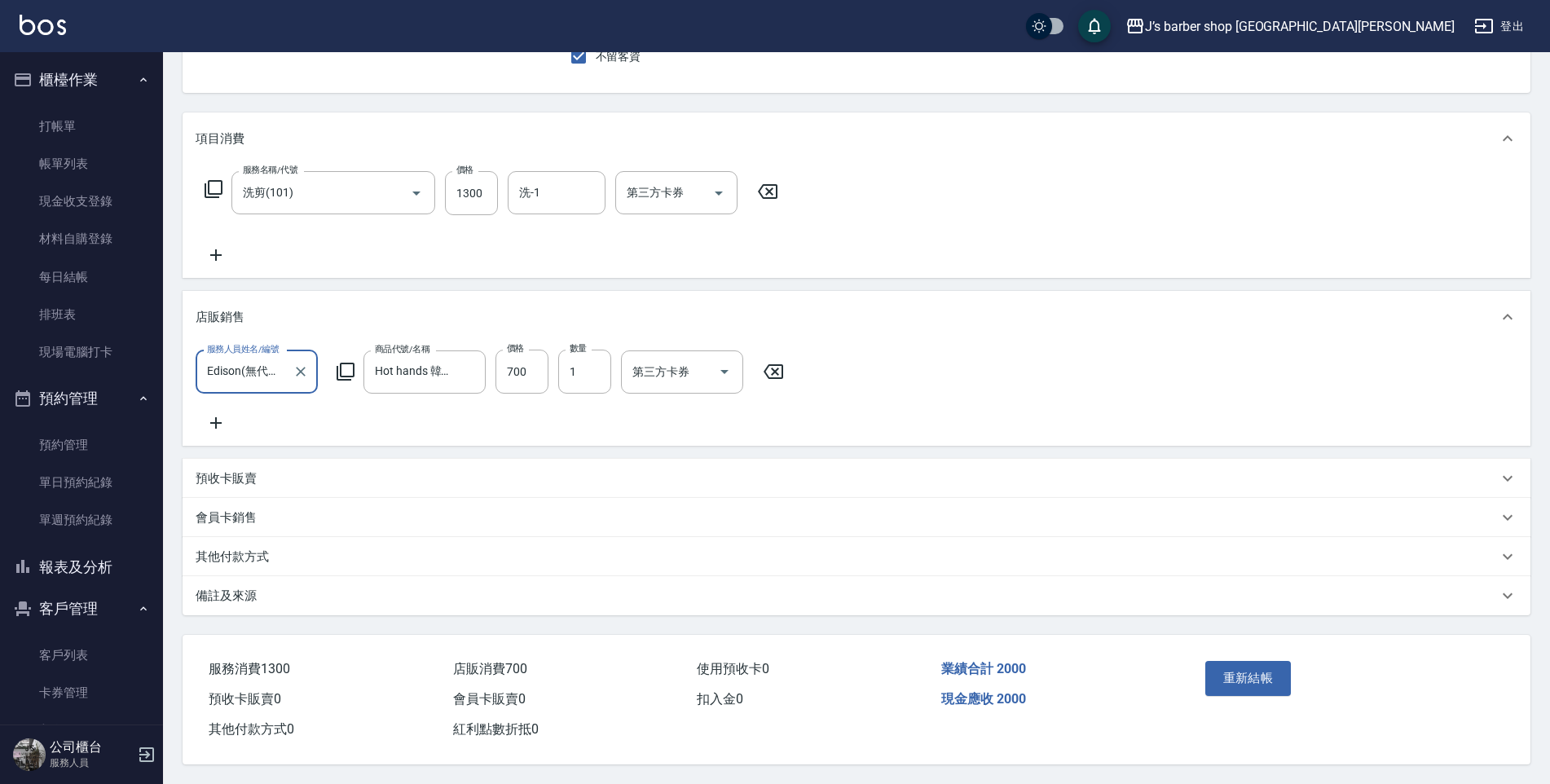
click at [346, 588] on div "備註及來源" at bounding box center [846, 596] width 1302 height 18
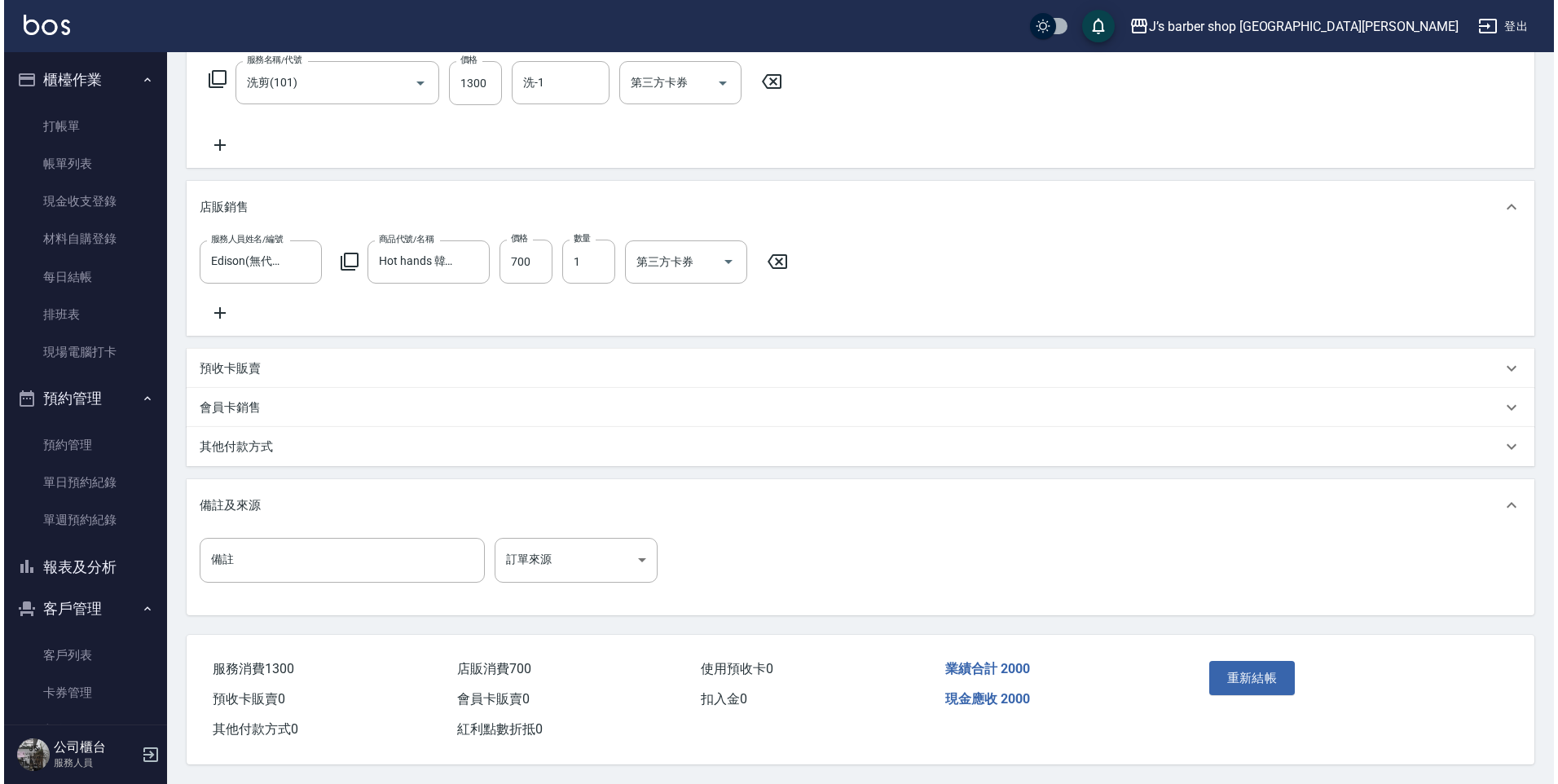
scroll to position [285, 0]
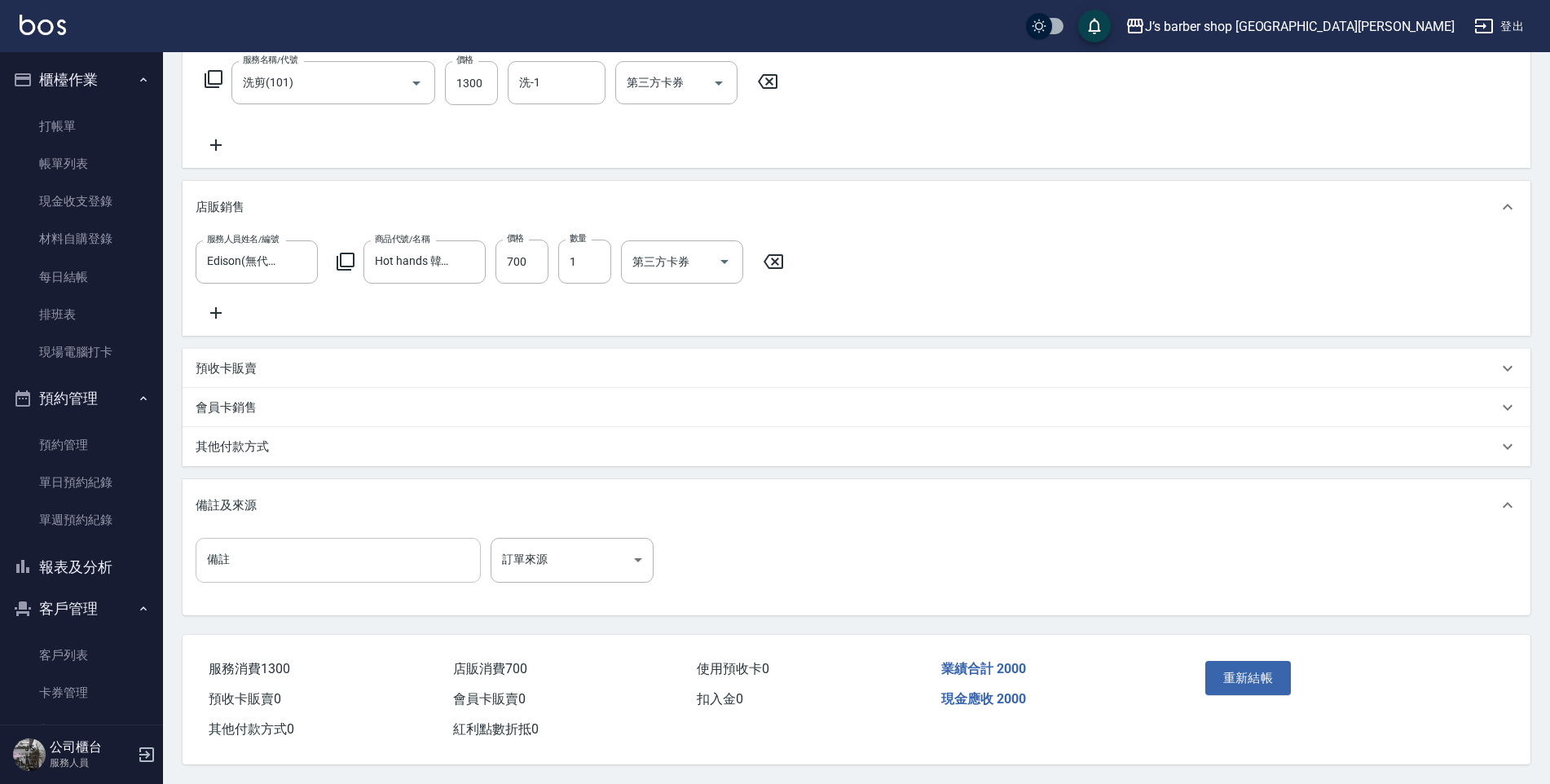
click at [319, 538] on input "備註" at bounding box center [338, 560] width 286 height 44
type input "轉帳"
click at [1214, 673] on button "重新結帳" at bounding box center [1249, 677] width 87 height 34
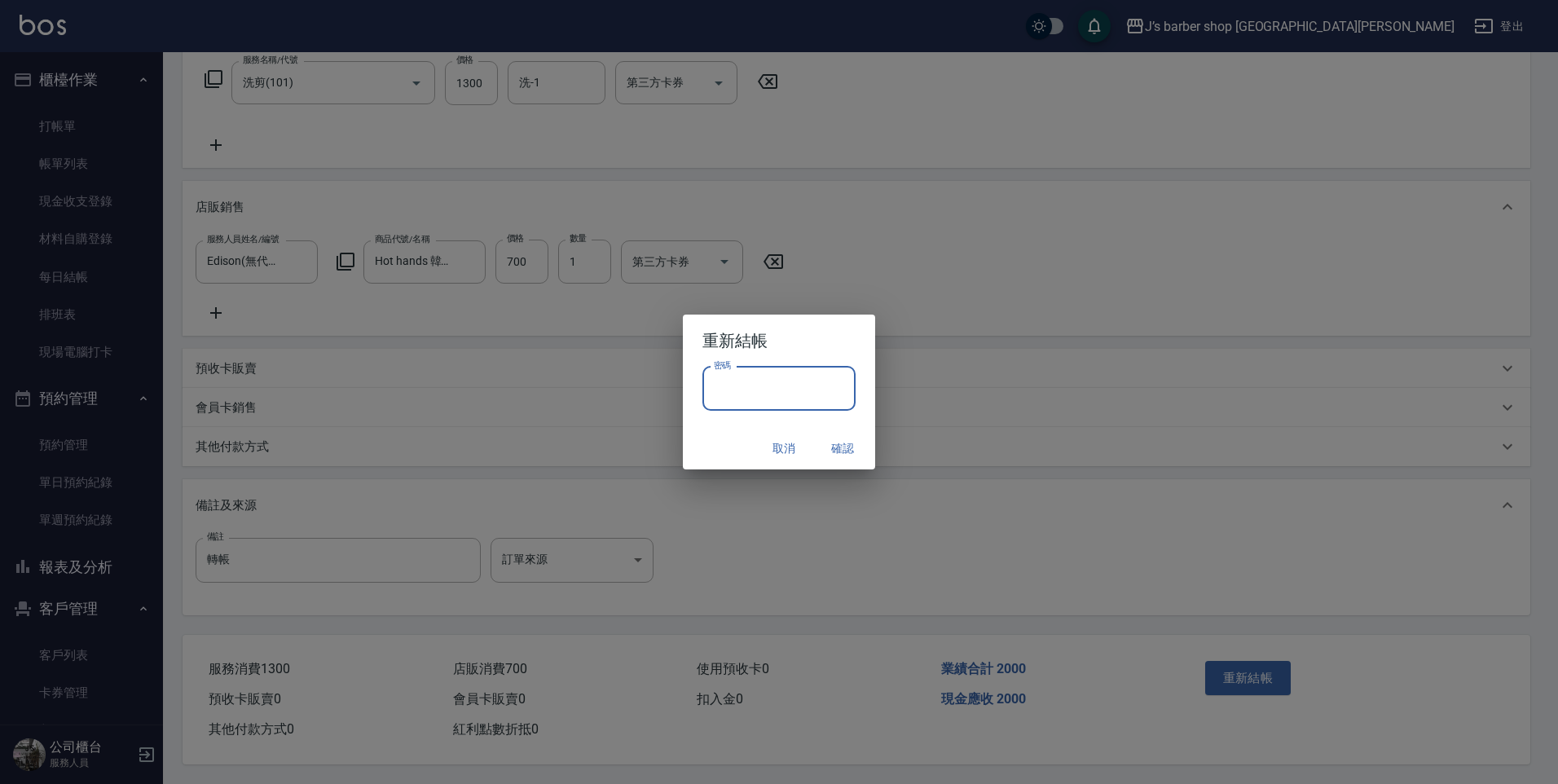
click at [741, 405] on input "密碼" at bounding box center [779, 389] width 153 height 44
type input "****"
click at [836, 436] on button "確認" at bounding box center [842, 449] width 53 height 30
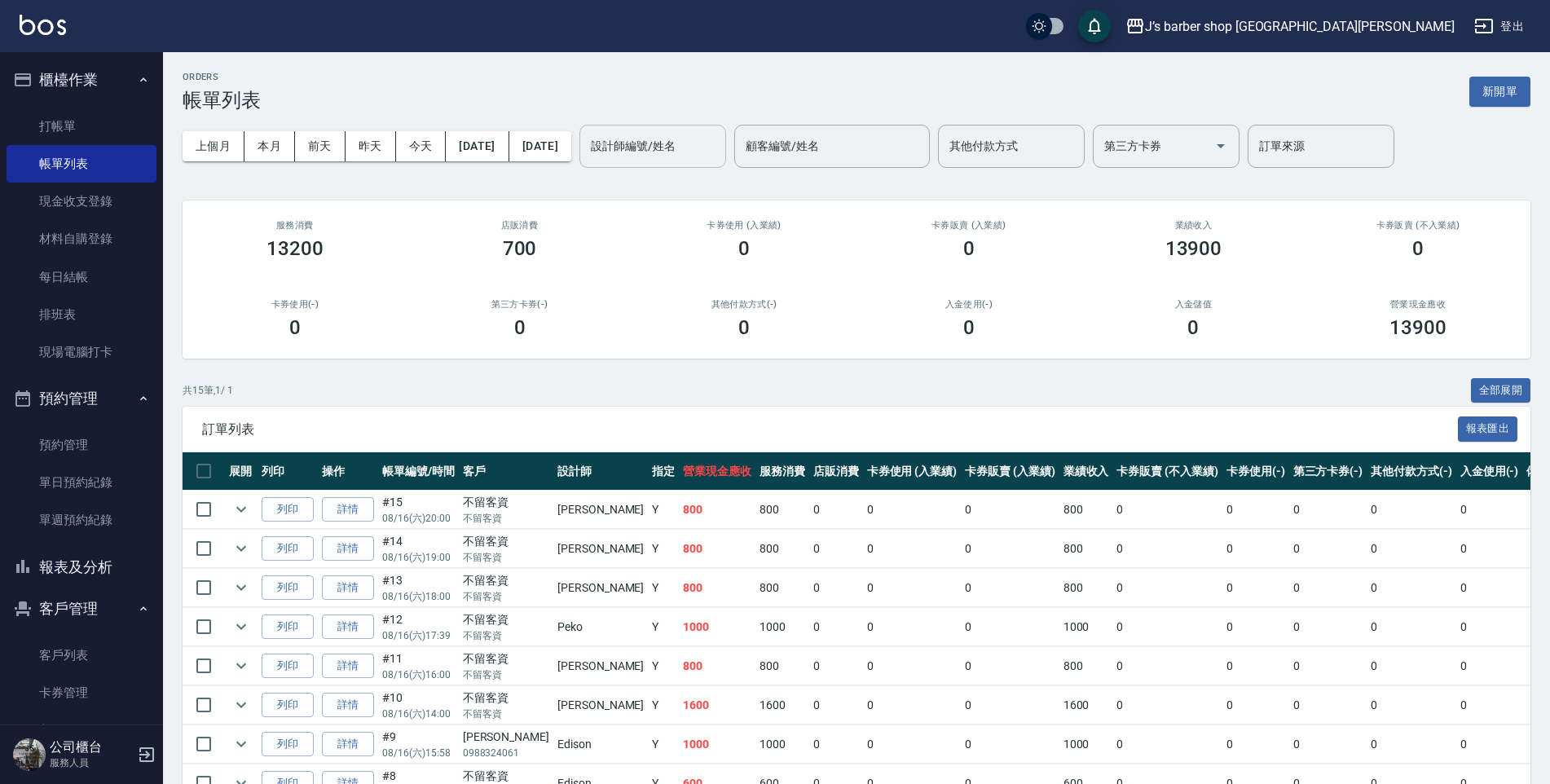
click at [719, 152] on input "設計師編號/姓名" at bounding box center [652, 146] width 132 height 29
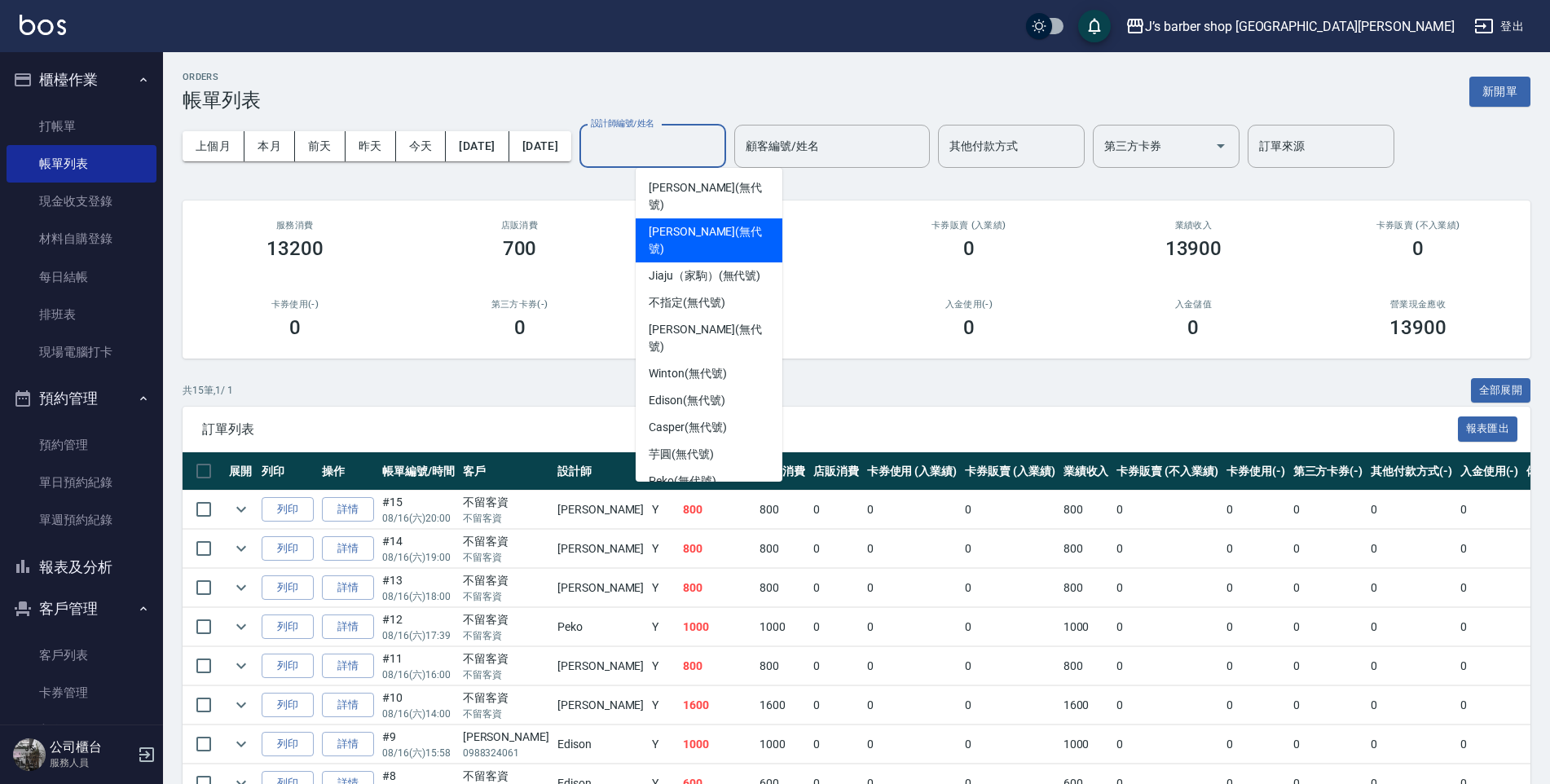
click at [719, 223] on span "[PERSON_NAME] (無代號)" at bounding box center [709, 240] width 121 height 34
type input "[PERSON_NAME](無代號)"
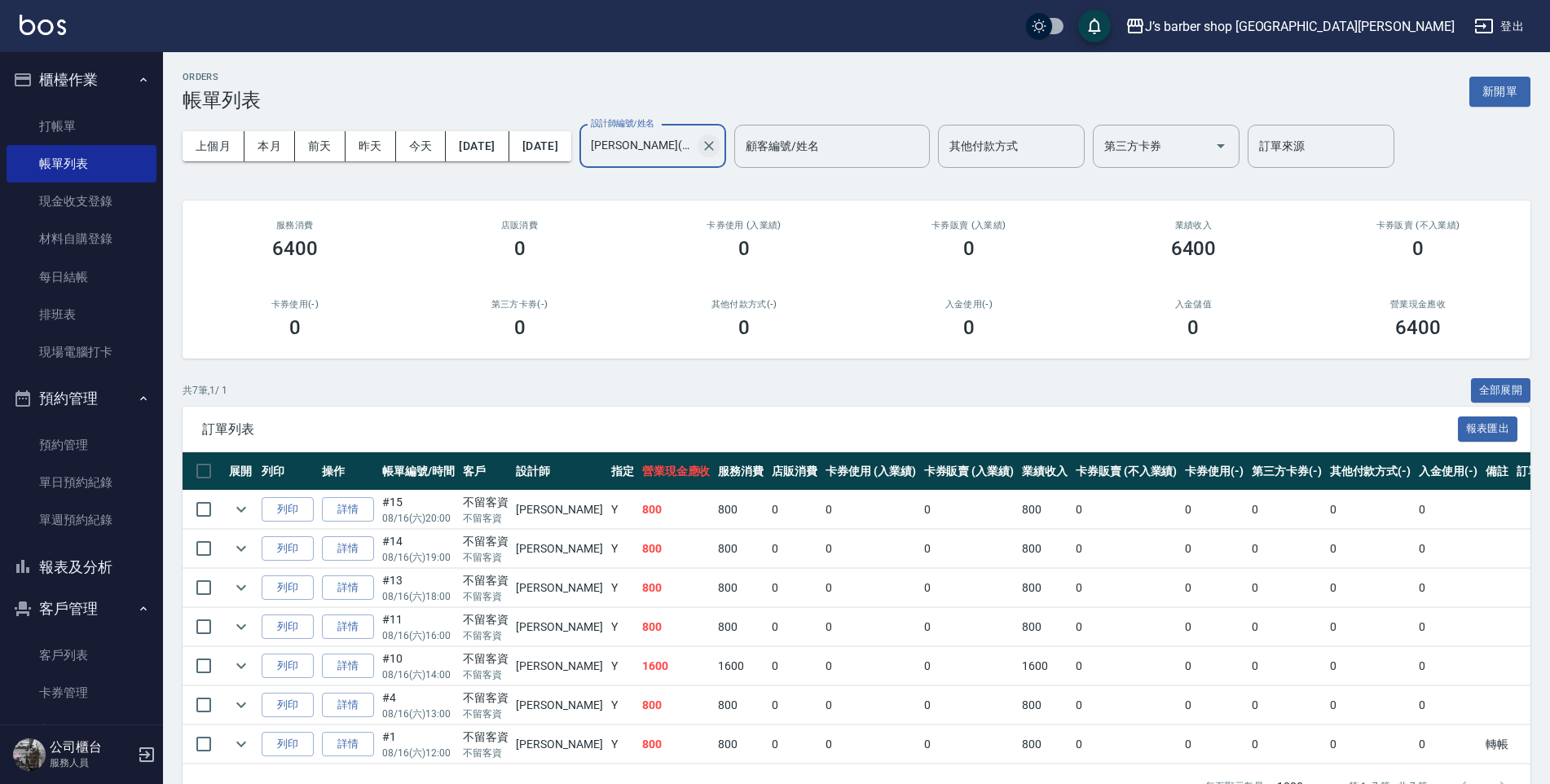
click at [717, 146] on icon "Clear" at bounding box center [710, 146] width 17 height 17
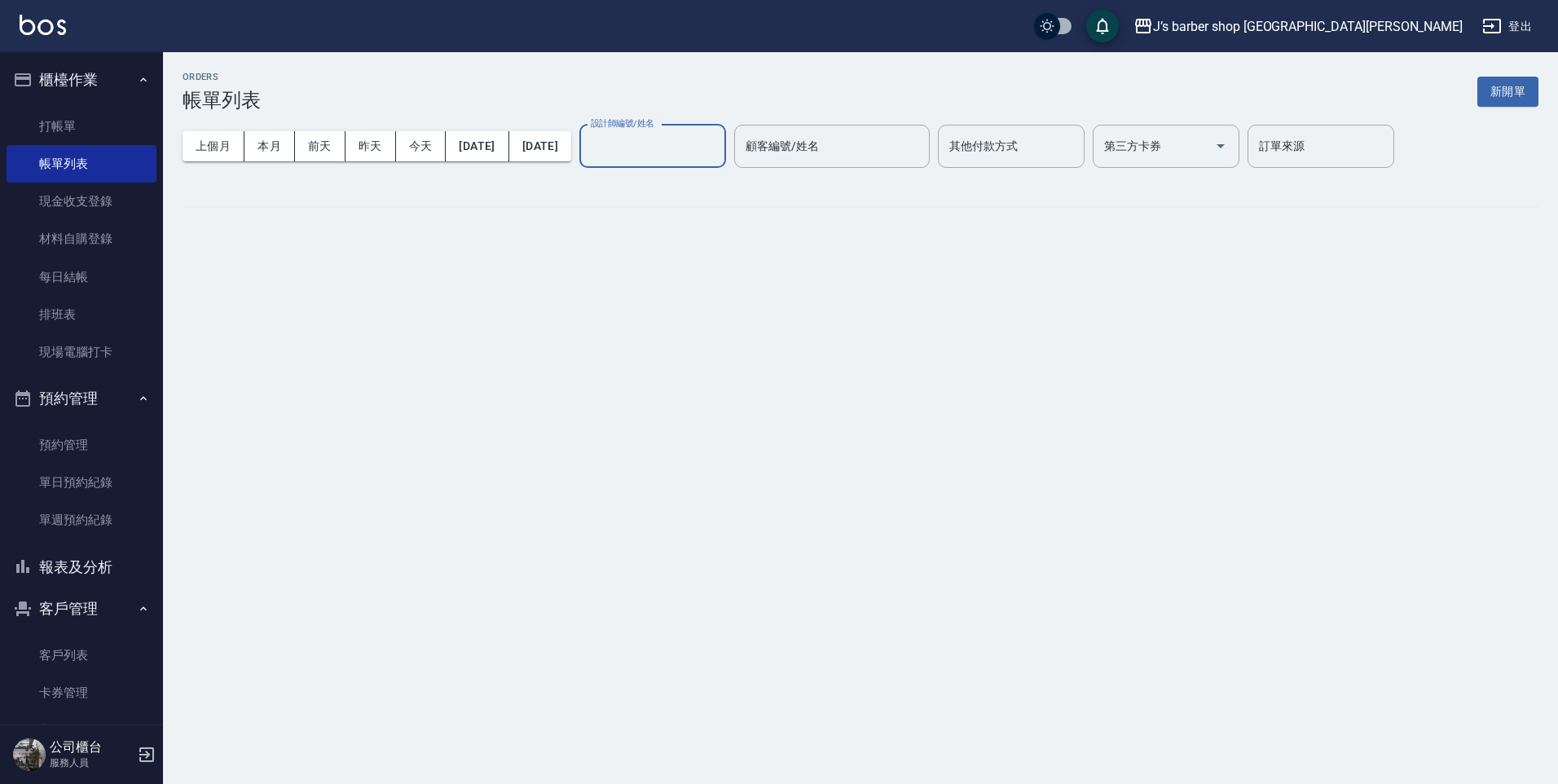
click at [717, 147] on input "設計師編號/姓名" at bounding box center [652, 146] width 132 height 29
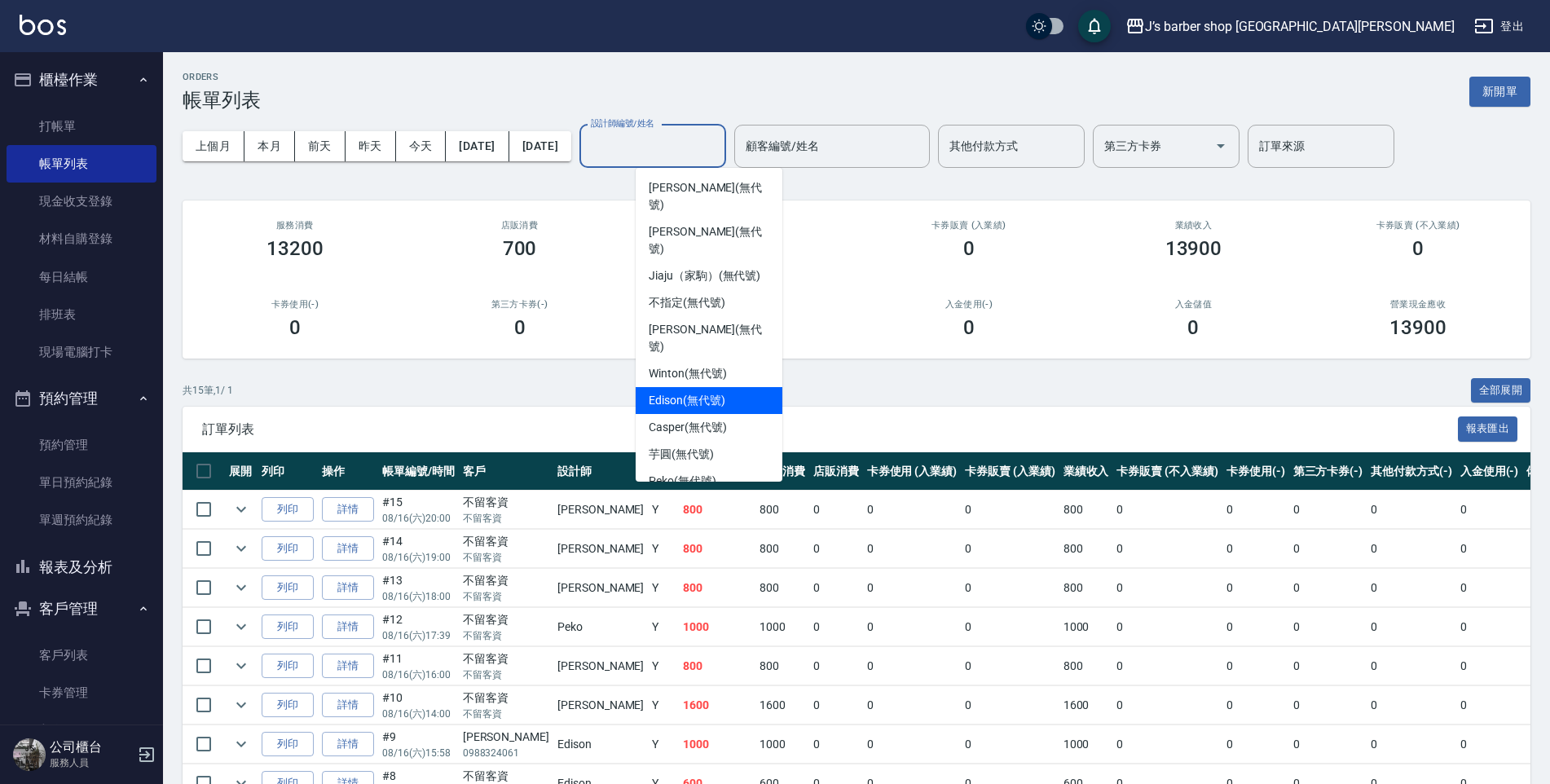
click at [687, 392] on span "Edison (無代號)" at bounding box center [687, 400] width 76 height 18
type input "Edison(無代號)"
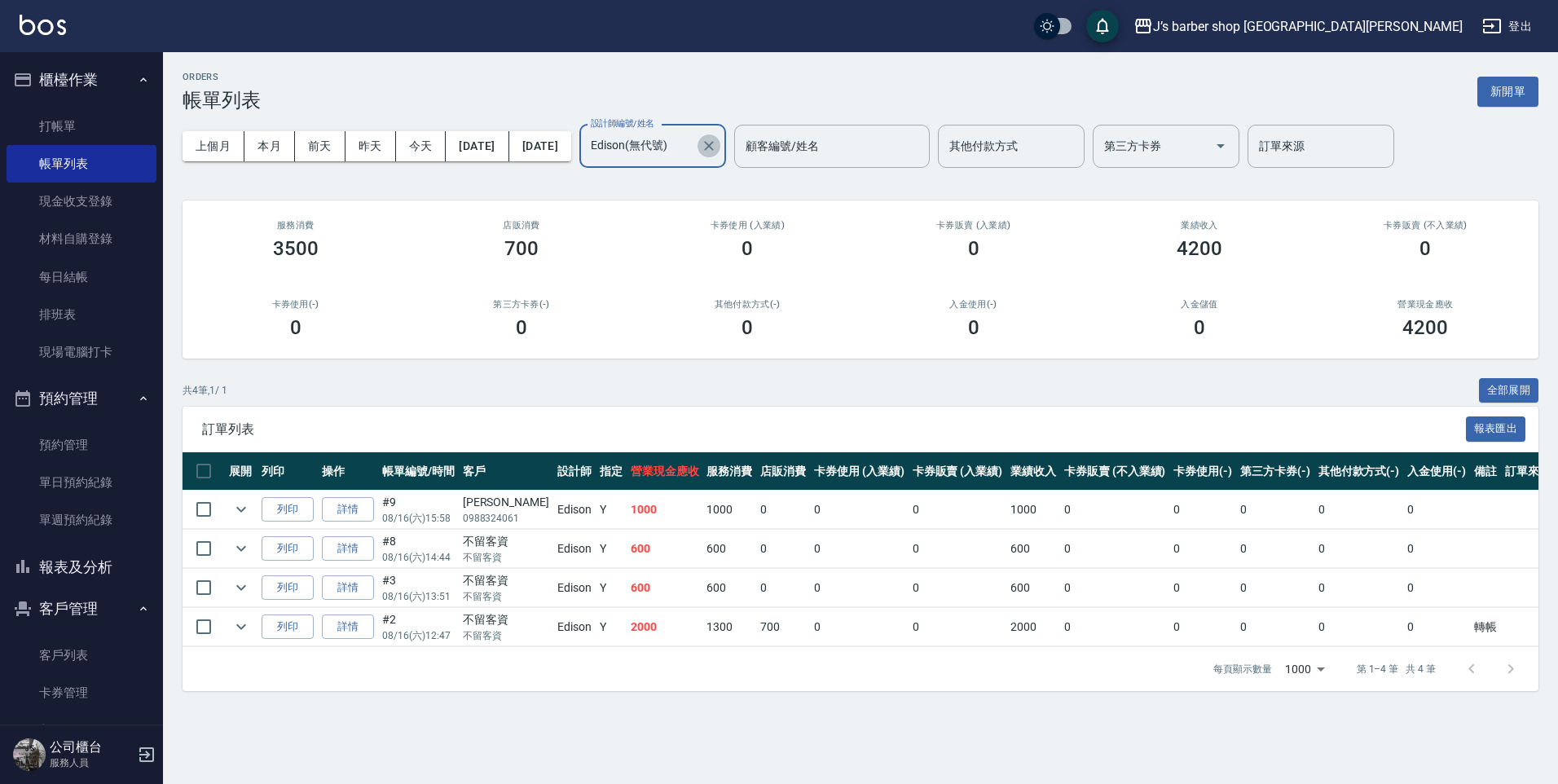
click at [714, 142] on icon "Clear" at bounding box center [709, 146] width 10 height 10
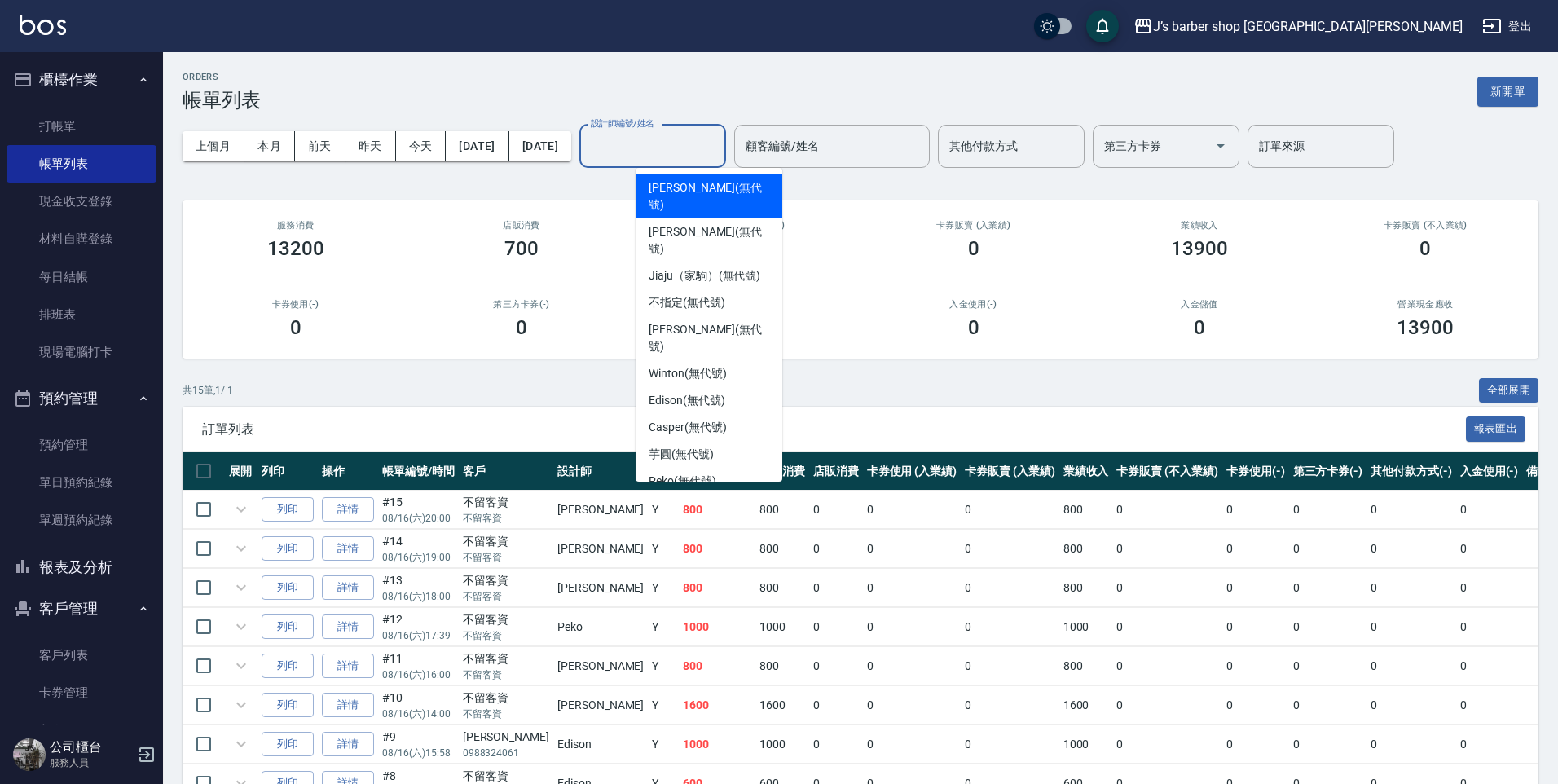
click at [719, 142] on input "設計師編號/姓名" at bounding box center [652, 146] width 132 height 29
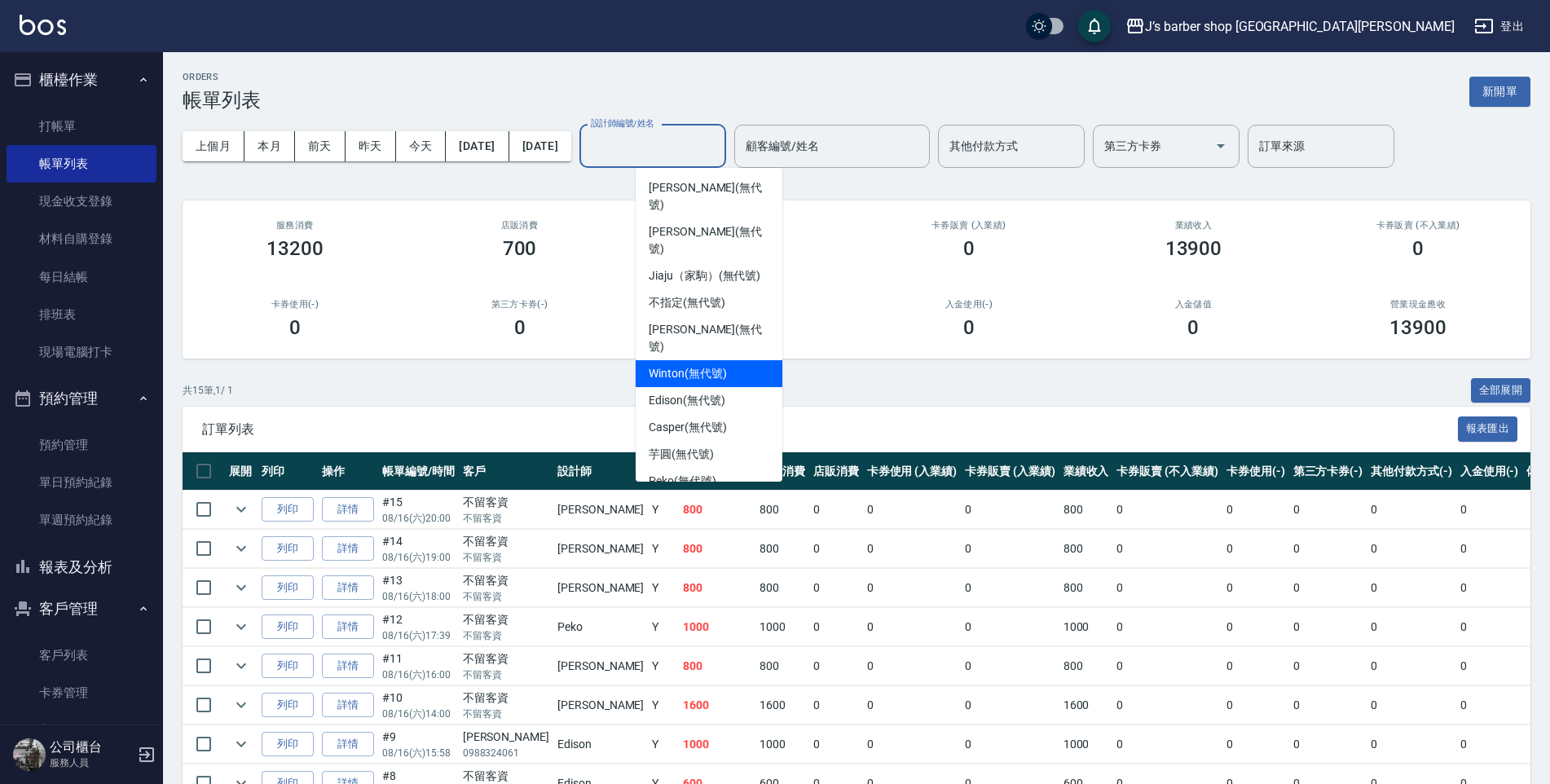
click at [689, 365] on span "Winton (無代號)" at bounding box center [687, 373] width 77 height 18
type input "Winton(無代號)"
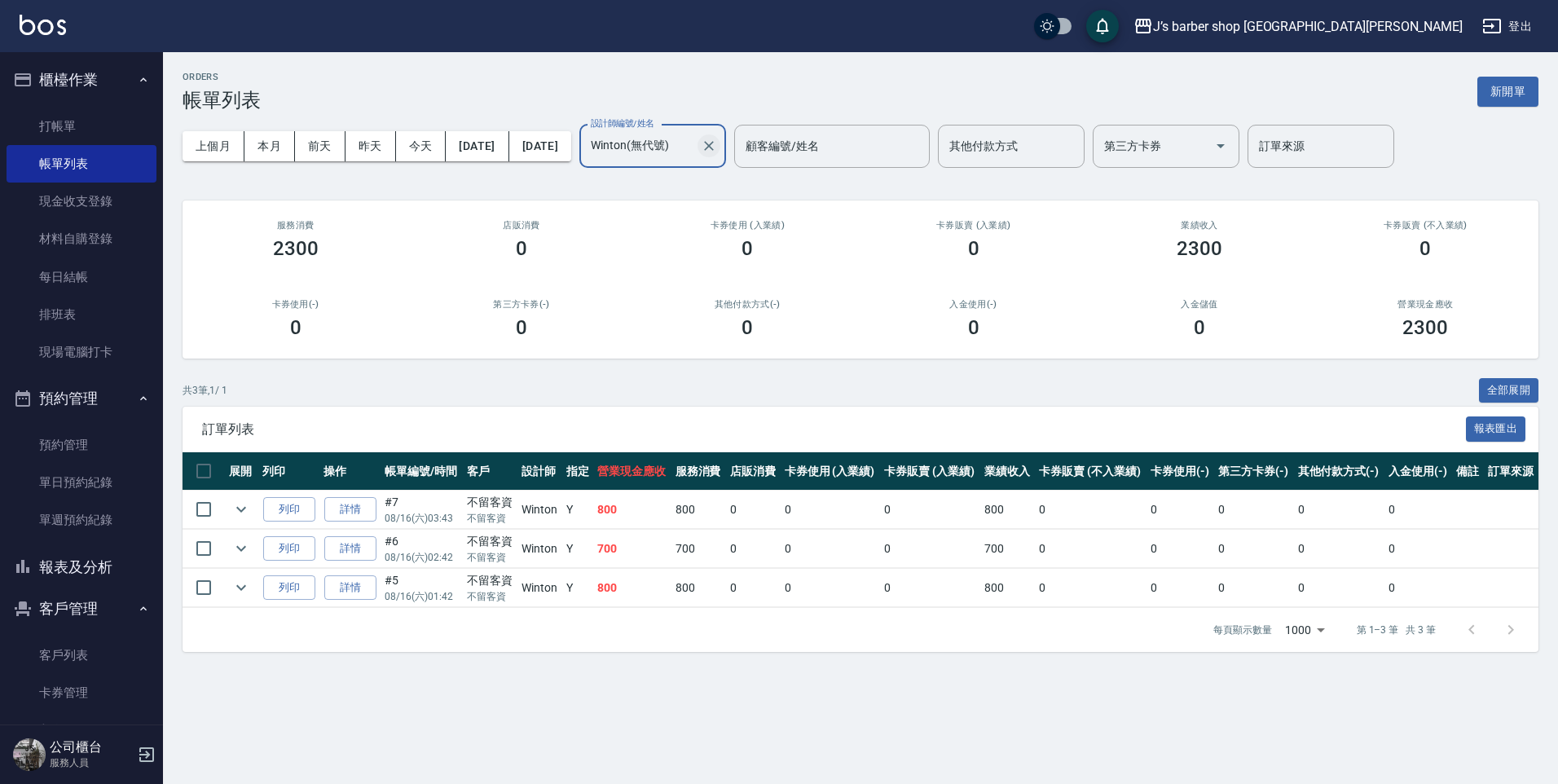
click at [720, 141] on button "Clear" at bounding box center [709, 146] width 23 height 23
